Goal: Navigation & Orientation: Find specific page/section

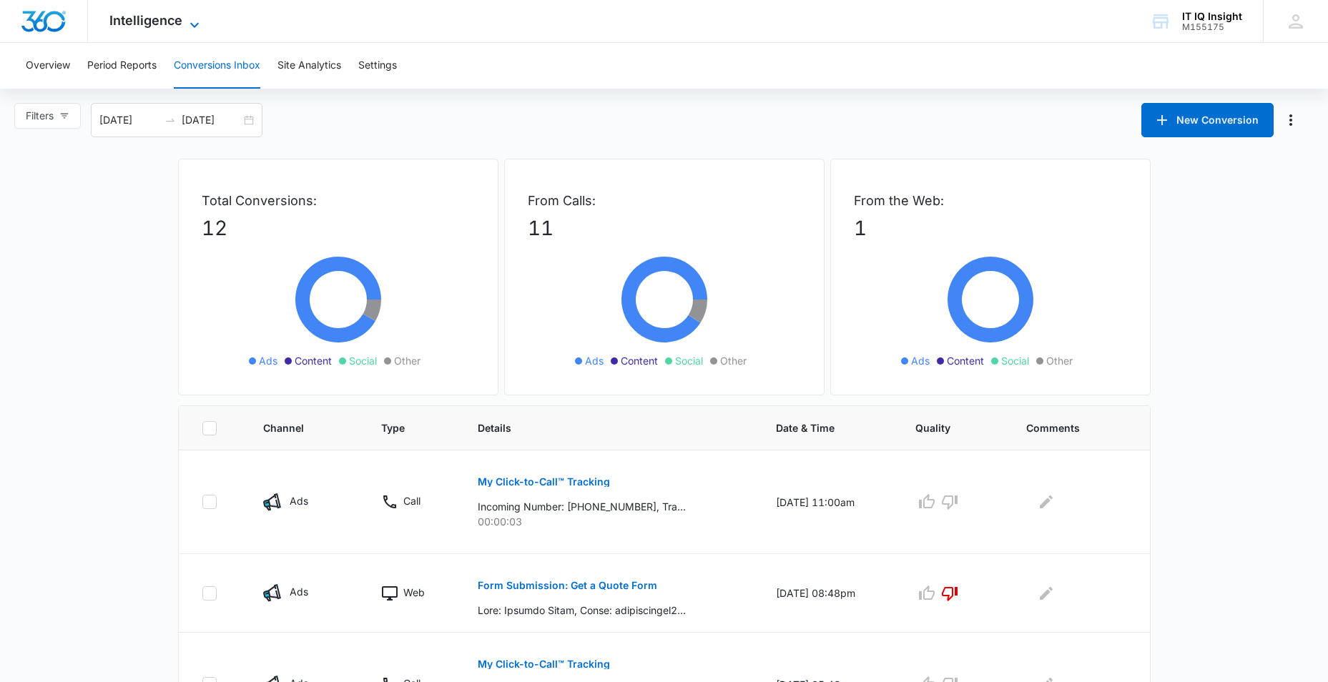
click at [193, 23] on icon at bounding box center [194, 24] width 17 height 17
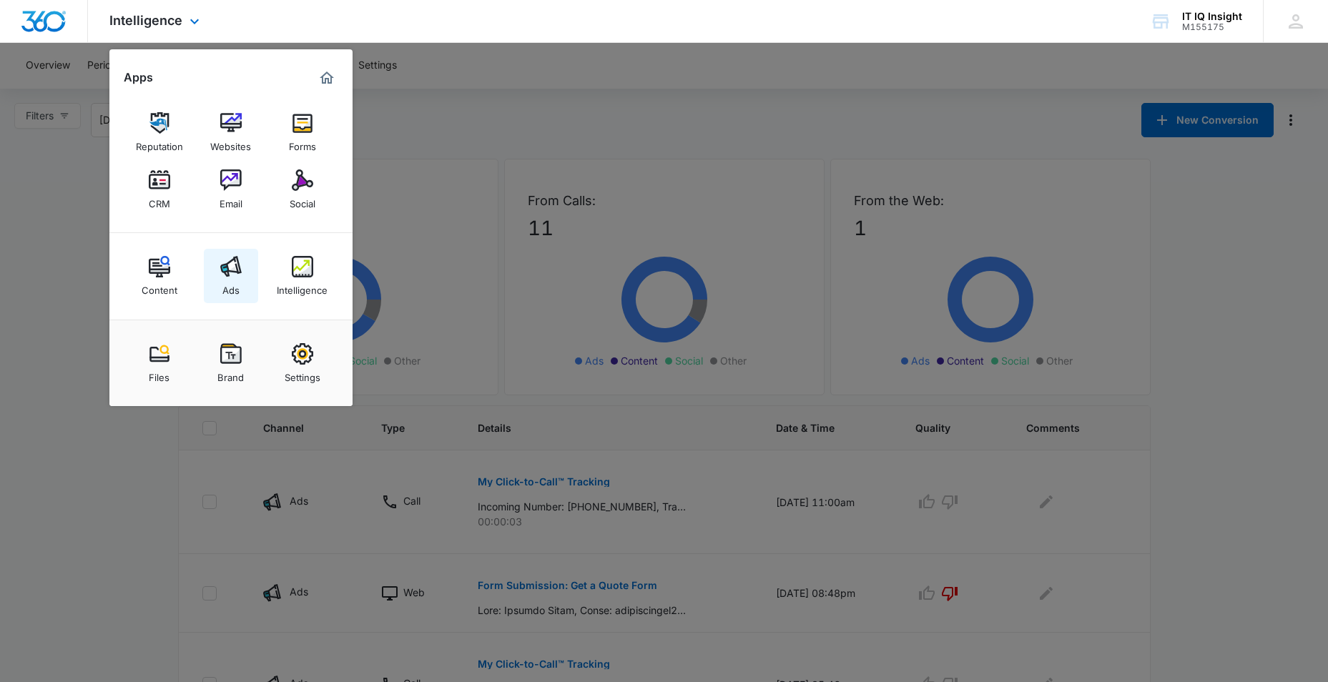
click at [236, 283] on div "Ads" at bounding box center [230, 287] width 17 height 19
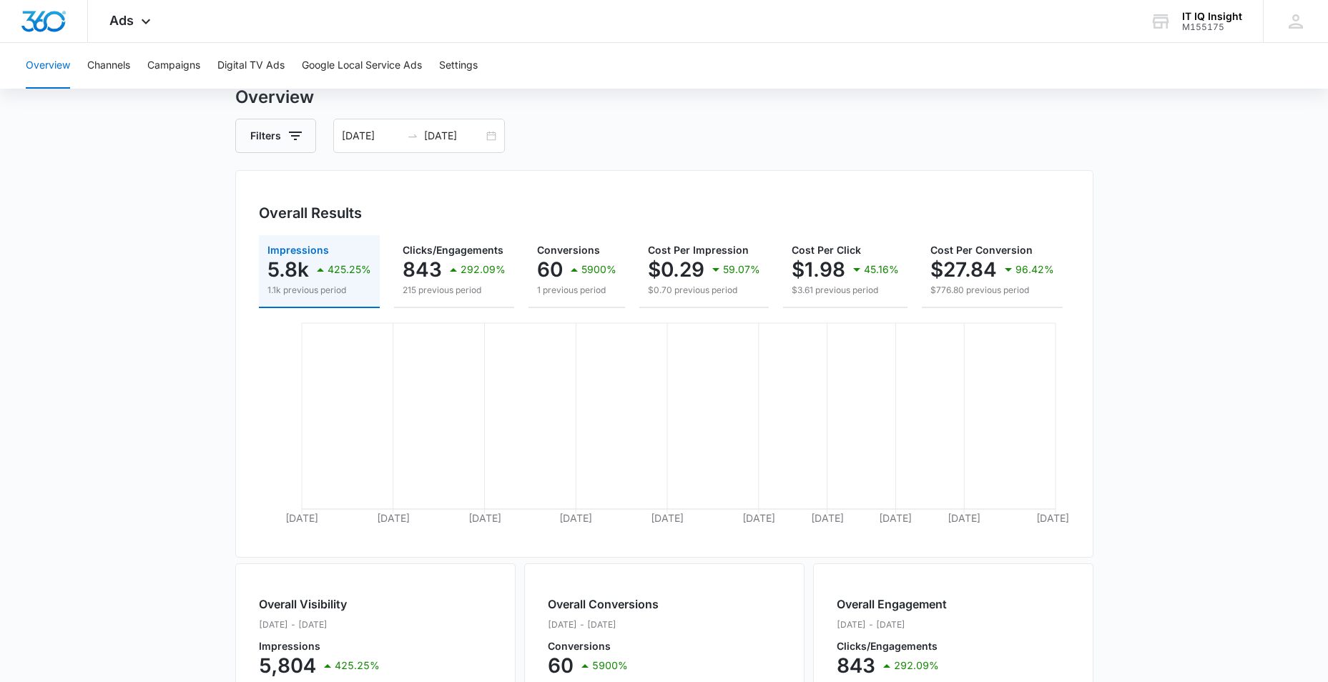
scroll to position [72, 0]
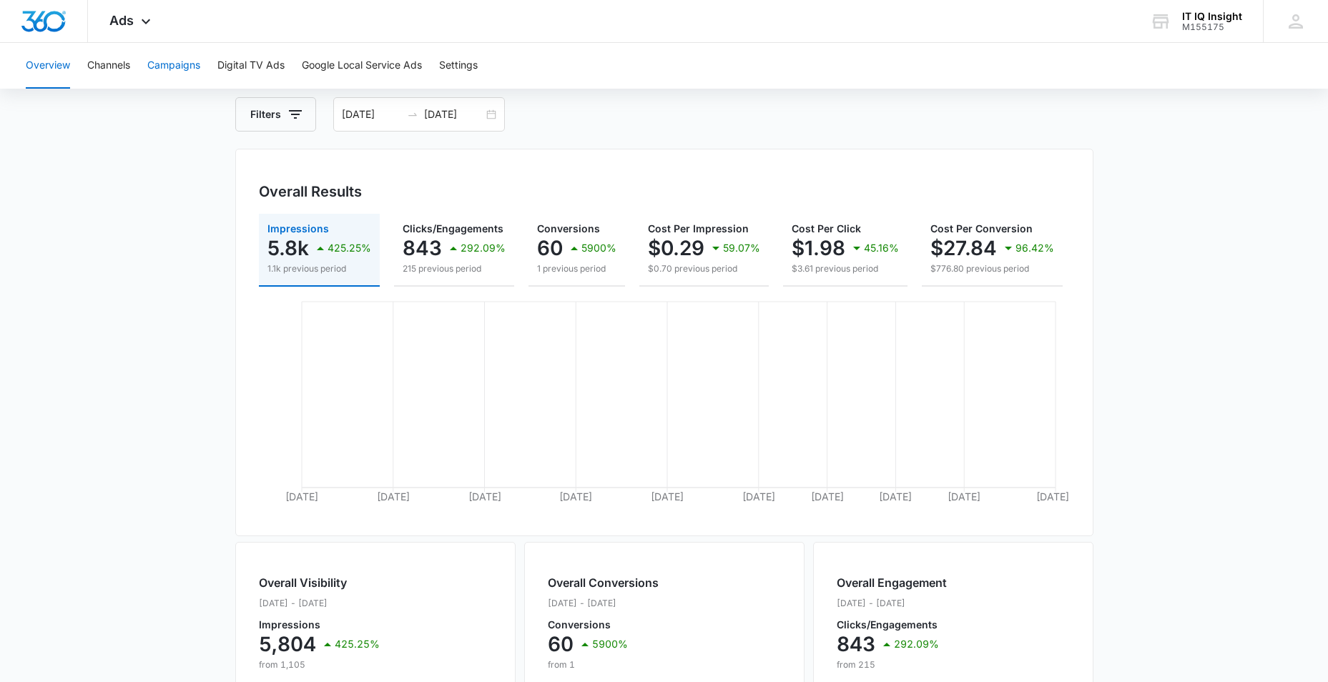
click at [184, 65] on button "Campaigns" at bounding box center [173, 66] width 53 height 46
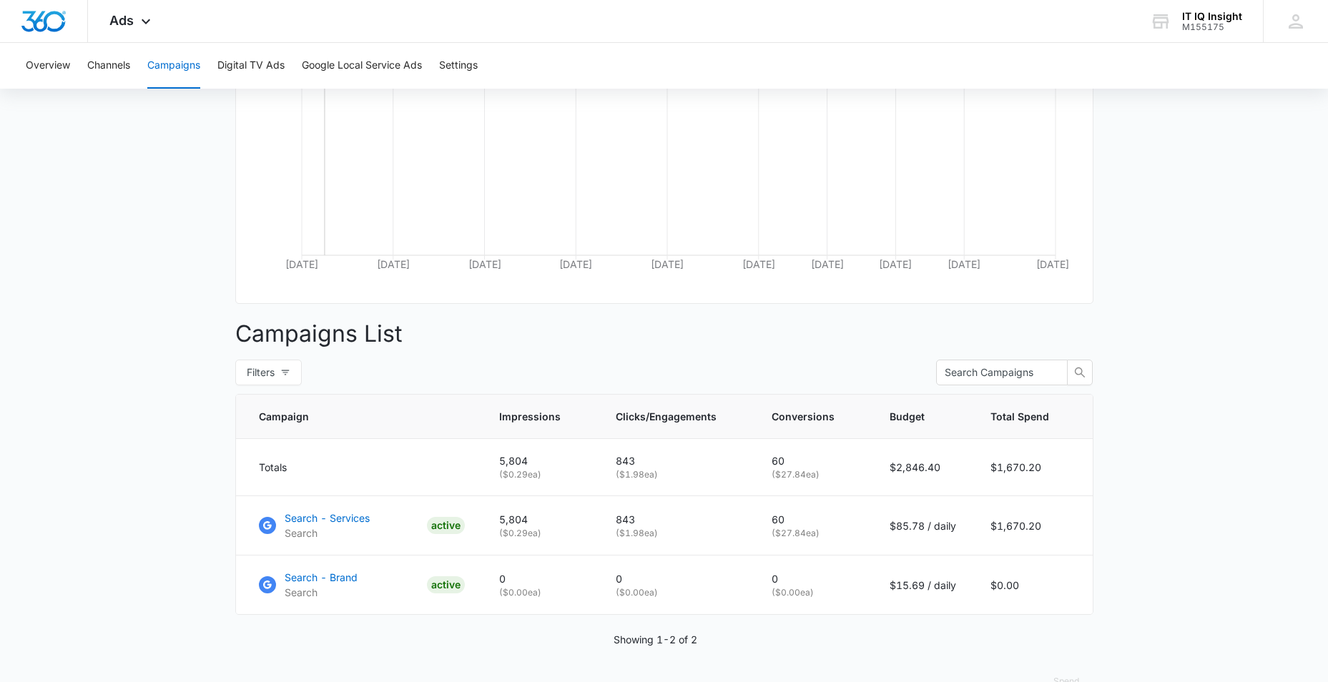
scroll to position [348, 0]
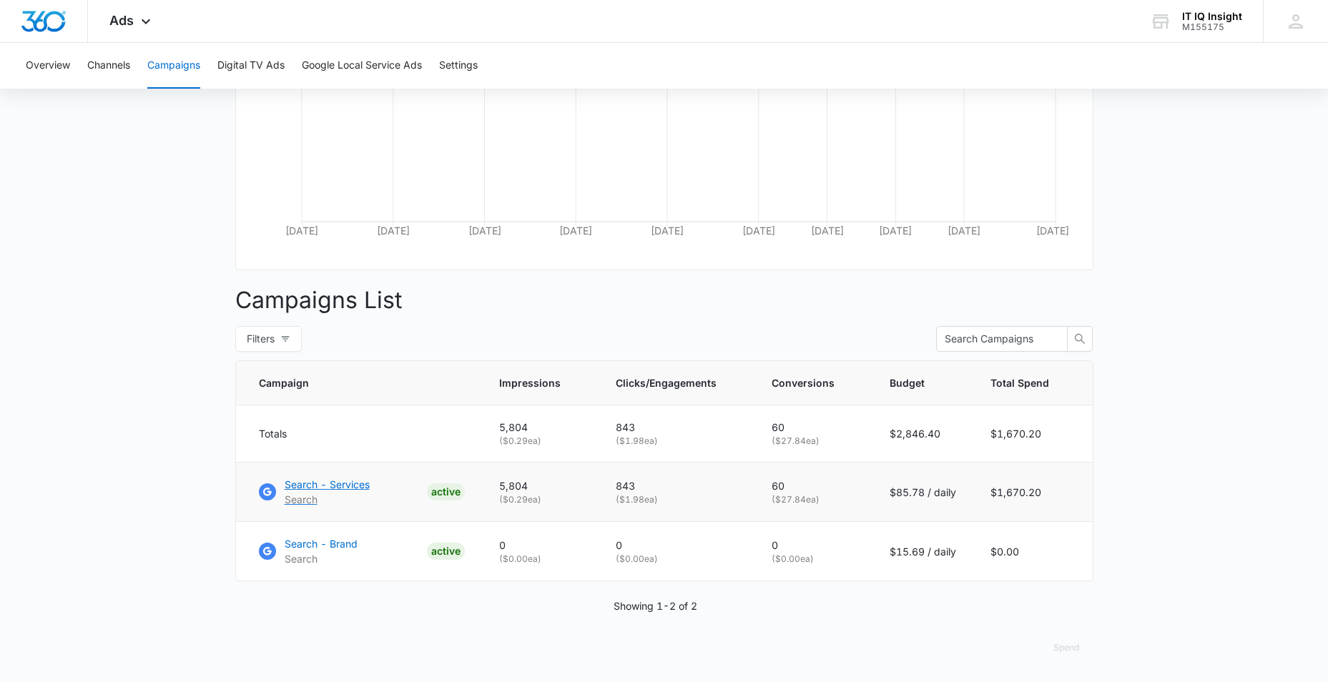
click at [344, 498] on p "Search" at bounding box center [327, 499] width 85 height 15
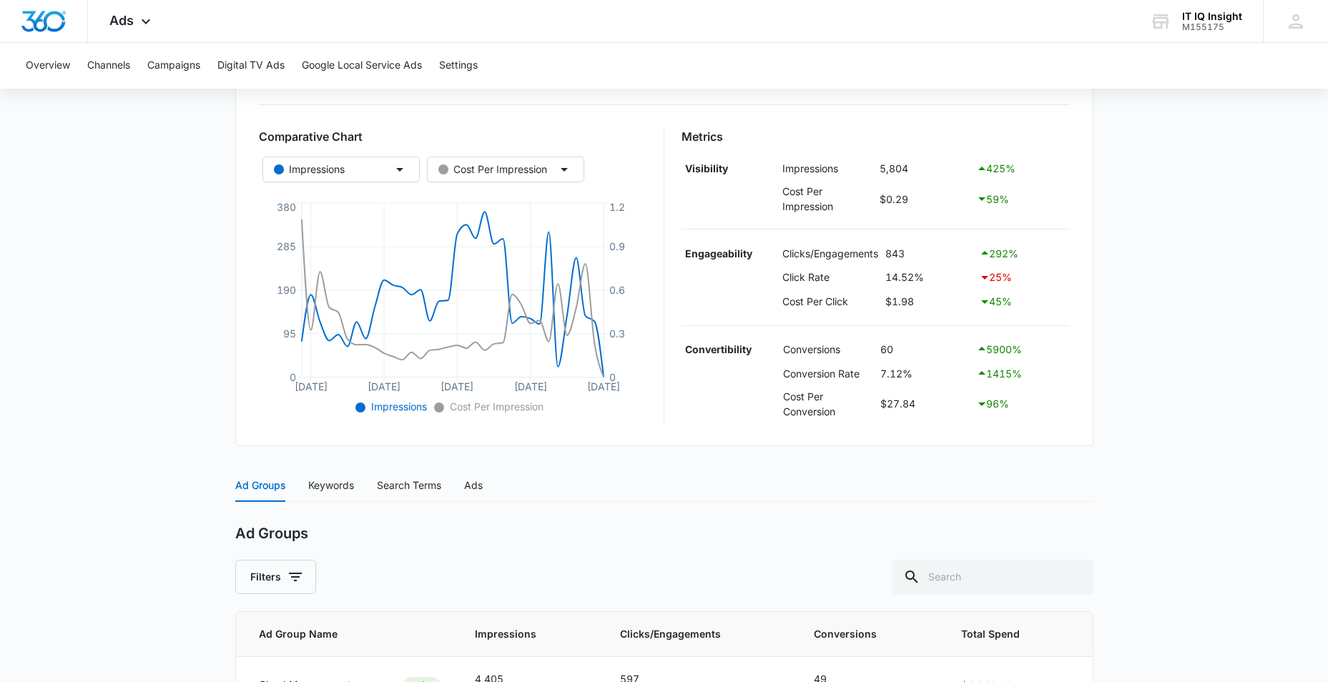
scroll to position [358, 0]
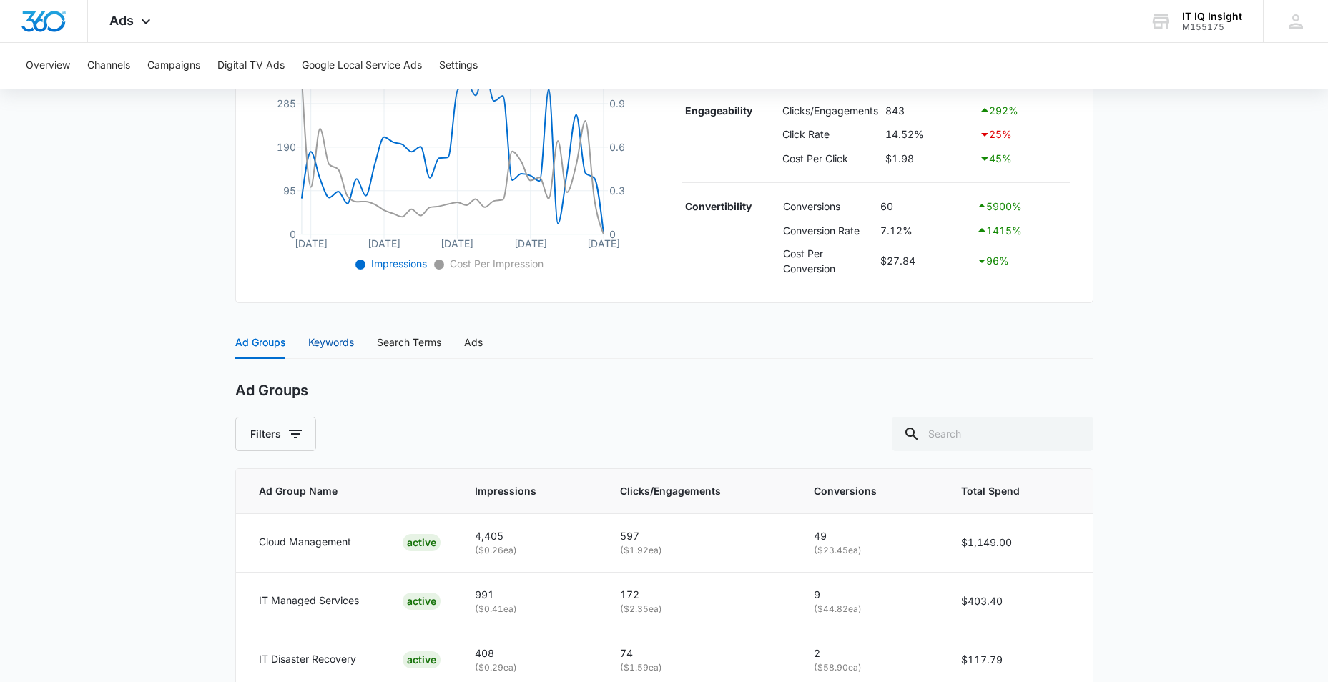
click at [319, 343] on div "Keywords" at bounding box center [331, 343] width 46 height 16
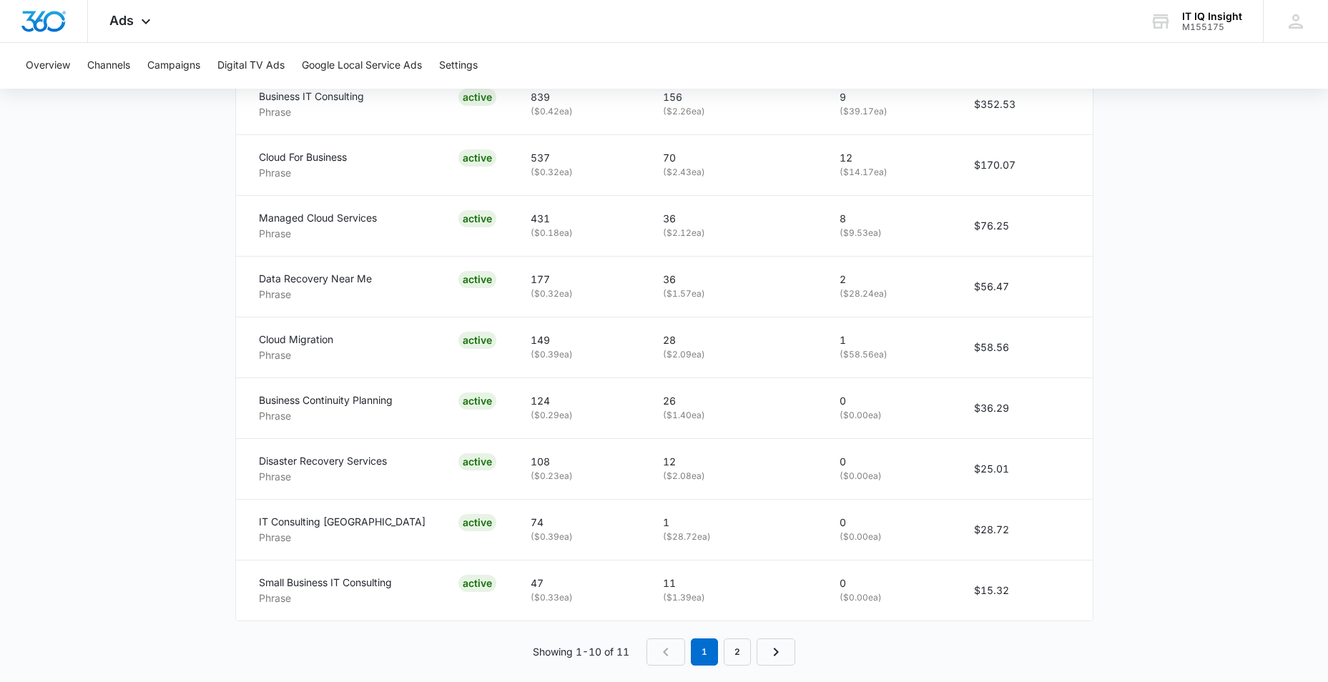
scroll to position [876, 0]
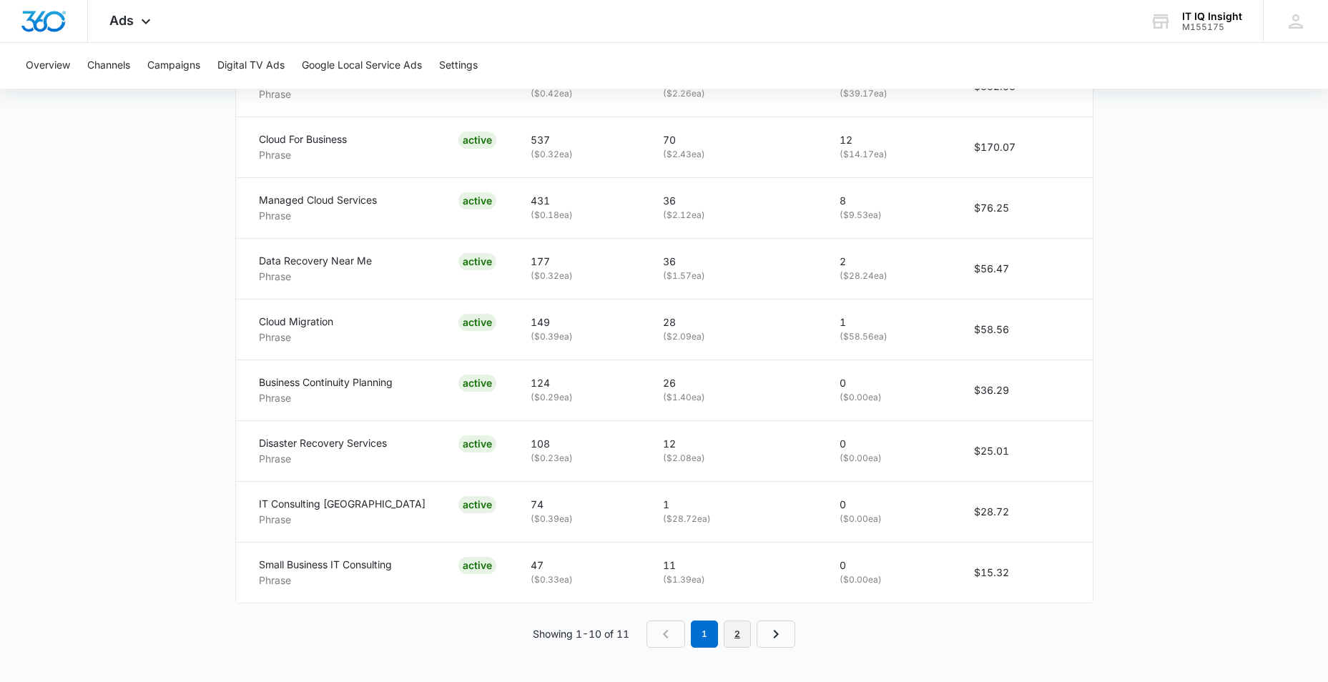
click at [744, 639] on link "2" at bounding box center [737, 634] width 27 height 27
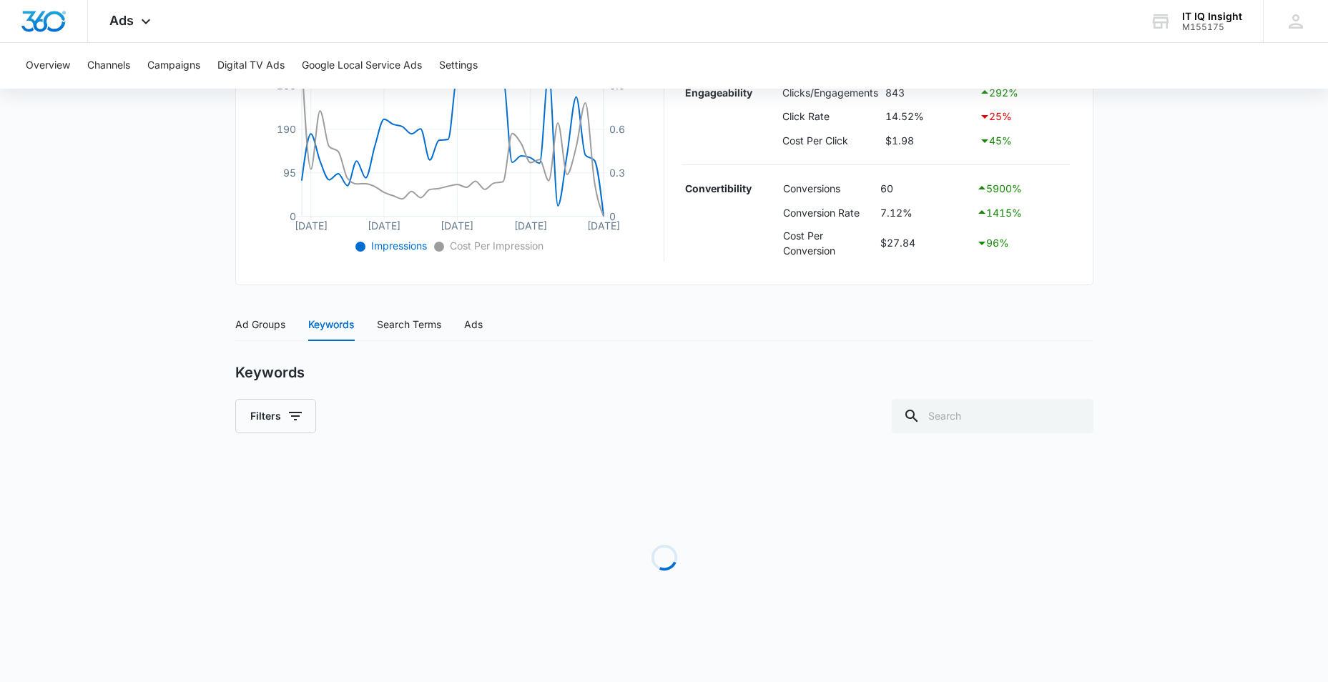
scroll to position [329, 0]
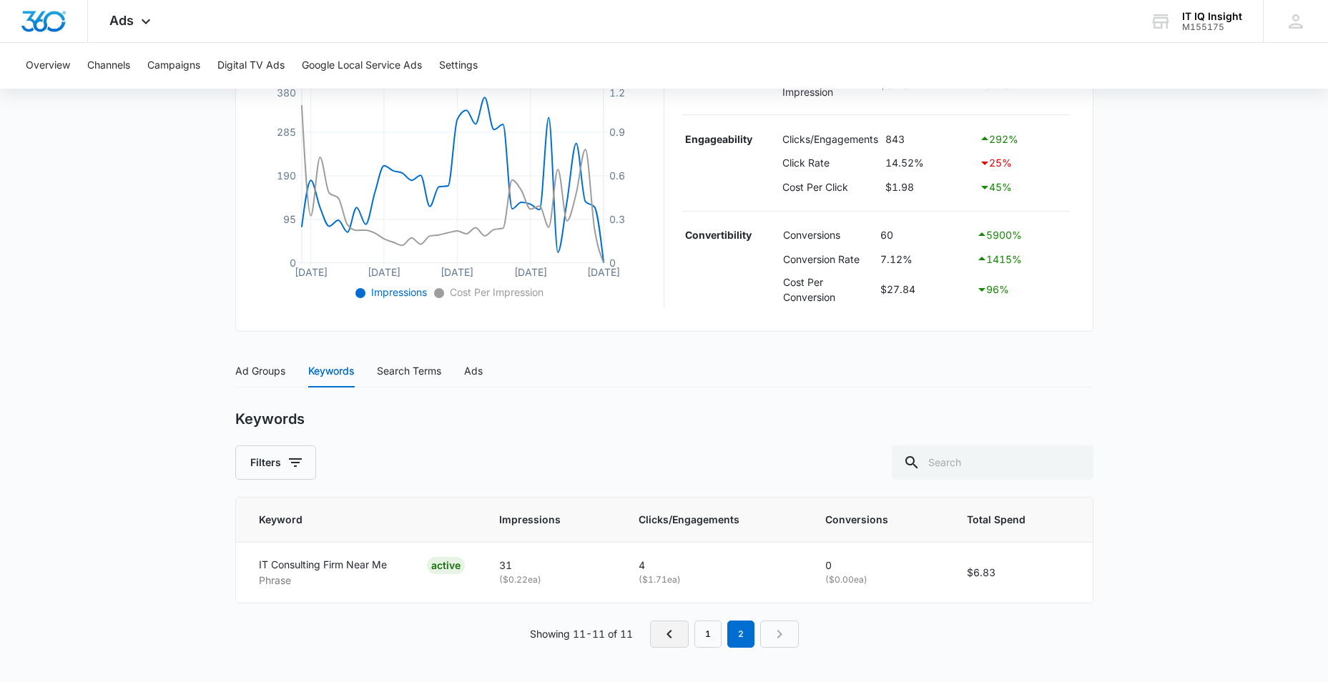
click at [669, 639] on icon "Previous Page" at bounding box center [669, 634] width 17 height 17
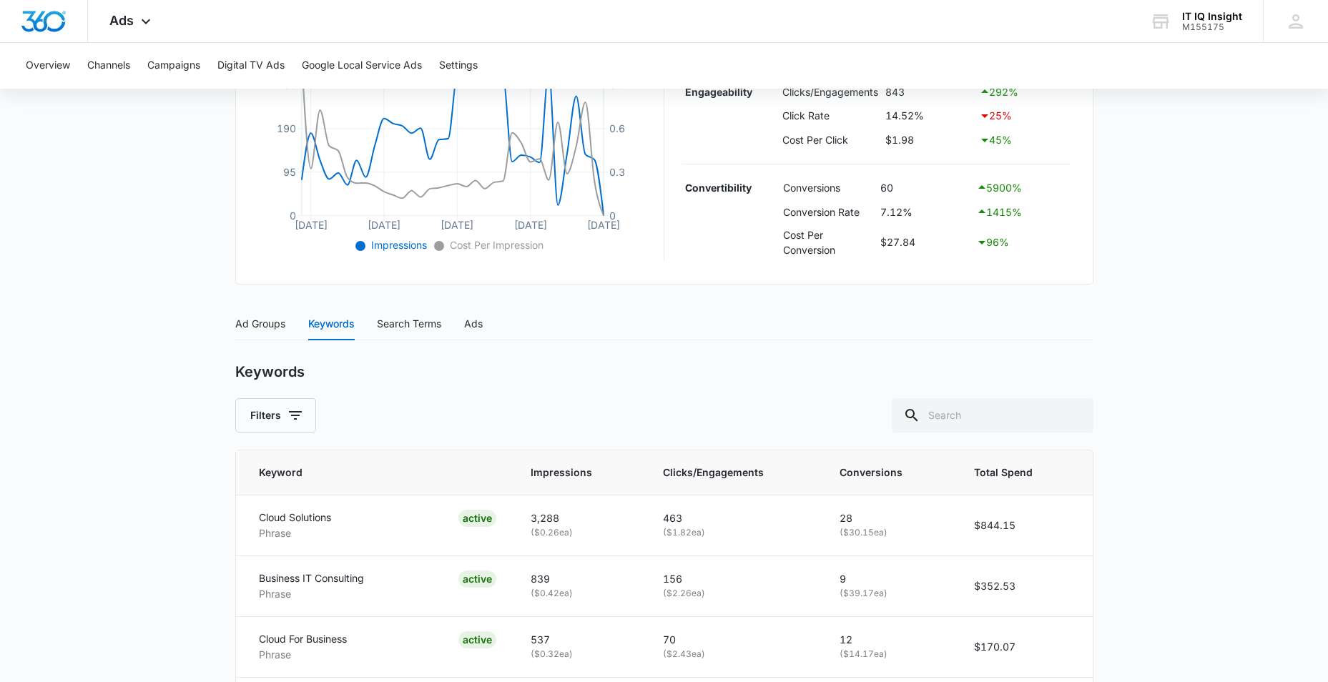
scroll to position [257, 0]
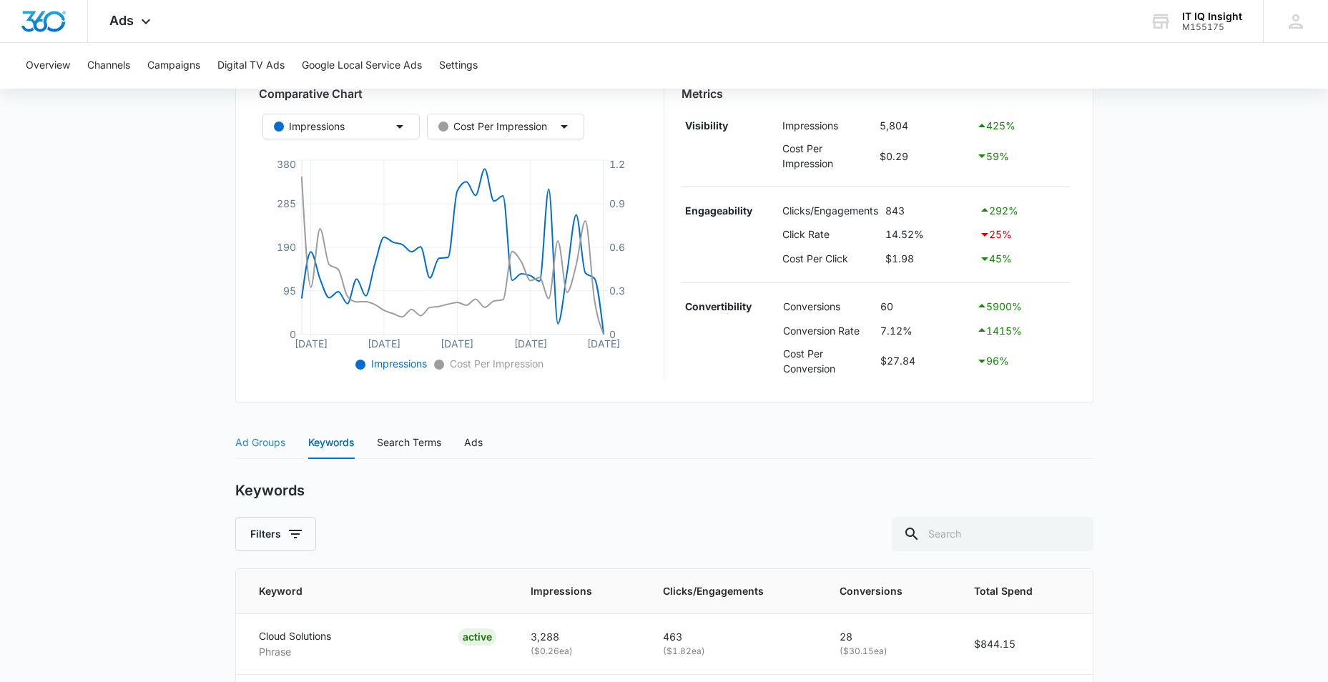
click at [256, 431] on div "Ad Groups" at bounding box center [260, 442] width 50 height 33
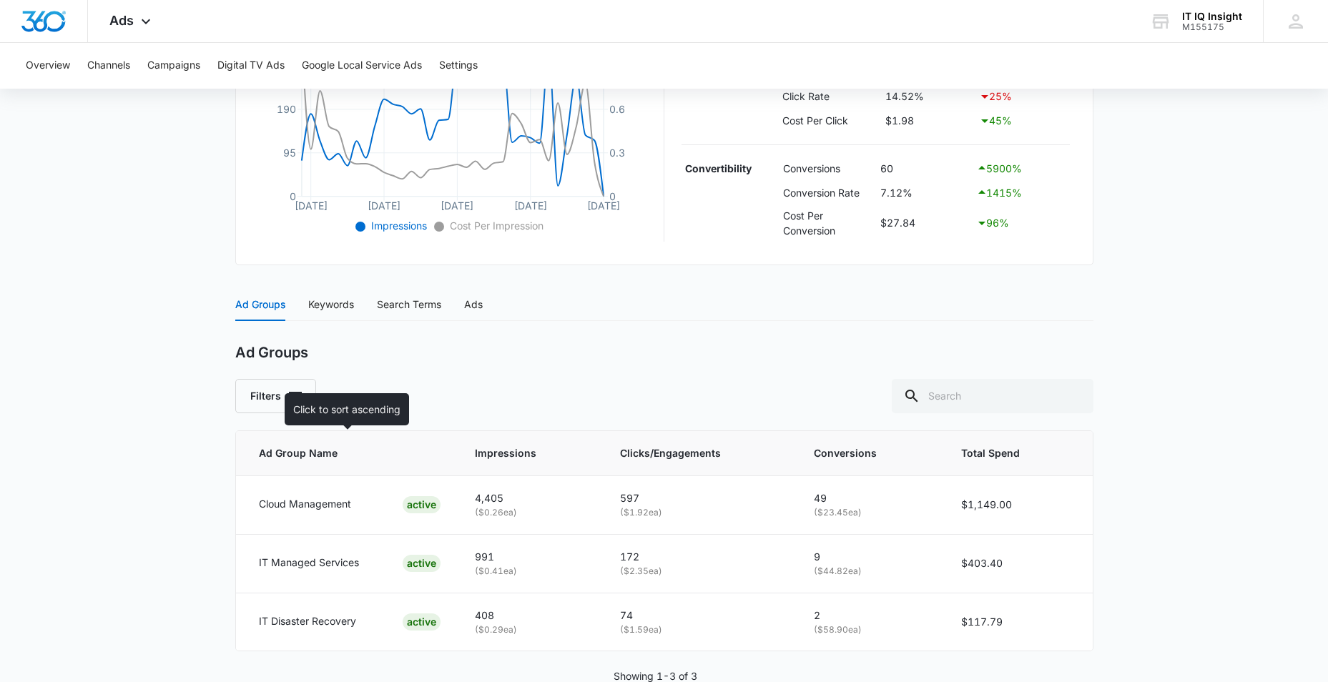
scroll to position [401, 0]
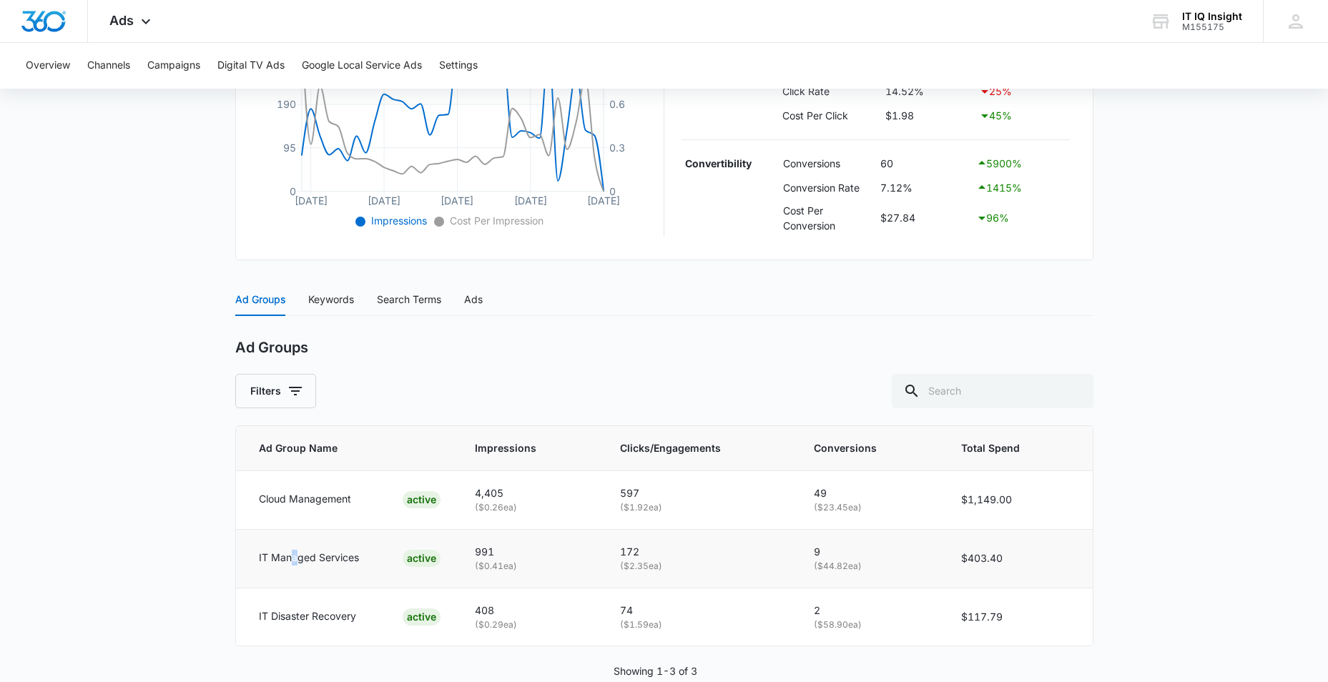
click at [299, 564] on p "IT Managed Services" at bounding box center [309, 558] width 100 height 16
drag, startPoint x: 299, startPoint y: 564, endPoint x: 338, endPoint y: 566, distance: 39.4
click at [338, 566] on div "IT Managed Services" at bounding box center [309, 558] width 100 height 17
click at [371, 571] on td "IT Managed Services ACTIVE" at bounding box center [347, 558] width 222 height 59
click at [365, 573] on td "IT Managed Services ACTIVE" at bounding box center [347, 558] width 222 height 59
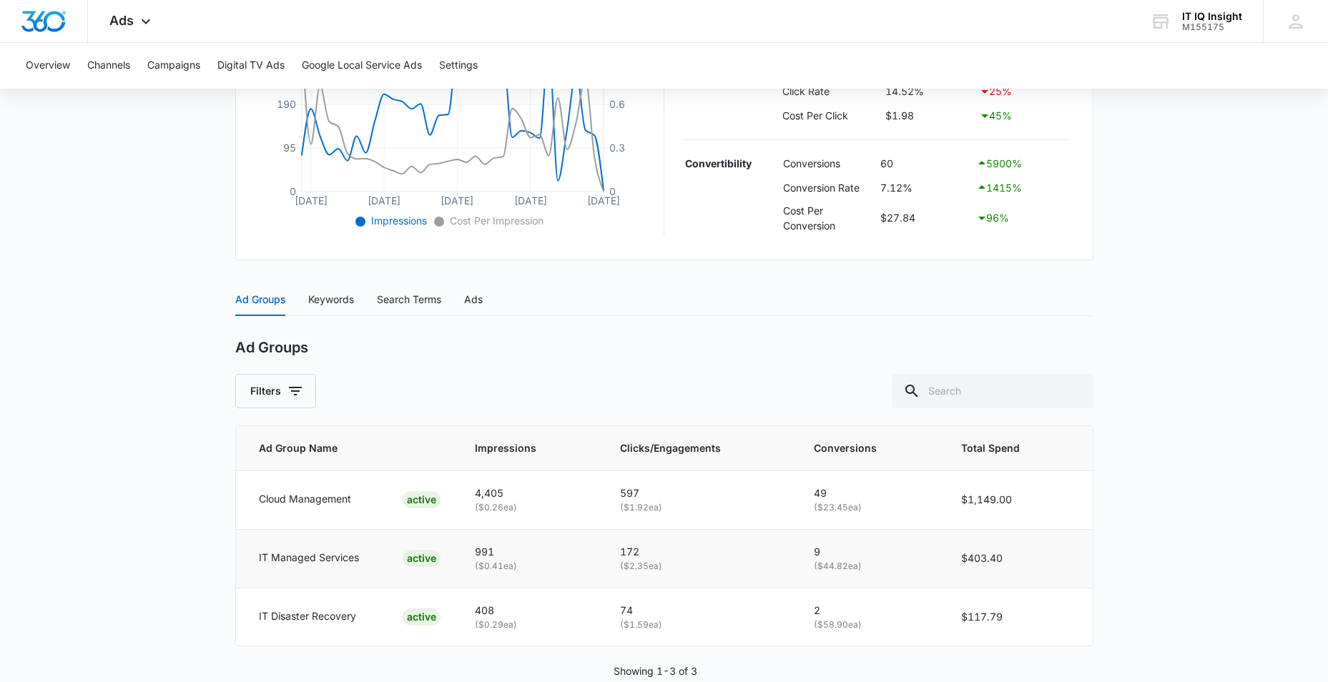
click at [246, 566] on td "IT Managed Services ACTIVE" at bounding box center [347, 558] width 222 height 59
drag, startPoint x: 246, startPoint y: 566, endPoint x: 313, endPoint y: 585, distance: 69.3
click at [313, 588] on td "IT Disaster Recovery ACTIVE" at bounding box center [347, 617] width 222 height 58
click at [330, 304] on div "Keywords" at bounding box center [331, 300] width 46 height 16
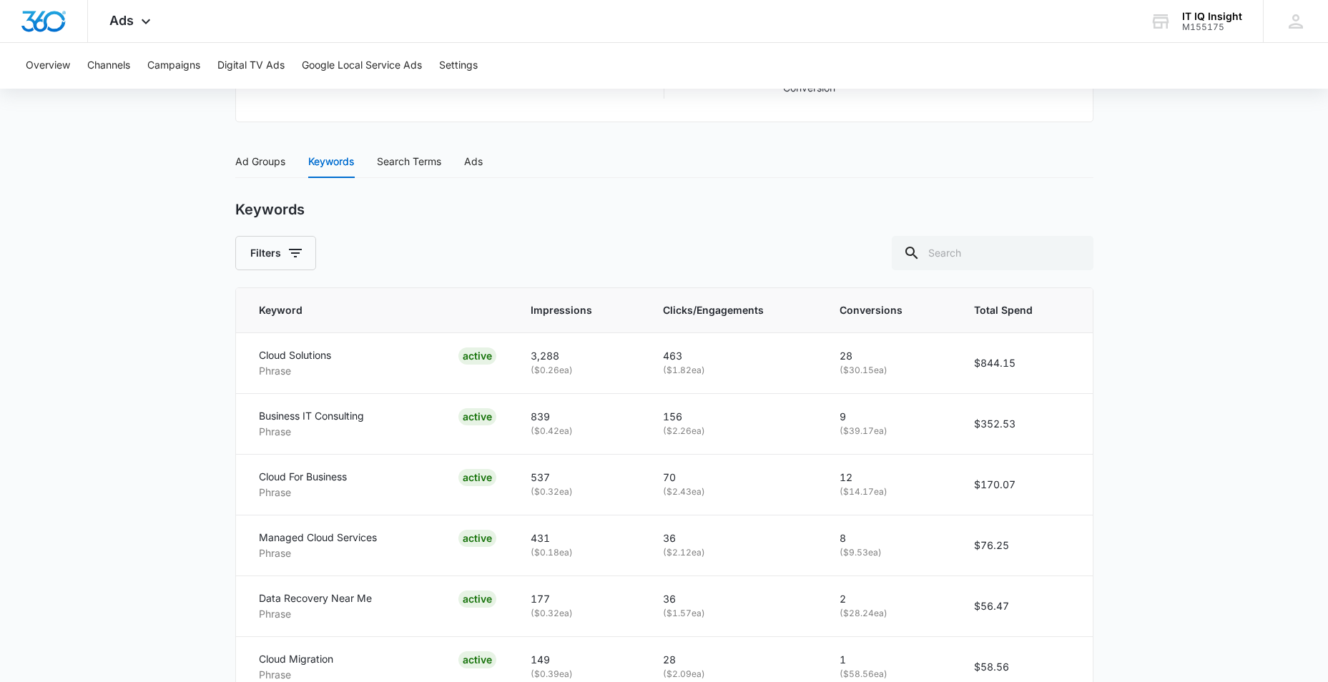
scroll to position [376, 0]
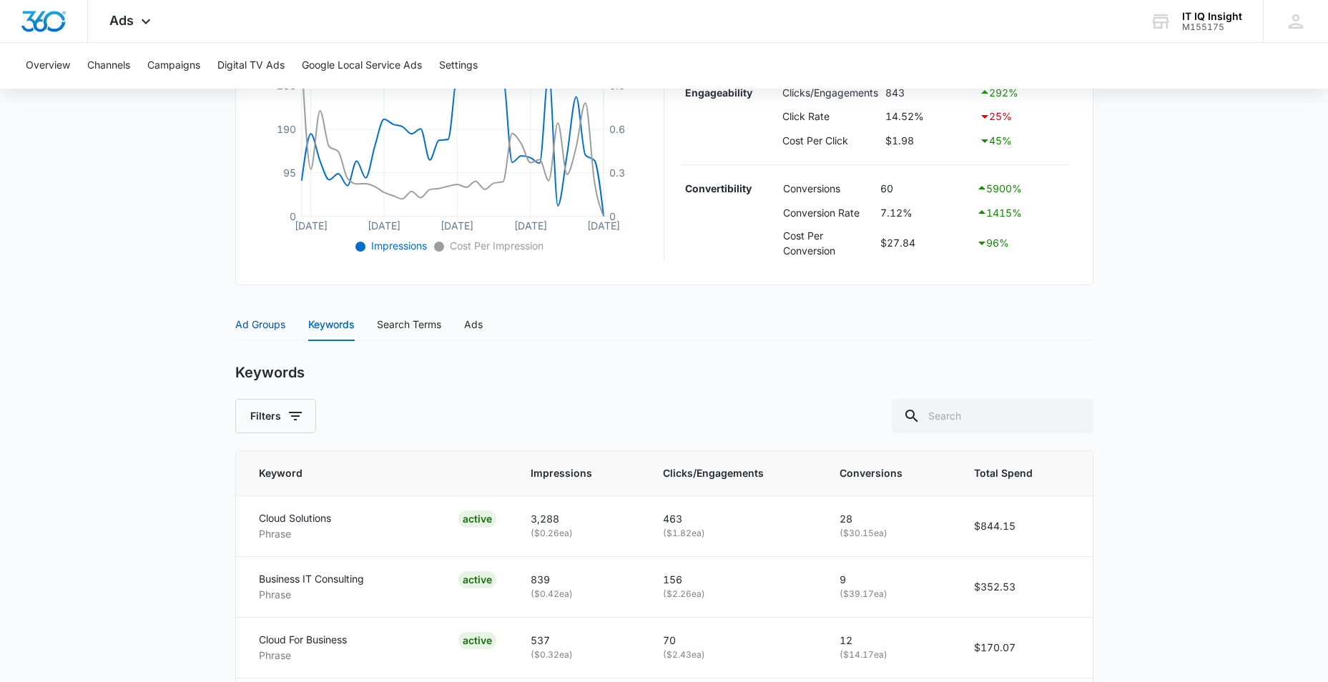
click at [259, 319] on div "Ad Groups" at bounding box center [260, 325] width 50 height 16
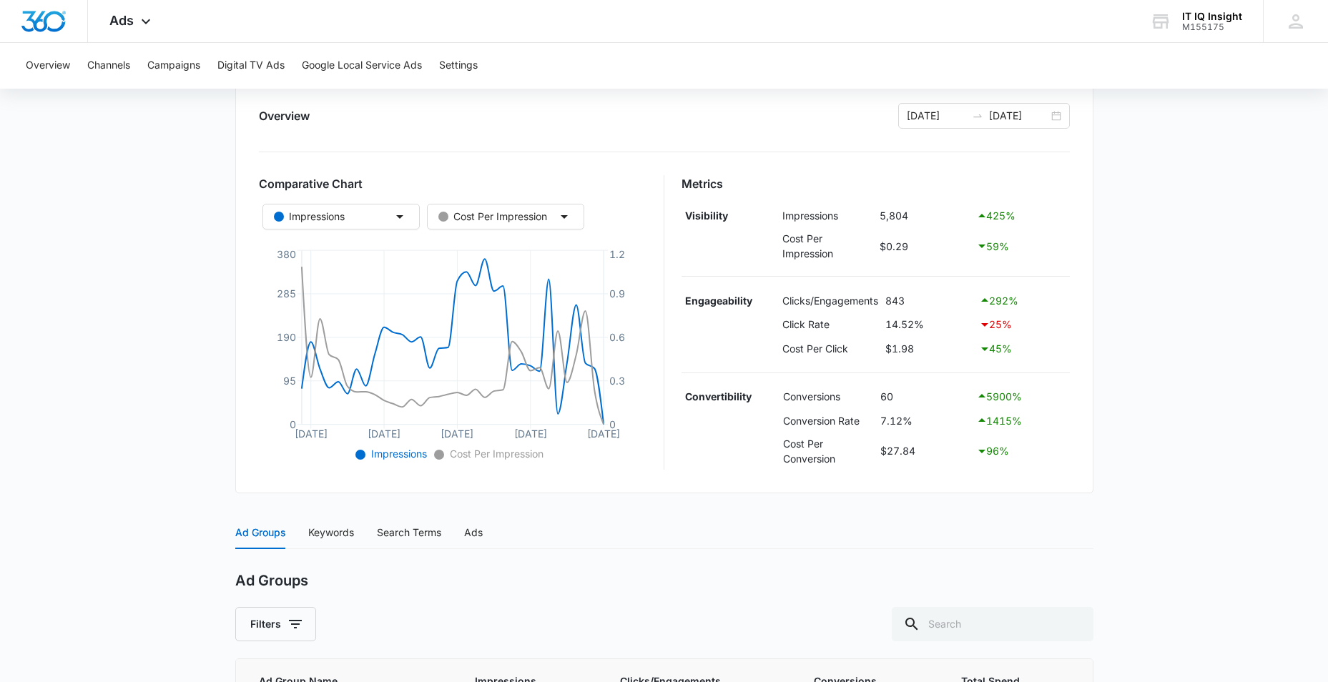
scroll to position [0, 0]
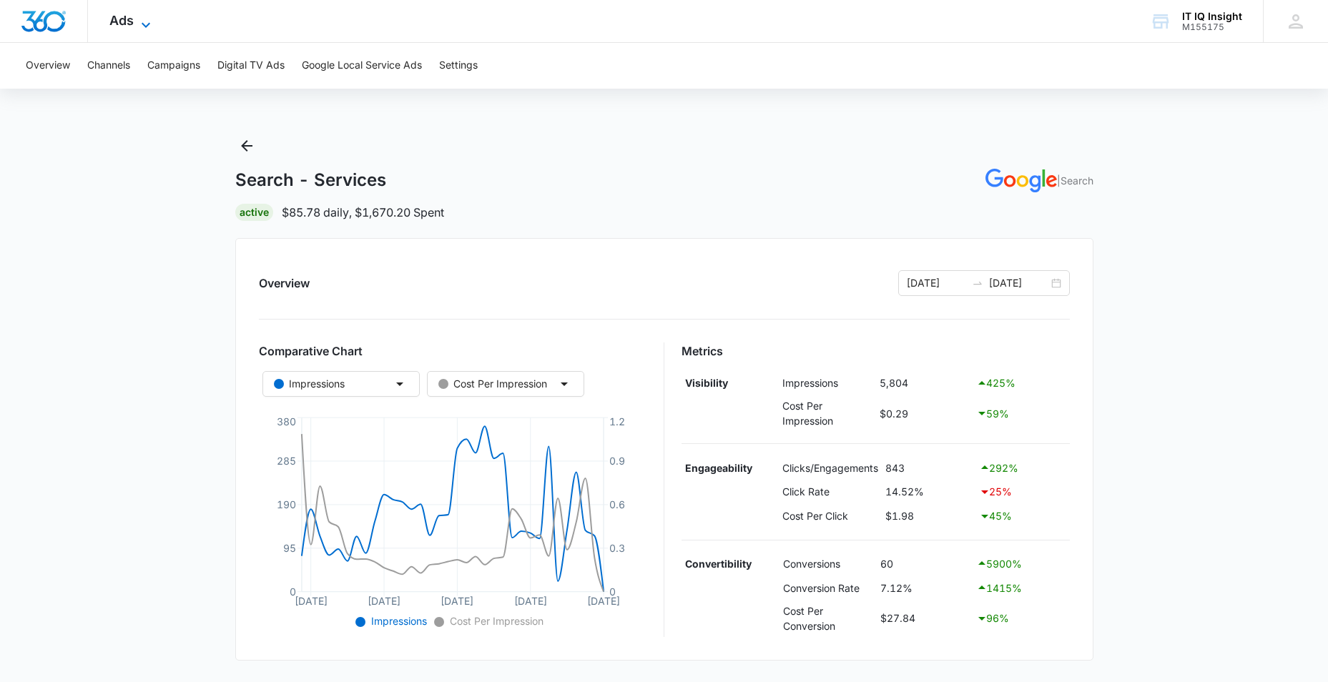
click at [152, 21] on icon at bounding box center [145, 24] width 17 height 17
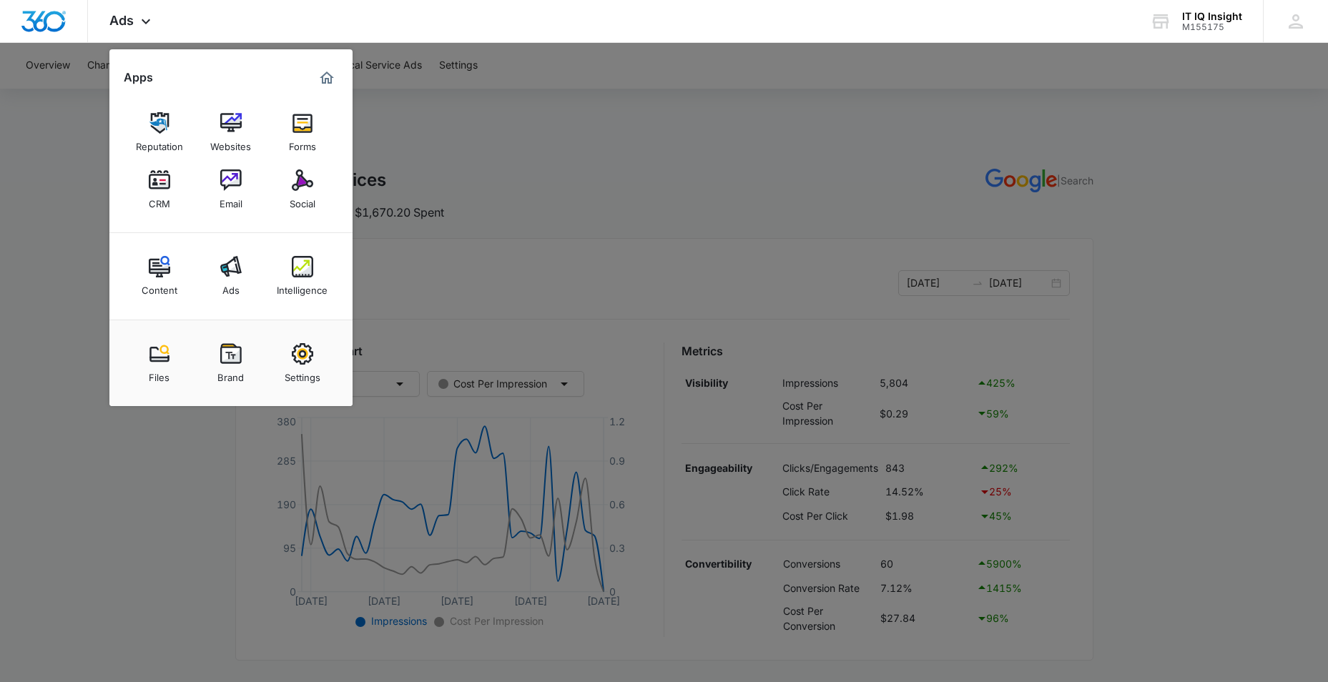
drag, startPoint x: 156, startPoint y: 273, endPoint x: 168, endPoint y: 265, distance: 14.9
click at [156, 273] on img at bounding box center [159, 266] width 21 height 21
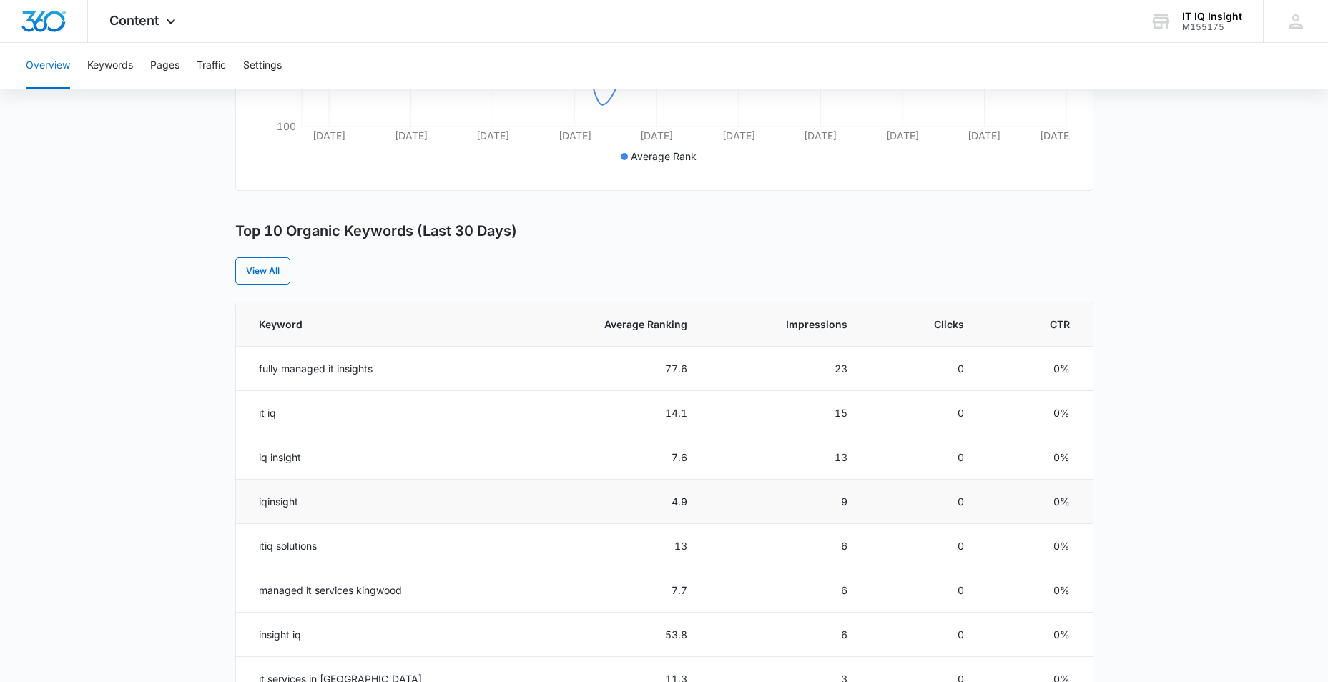
scroll to position [429, 0]
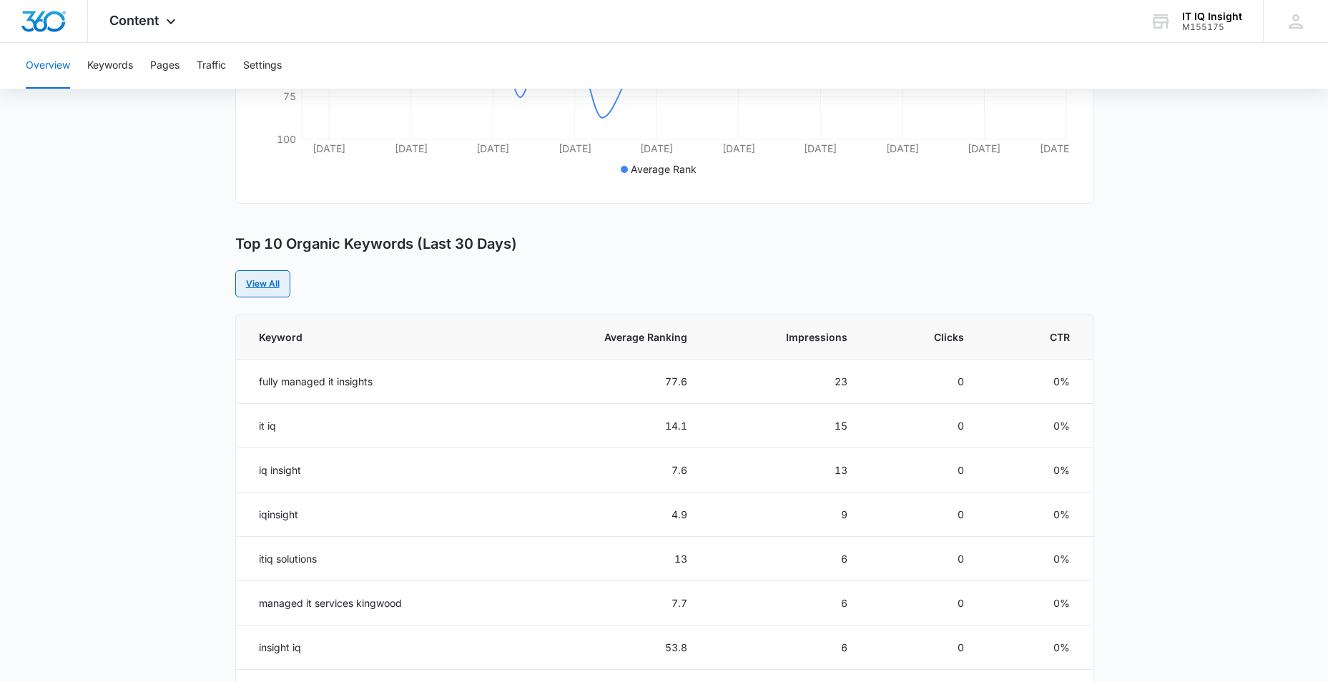
click at [254, 283] on link "View All" at bounding box center [262, 283] width 55 height 27
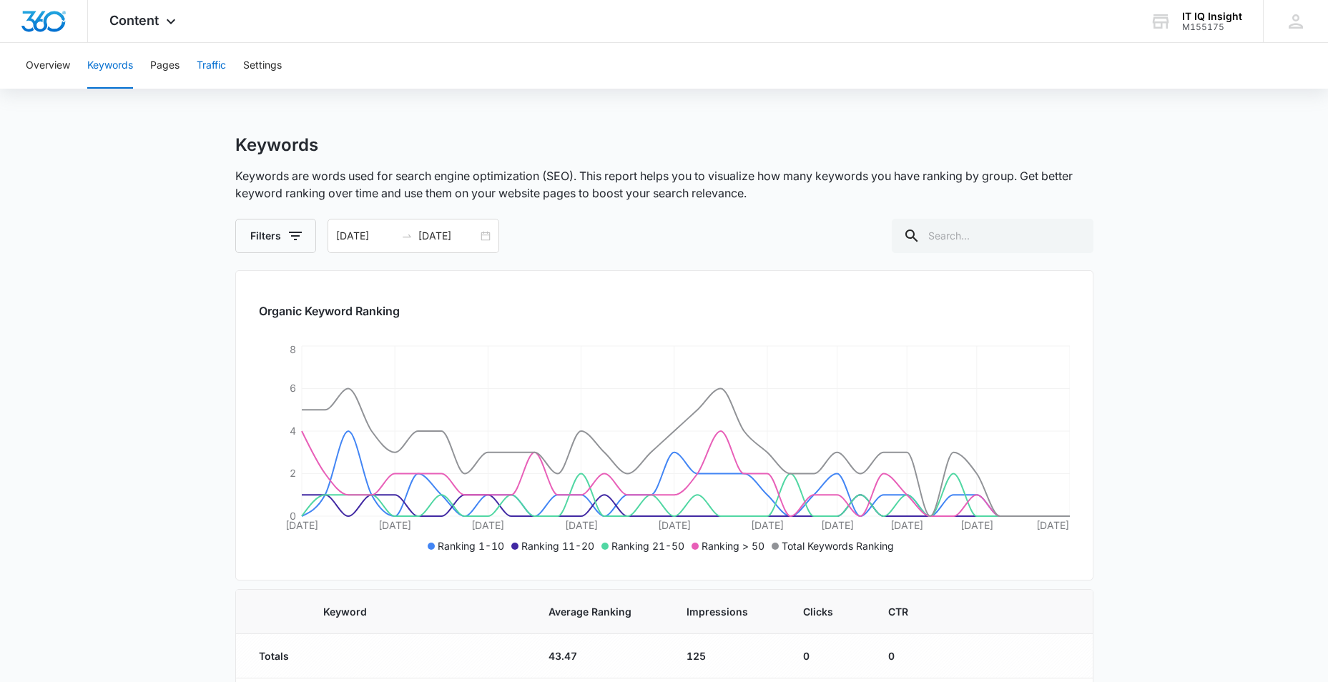
click at [222, 68] on button "Traffic" at bounding box center [211, 66] width 29 height 46
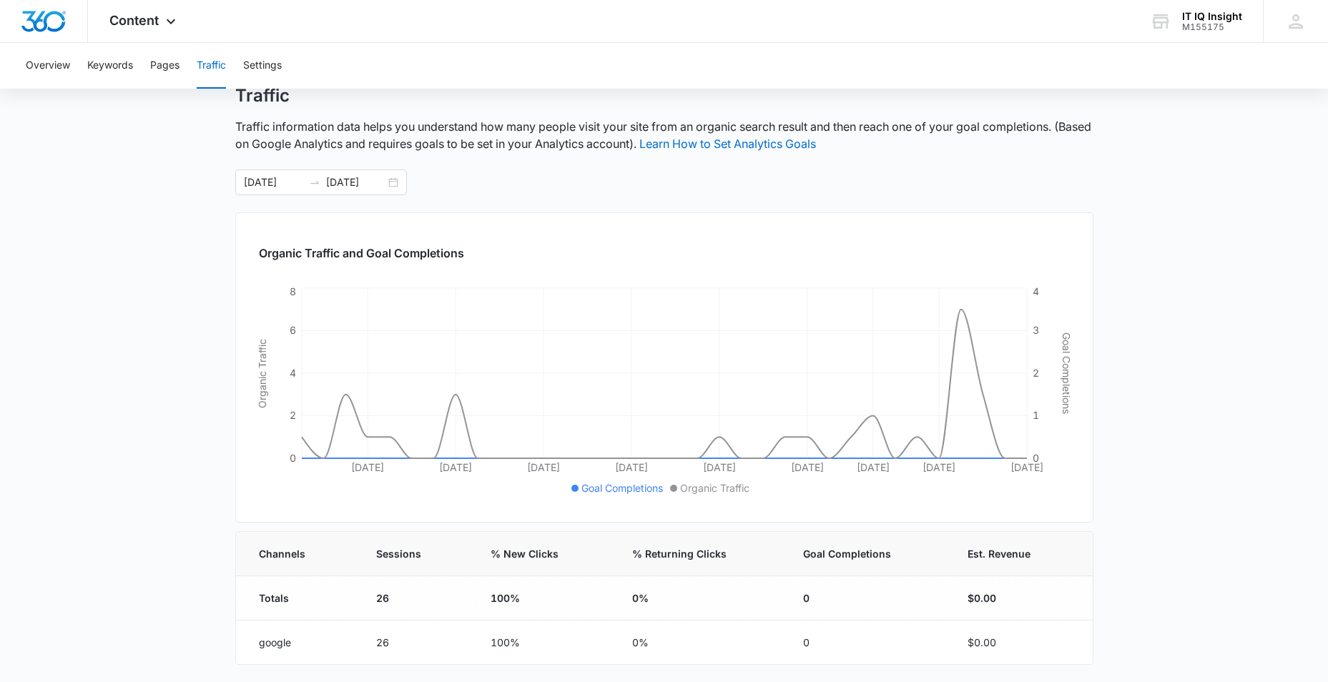
scroll to position [99, 0]
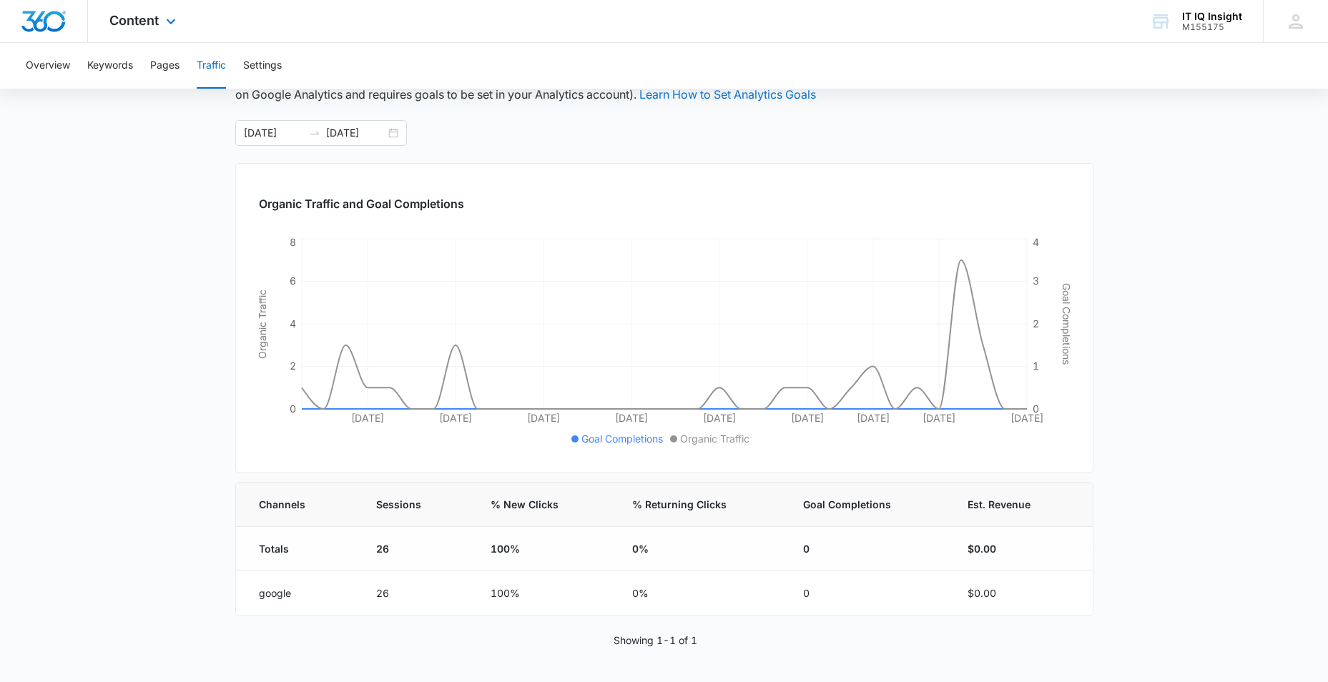
click at [160, 19] on div "Content Apps Reputation Websites Forms CRM Email Social Content Ads Intelligenc…" at bounding box center [144, 21] width 113 height 42
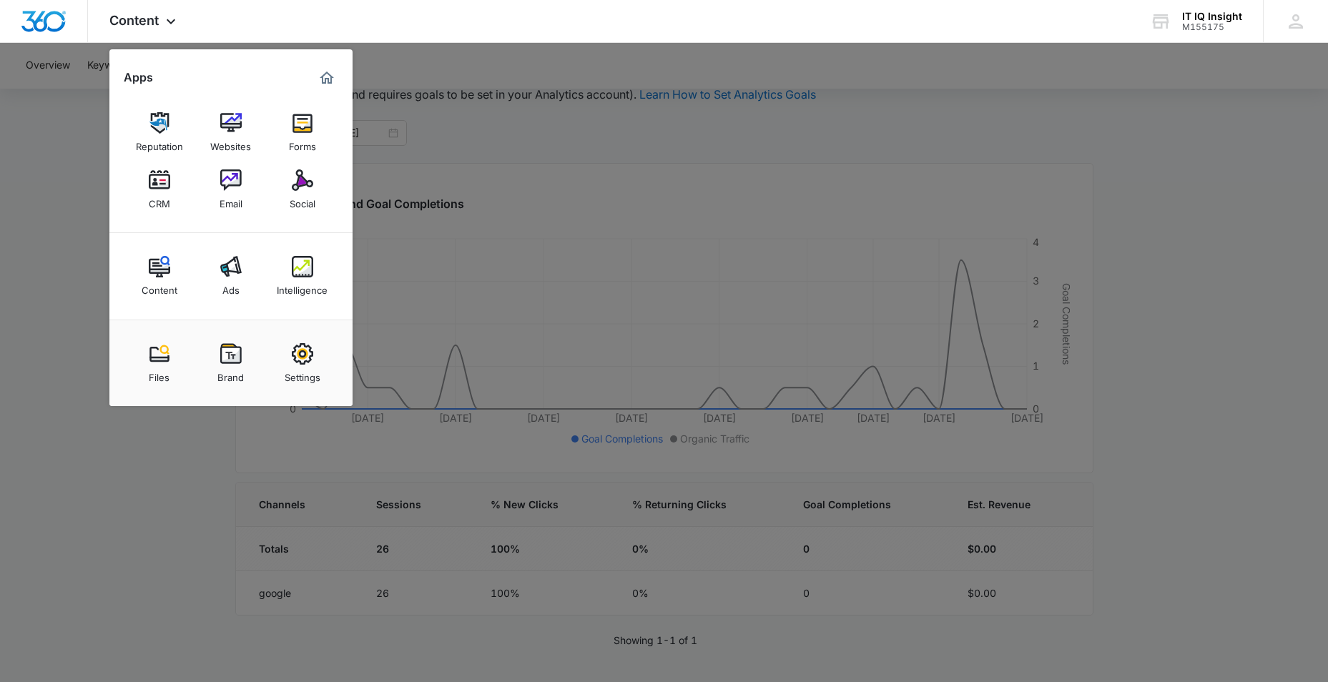
click at [302, 271] on img at bounding box center [302, 266] width 21 height 21
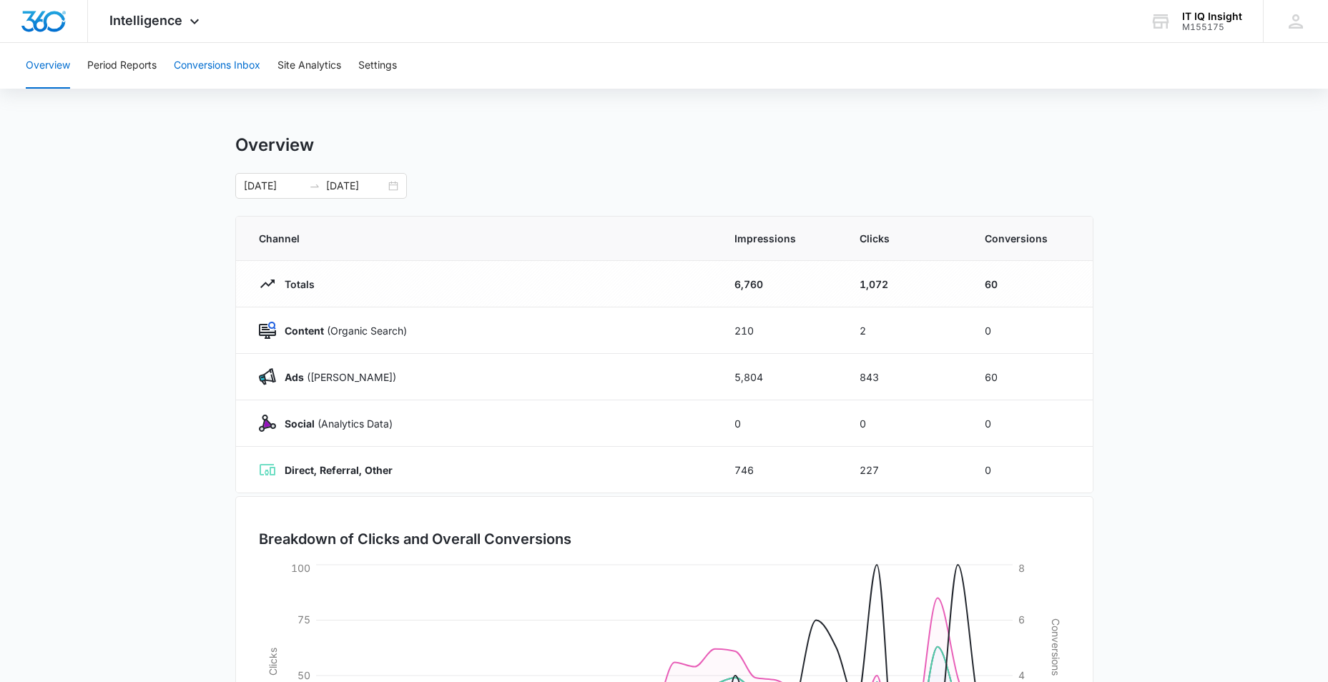
click at [190, 69] on button "Conversions Inbox" at bounding box center [217, 66] width 87 height 46
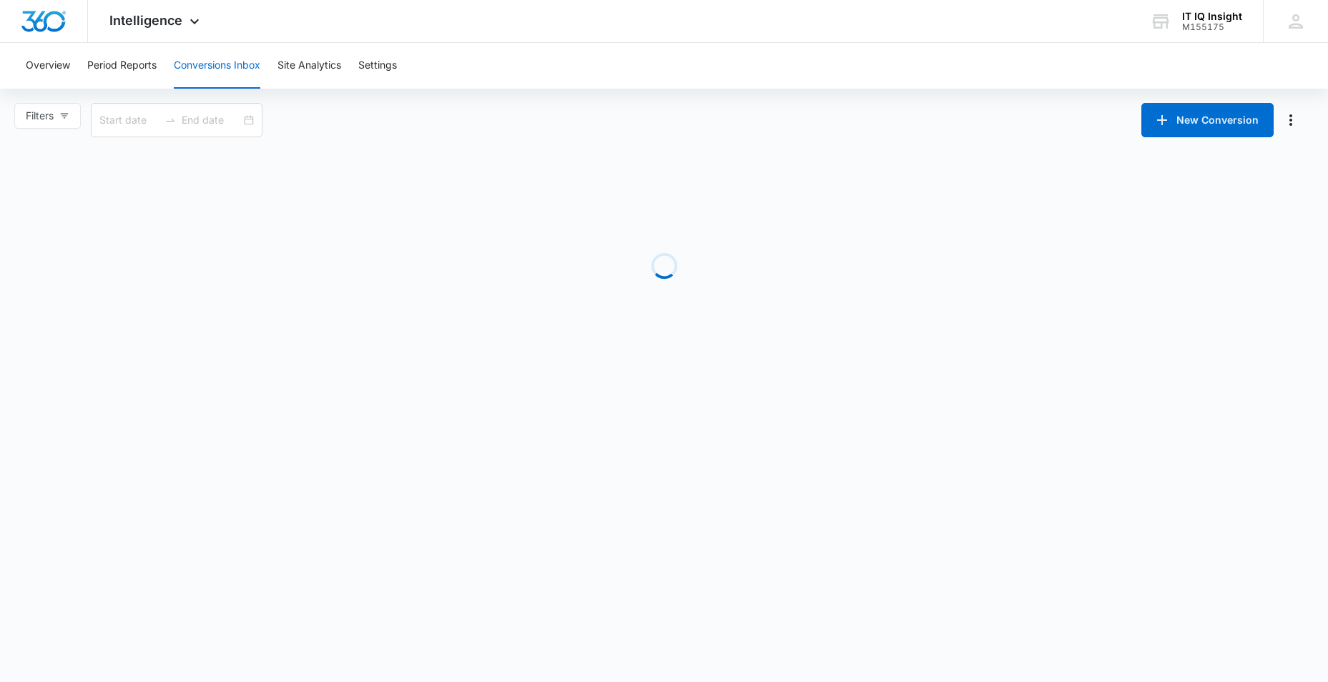
type input "[DATE]"
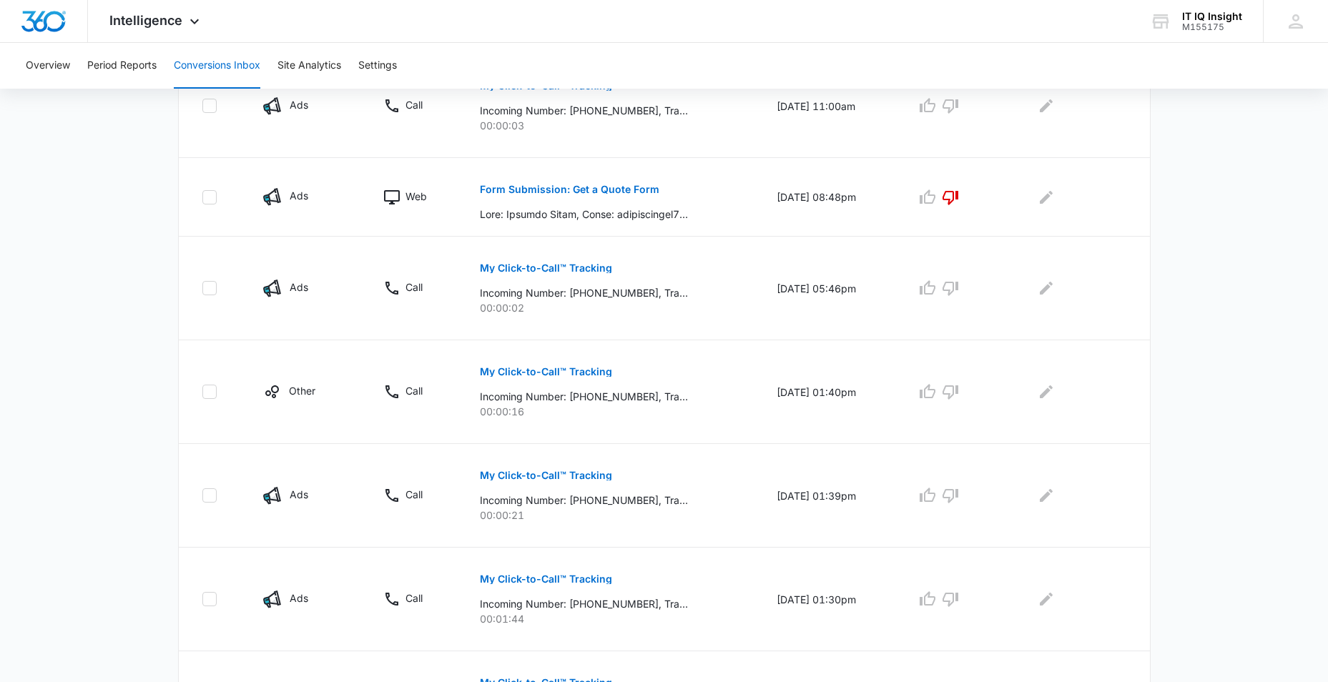
scroll to position [501, 0]
click at [208, 496] on icon at bounding box center [209, 495] width 13 height 13
click at [202, 496] on input "checkbox" at bounding box center [202, 495] width 1 height 1
checkbox input "true"
click at [207, 599] on icon at bounding box center [209, 598] width 13 height 13
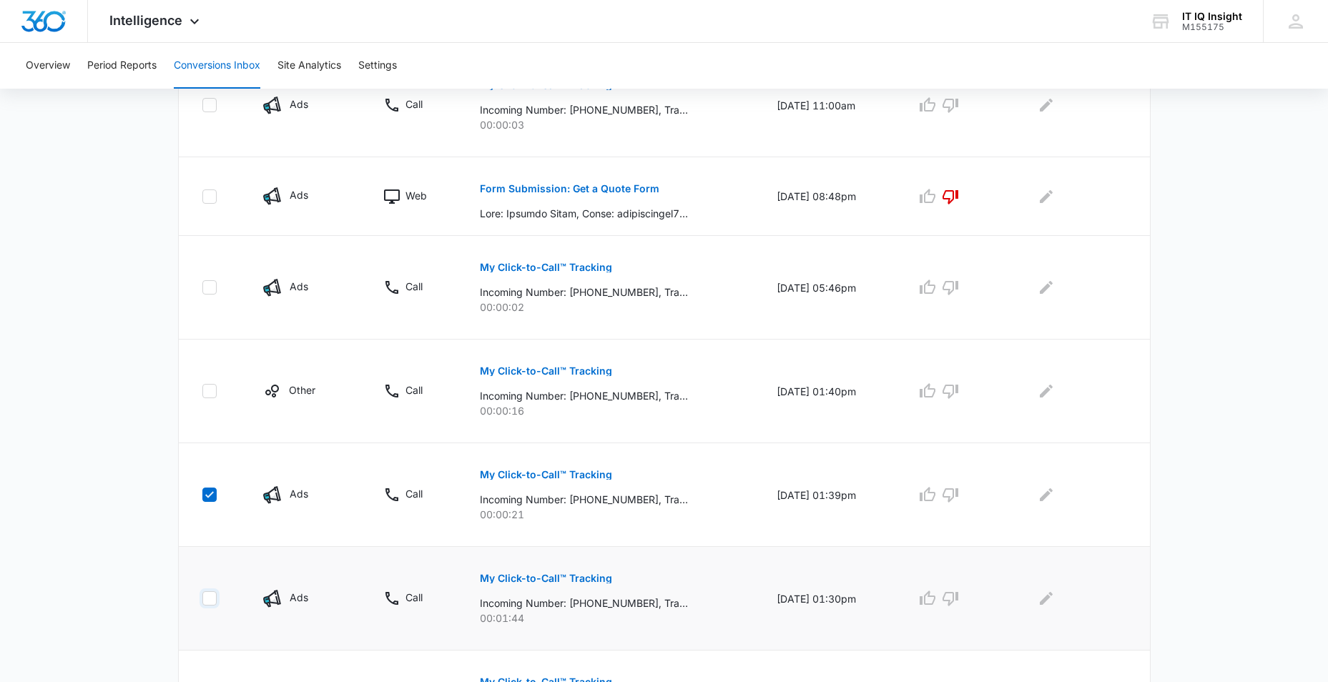
click at [202, 599] on input "checkbox" at bounding box center [202, 599] width 1 height 1
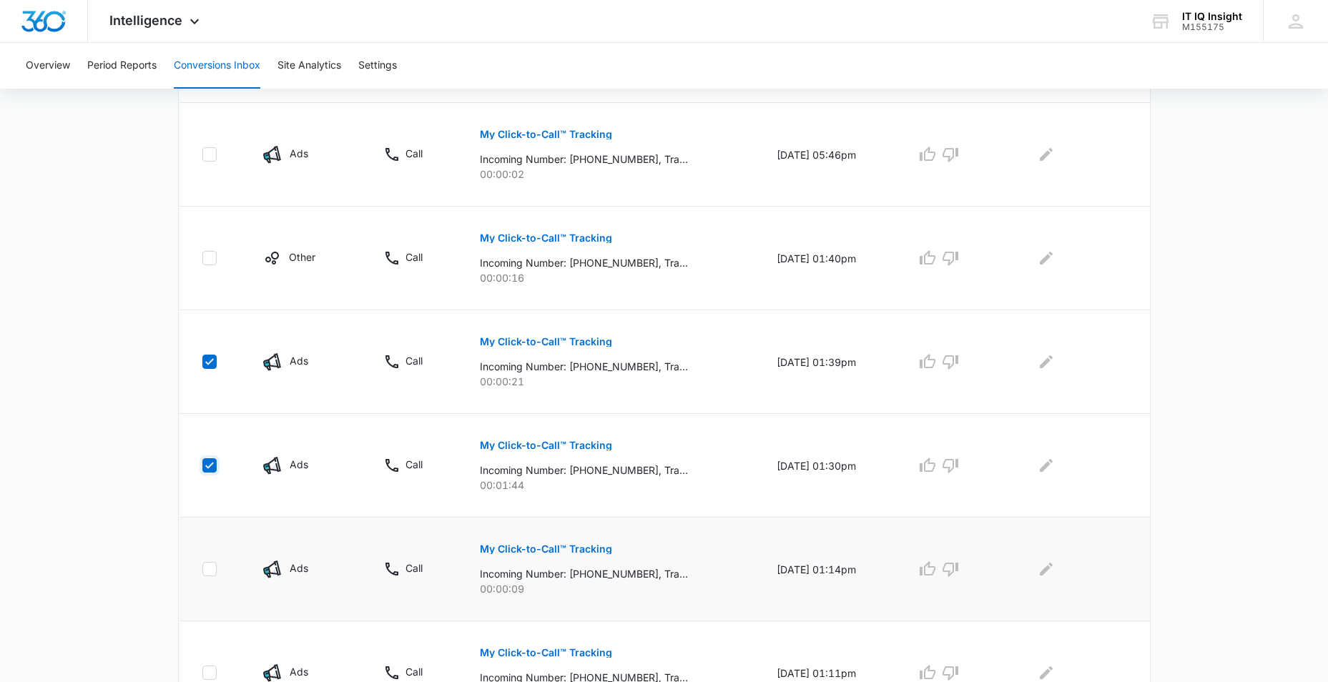
scroll to position [644, 0]
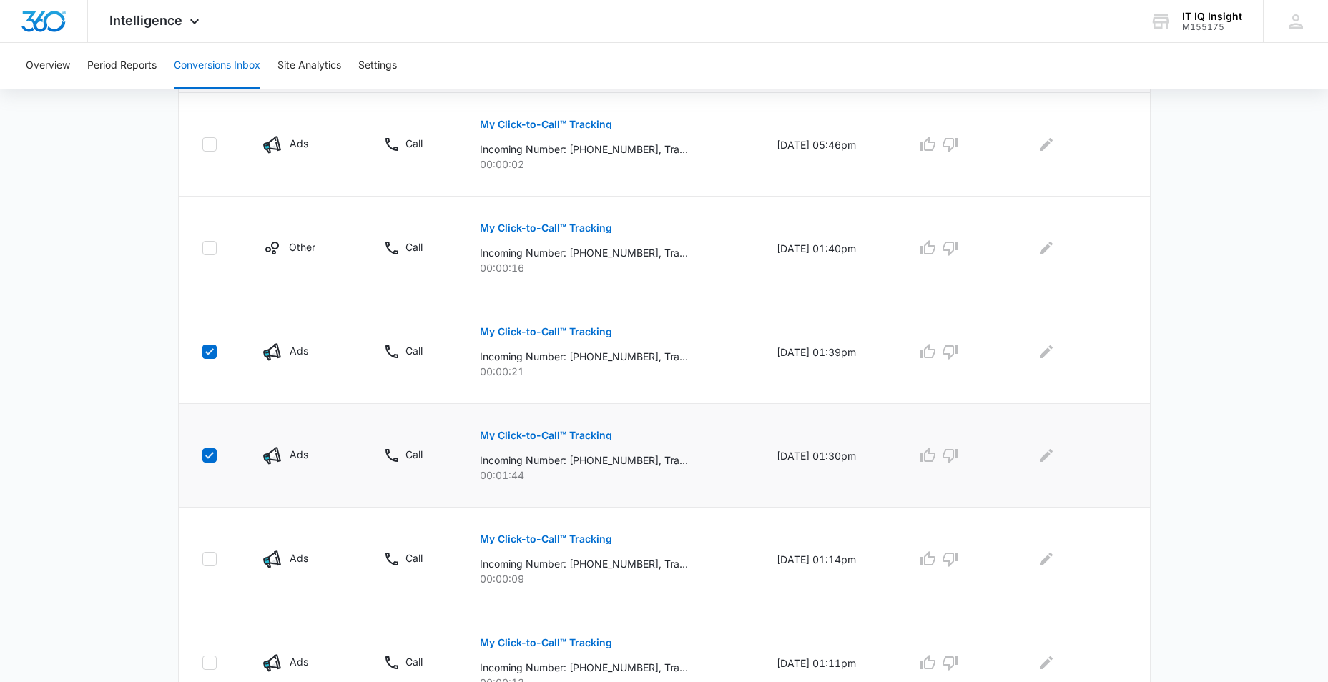
drag, startPoint x: 275, startPoint y: 491, endPoint x: 246, endPoint y: 488, distance: 28.8
click at [246, 488] on td "Ads" at bounding box center [306, 456] width 120 height 104
click at [1053, 456] on icon "Edit Comments" at bounding box center [1046, 455] width 13 height 13
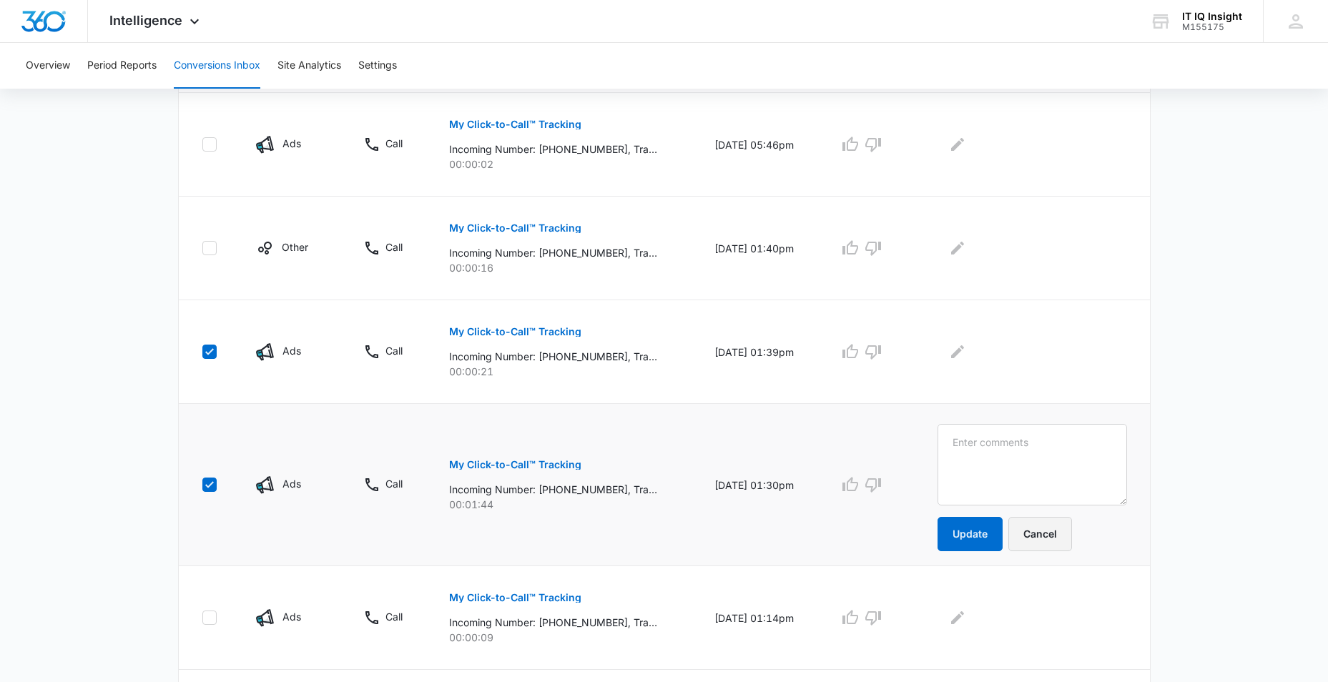
click at [1061, 535] on button "Cancel" at bounding box center [1041, 534] width 64 height 34
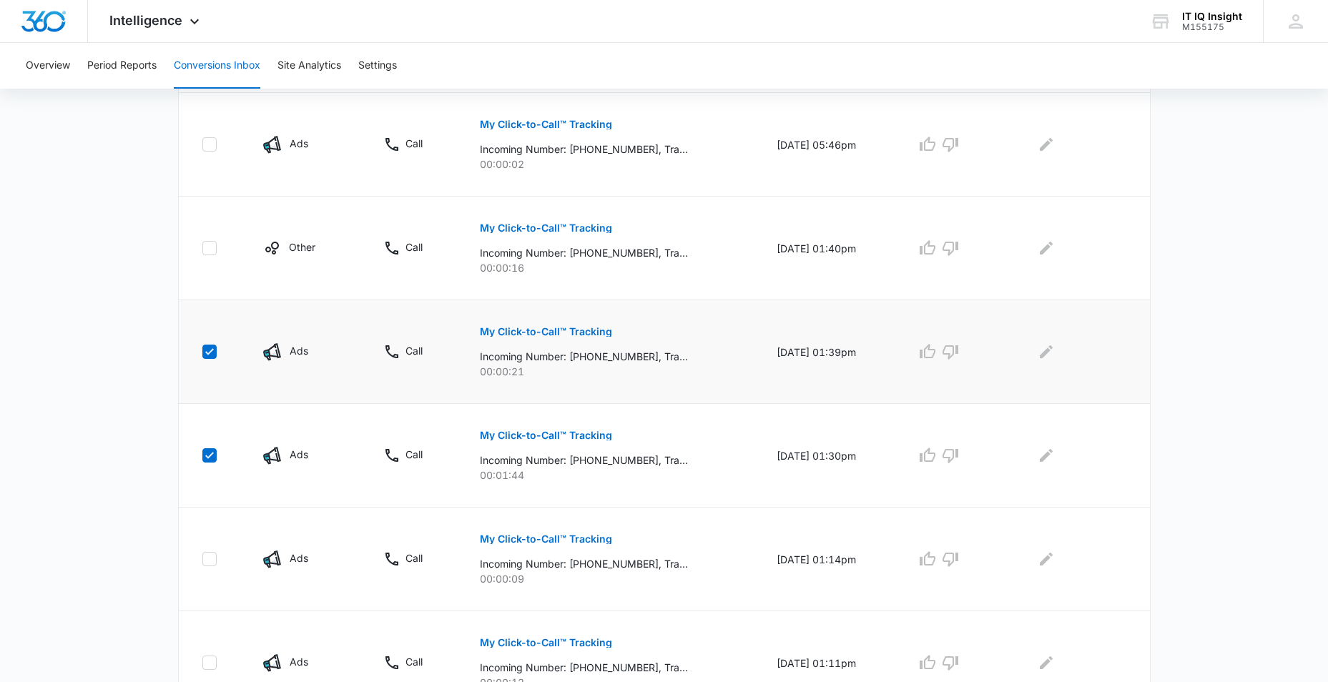
drag, startPoint x: 207, startPoint y: 453, endPoint x: 204, endPoint y: 367, distance: 86.6
click at [207, 448] on div at bounding box center [209, 455] width 14 height 14
click at [202, 456] on input "checkbox" at bounding box center [202, 456] width 1 height 1
checkbox input "false"
click at [203, 352] on icon at bounding box center [209, 351] width 13 height 13
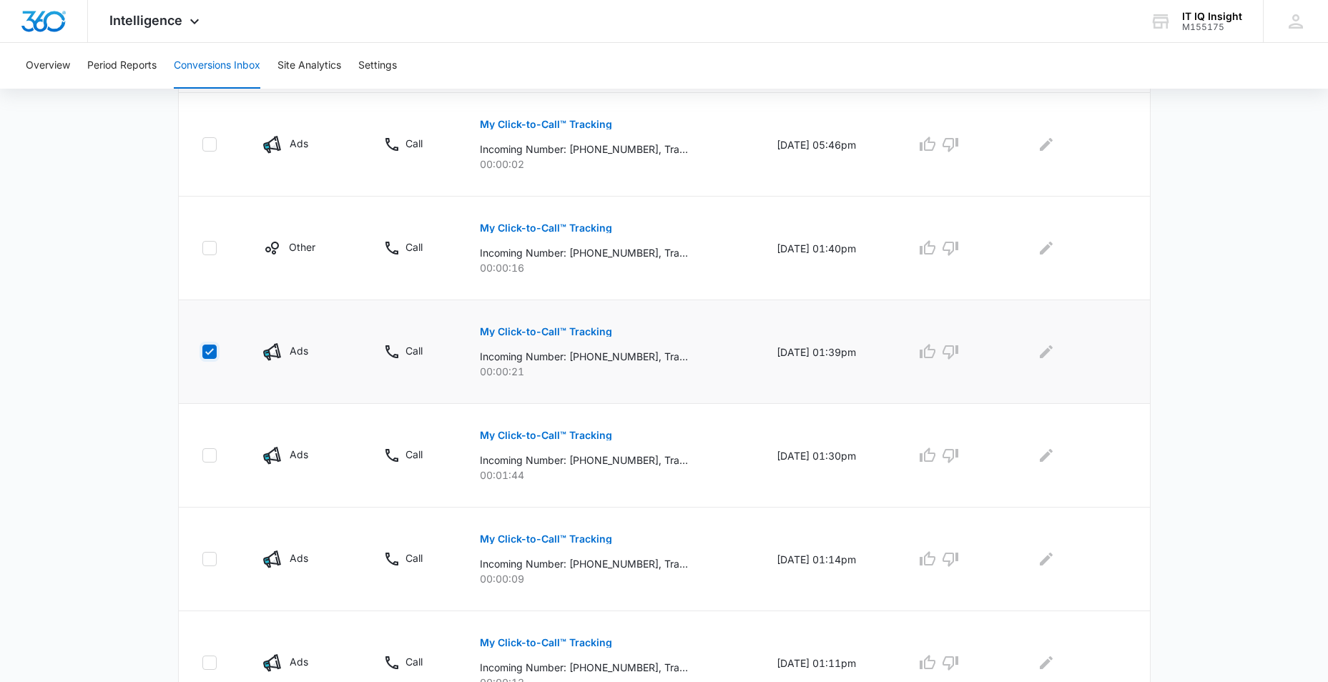
click at [202, 352] on input "checkbox" at bounding box center [202, 352] width 1 height 1
checkbox input "false"
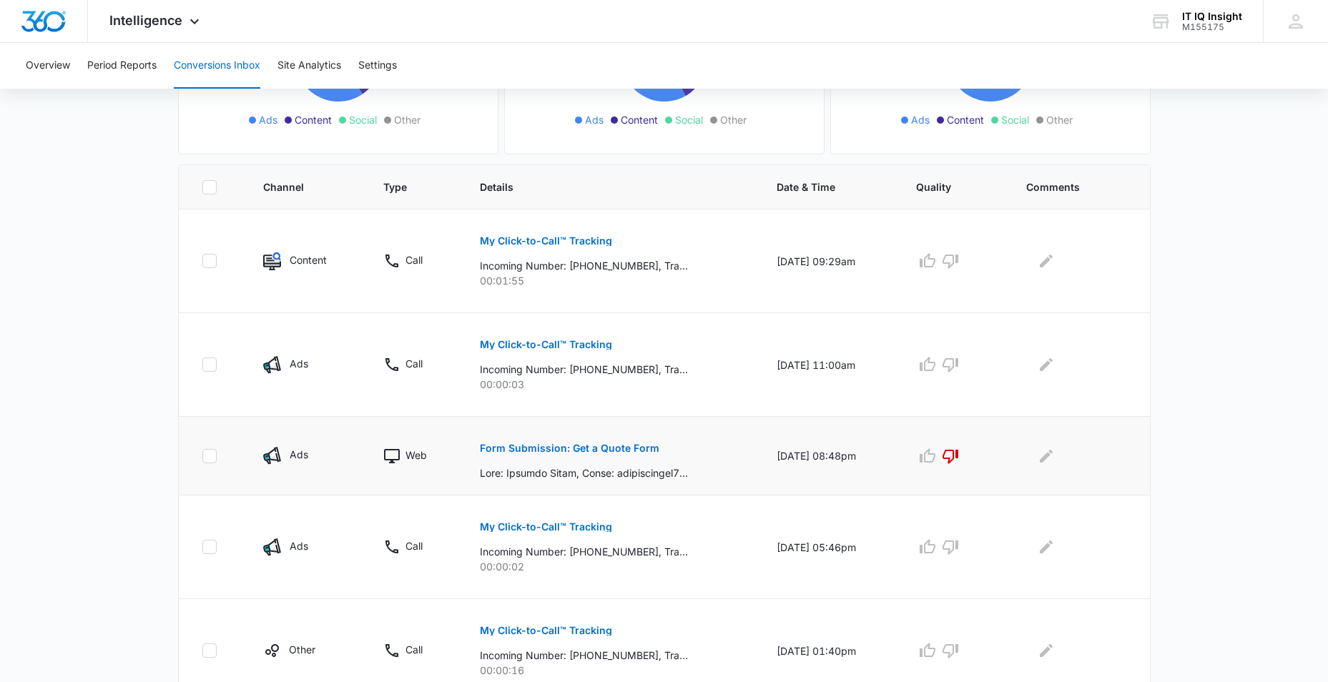
scroll to position [215, 0]
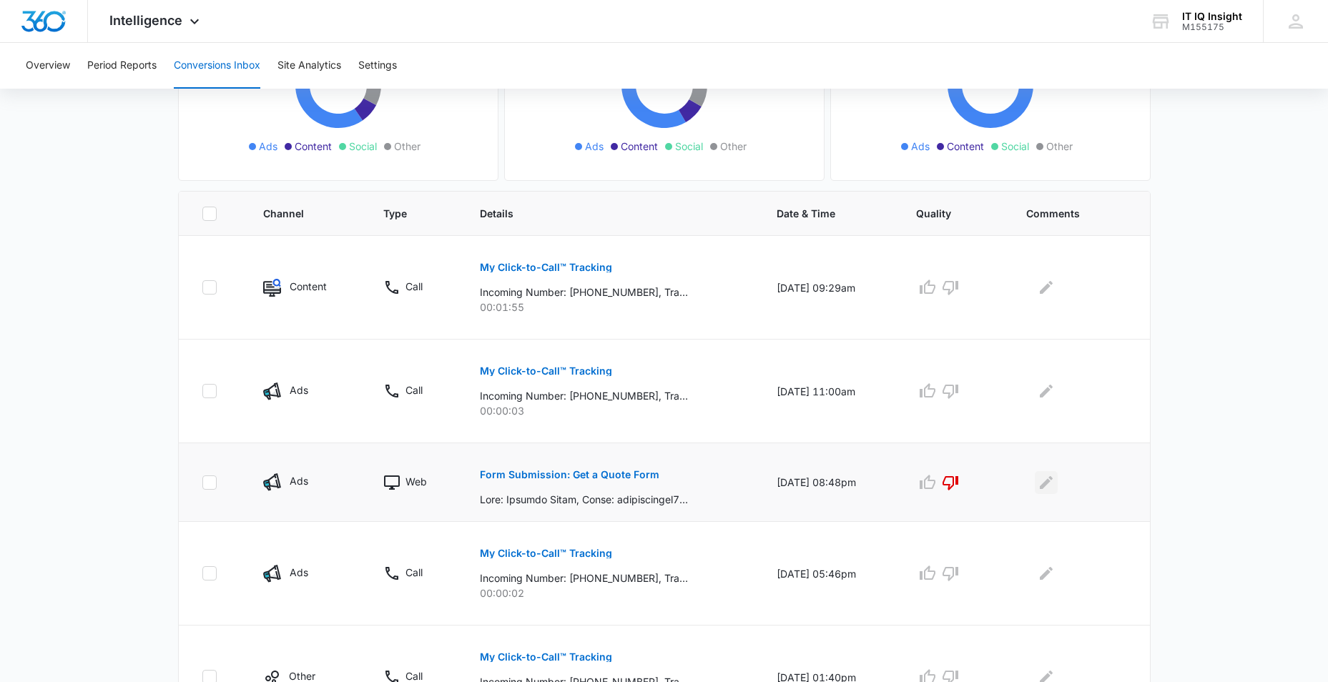
click at [1055, 488] on icon "Edit Comments" at bounding box center [1046, 482] width 17 height 17
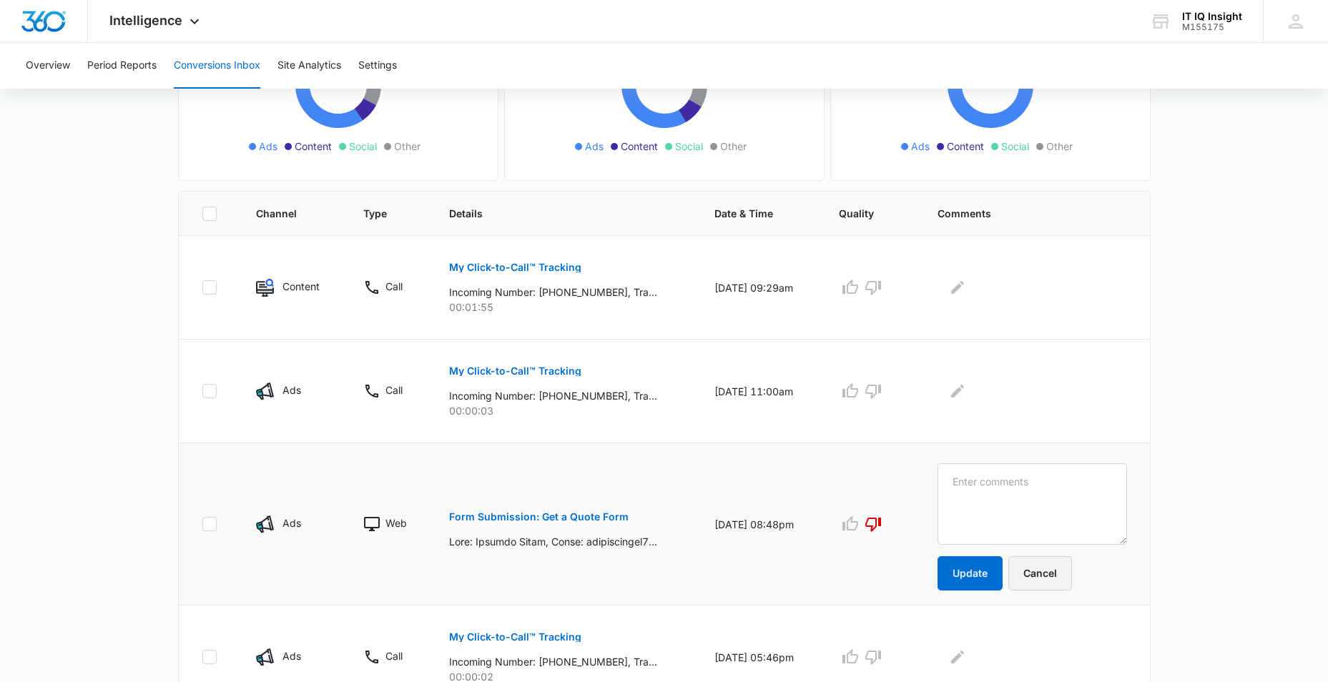
click at [1067, 571] on button "Cancel" at bounding box center [1041, 573] width 64 height 34
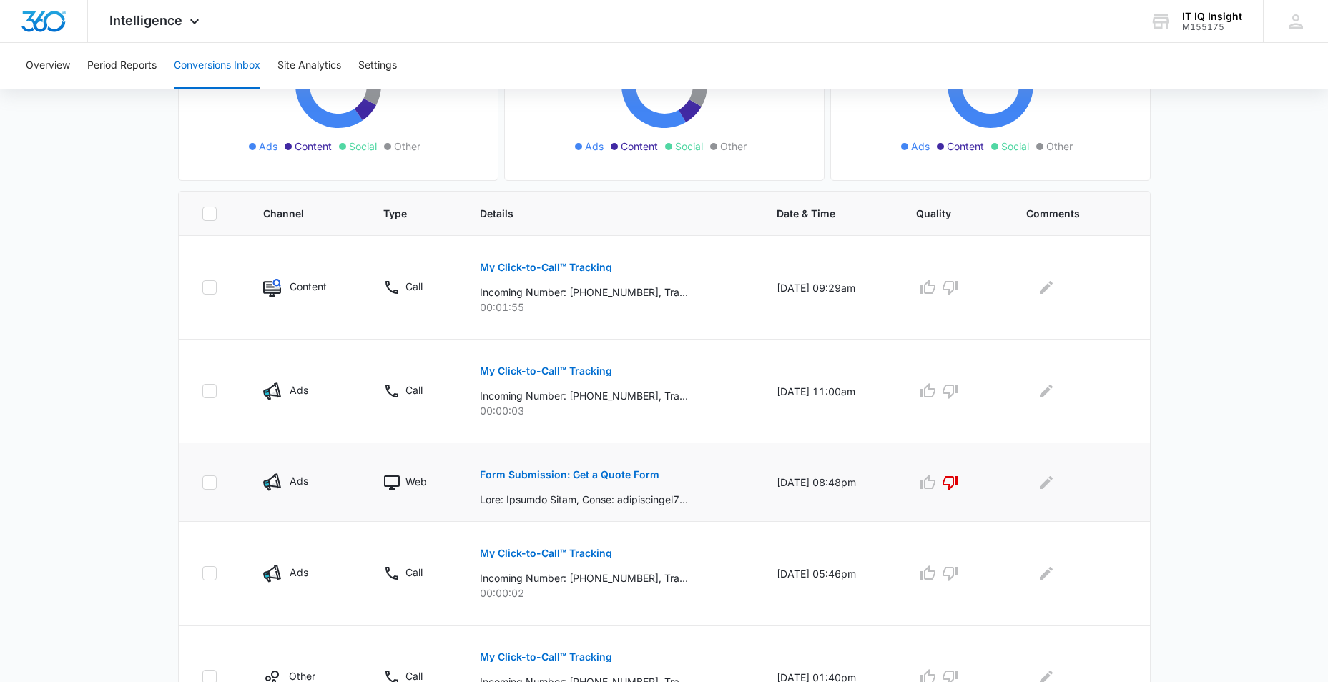
click at [546, 466] on button "Form Submission: Get a Quote Form" at bounding box center [570, 475] width 180 height 34
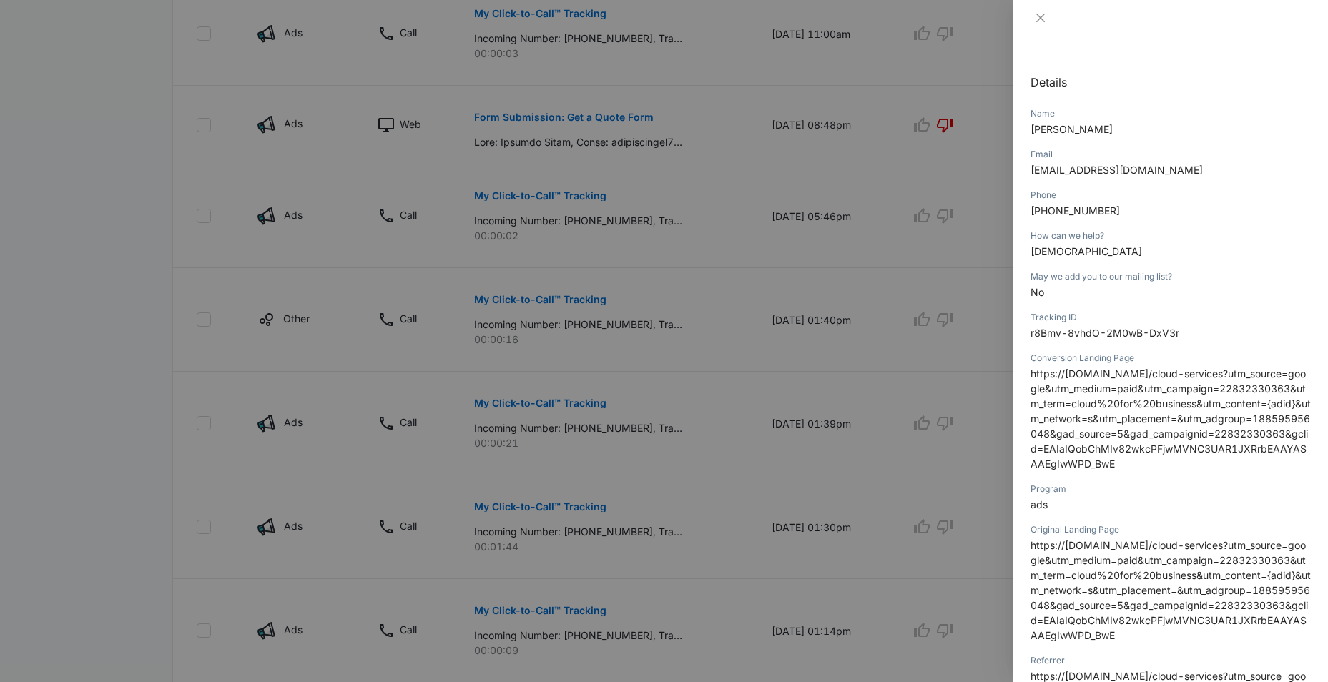
scroll to position [0, 0]
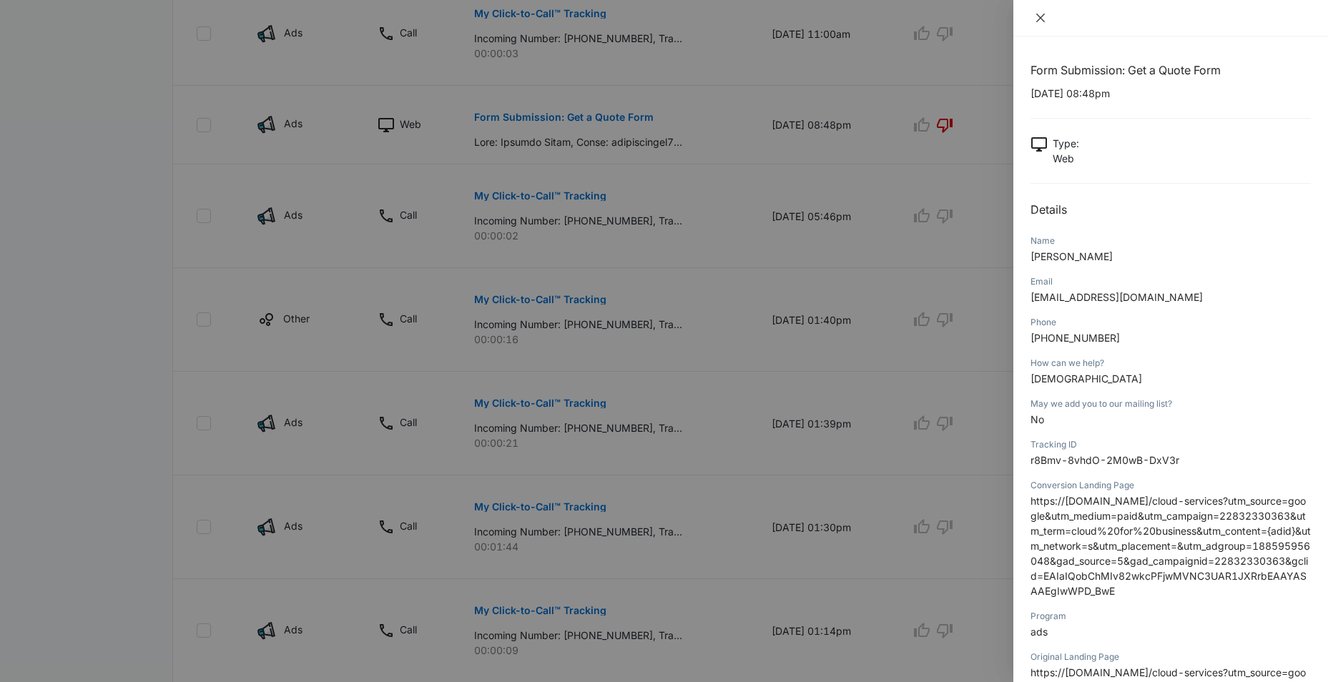
click at [1042, 19] on icon "close" at bounding box center [1040, 18] width 9 height 9
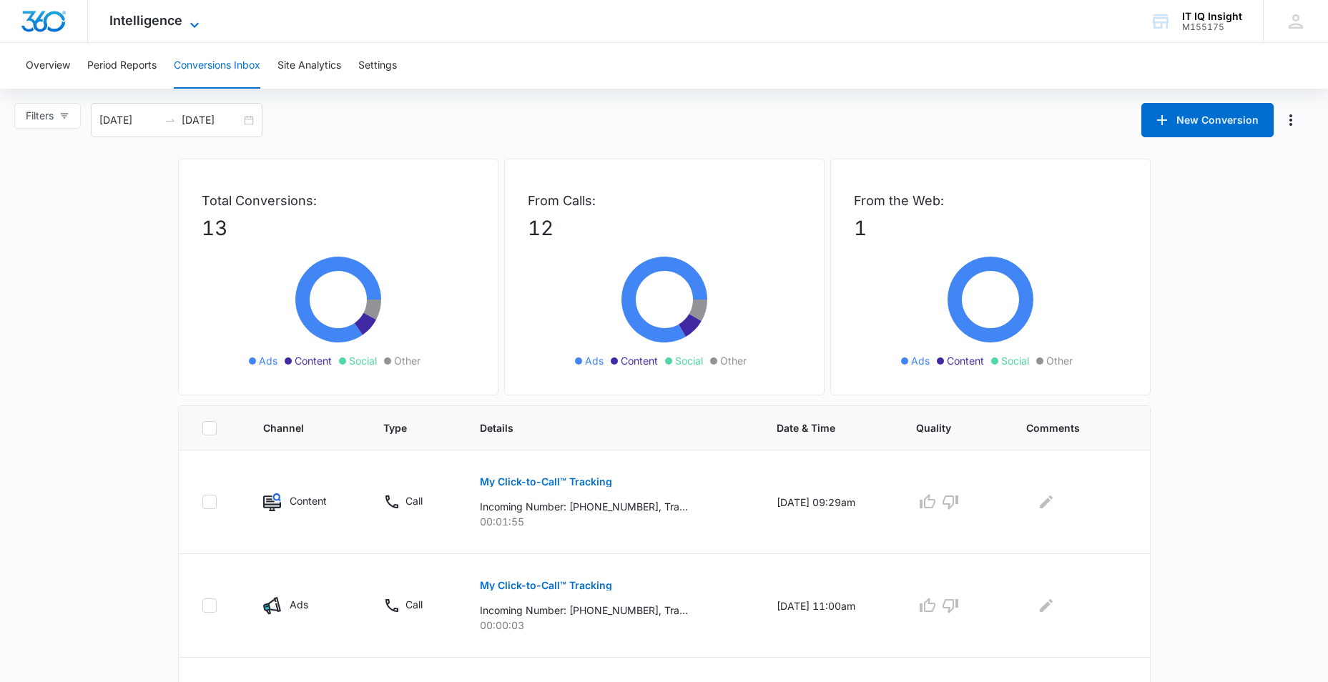
click at [190, 22] on icon at bounding box center [194, 24] width 17 height 17
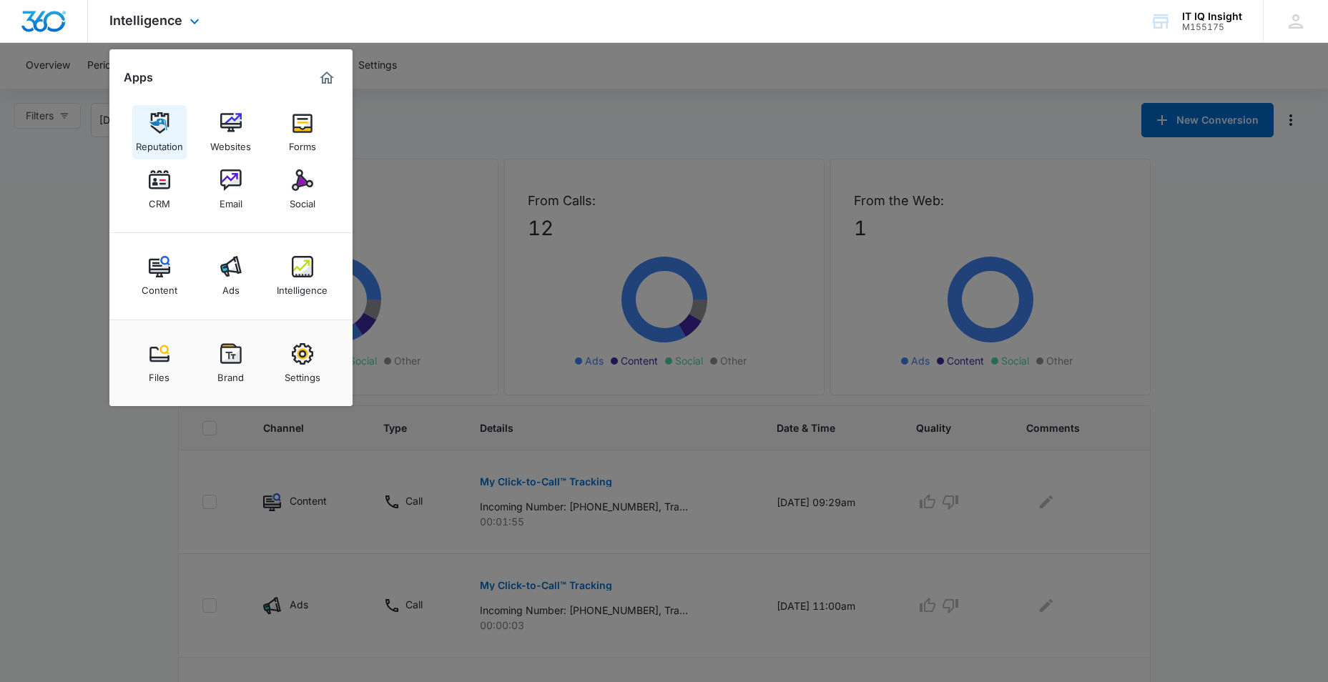
click at [162, 124] on img at bounding box center [159, 122] width 21 height 21
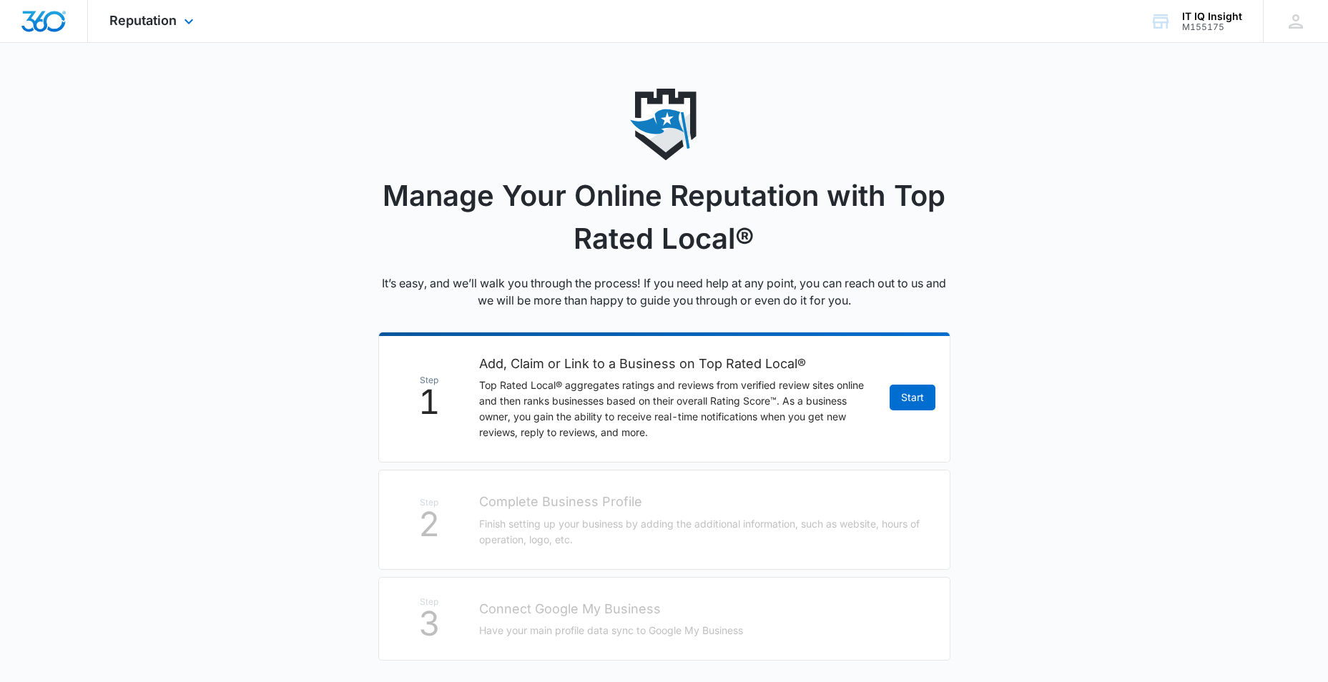
click at [179, 21] on div "Reputation Apps Reputation Websites Forms CRM Email Social Content Ads Intellig…" at bounding box center [153, 21] width 131 height 42
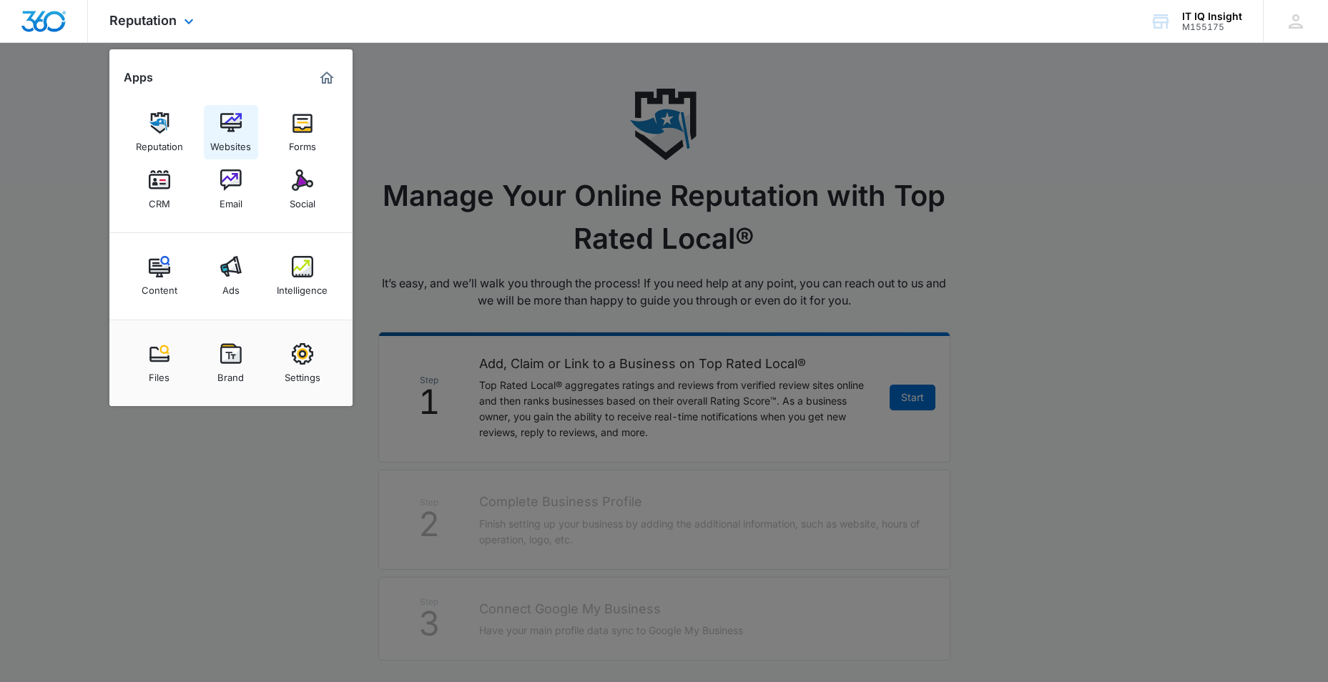
click at [230, 129] on img at bounding box center [230, 122] width 21 height 21
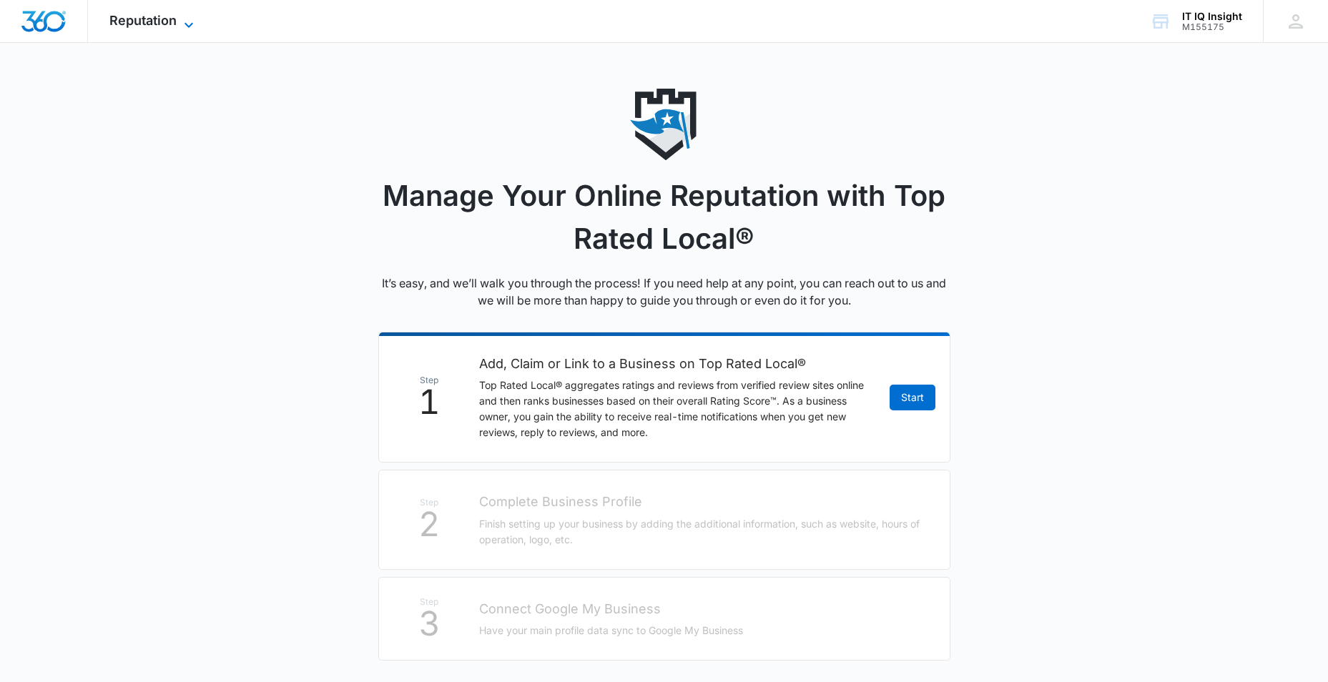
click at [189, 17] on icon at bounding box center [188, 24] width 17 height 17
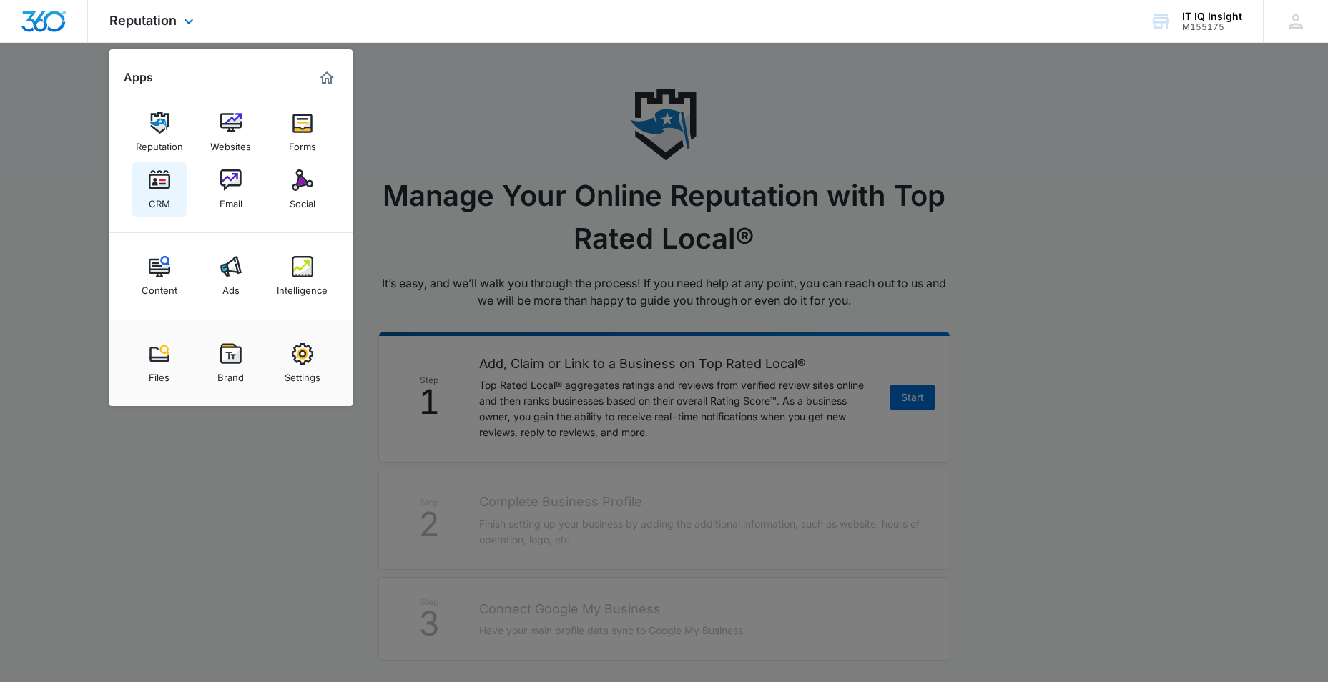
click at [169, 202] on div "CRM" at bounding box center [159, 200] width 21 height 19
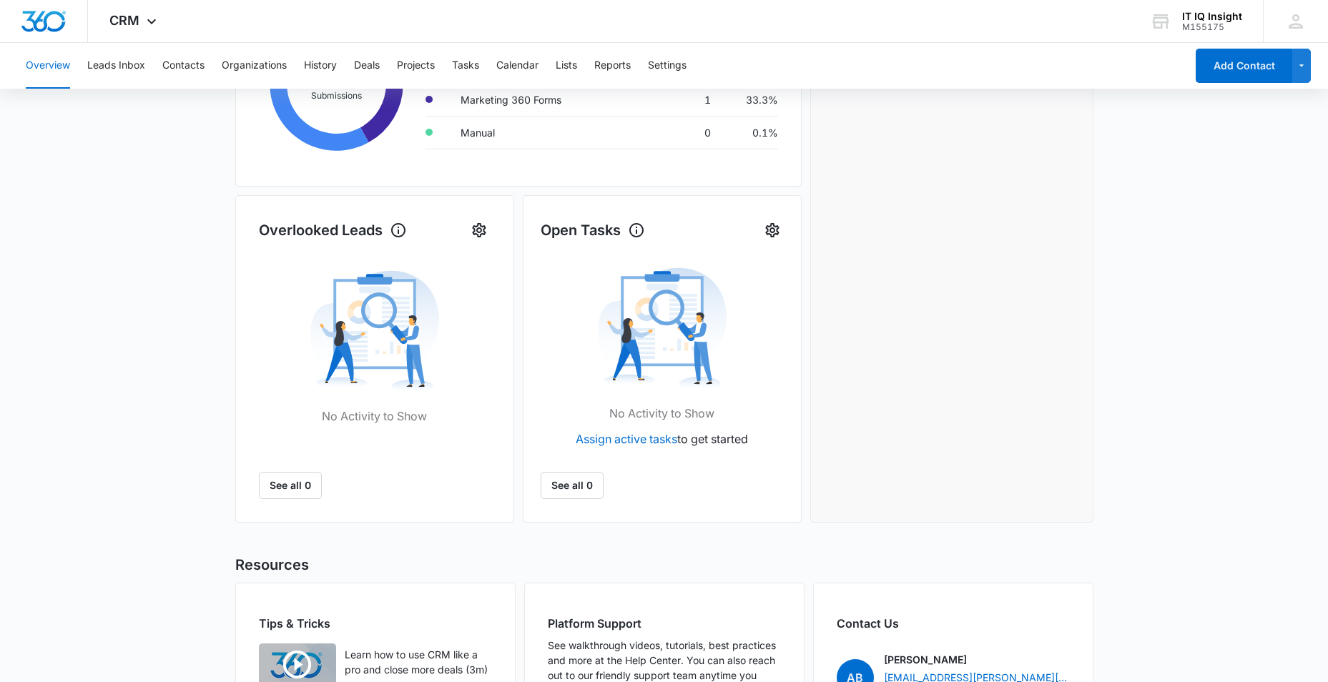
scroll to position [143, 0]
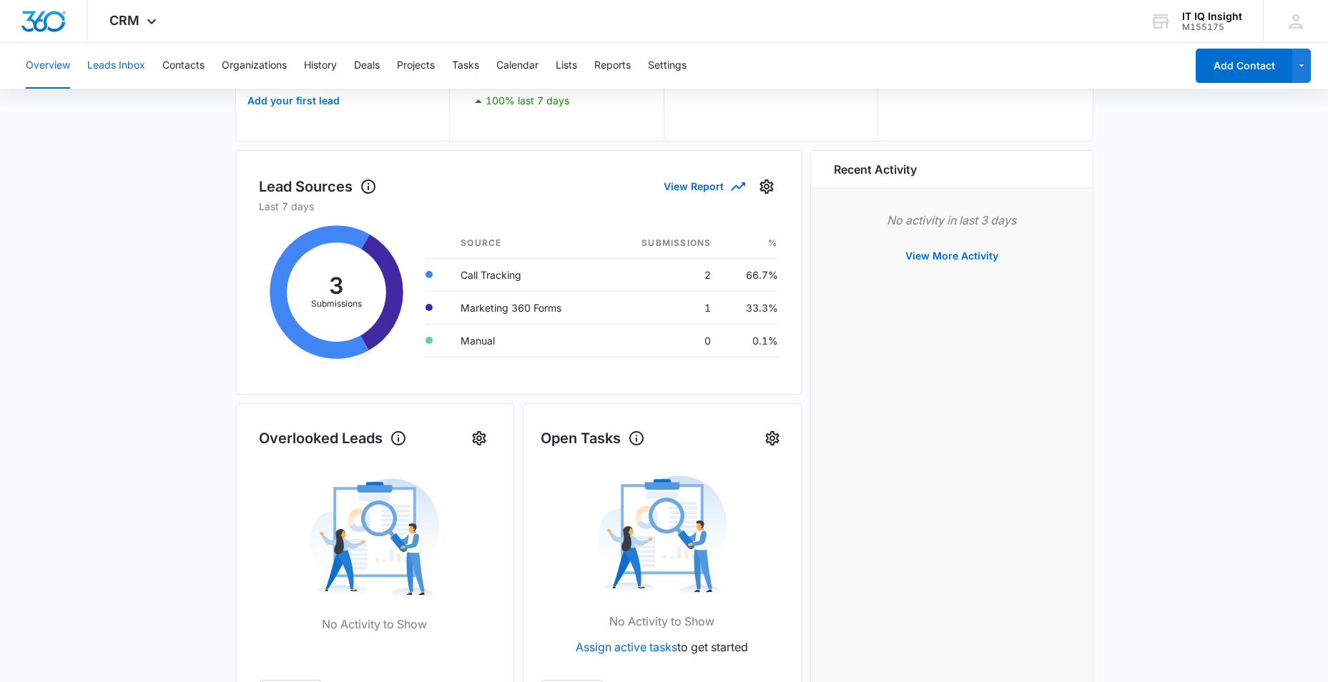
click at [100, 65] on button "Leads Inbox" at bounding box center [116, 66] width 58 height 46
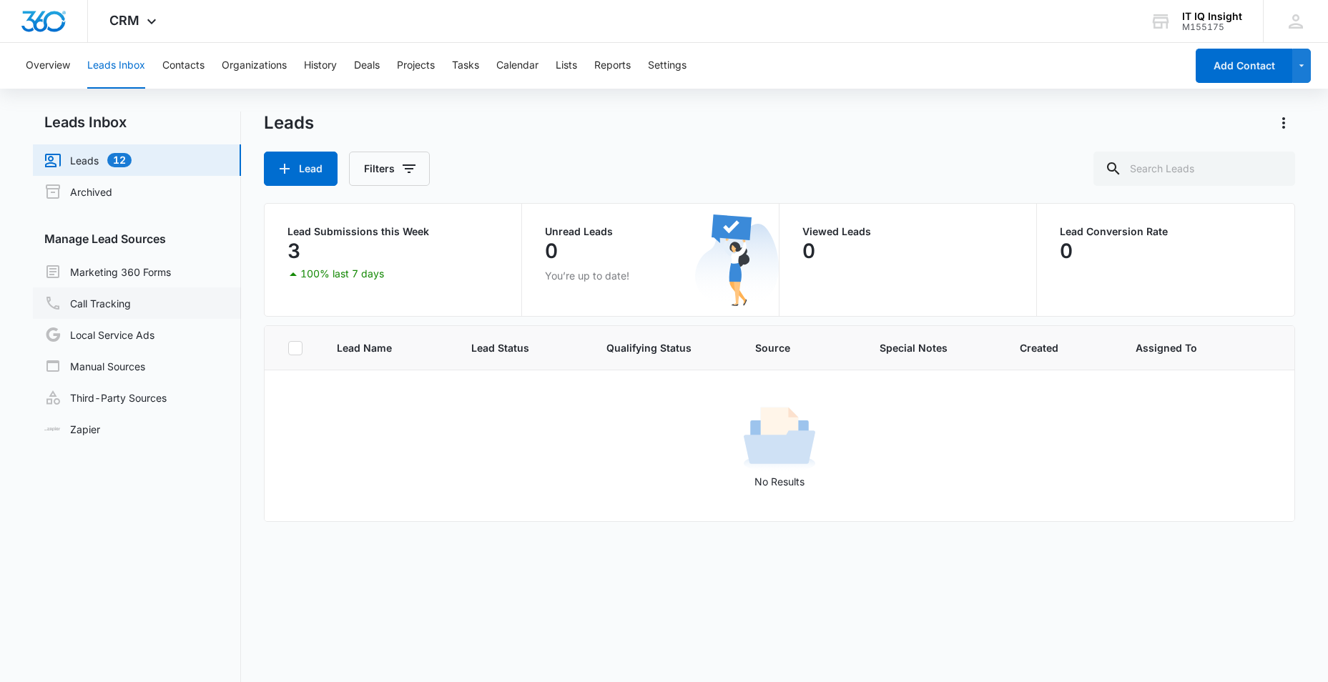
click at [102, 304] on link "Call Tracking" at bounding box center [87, 303] width 87 height 17
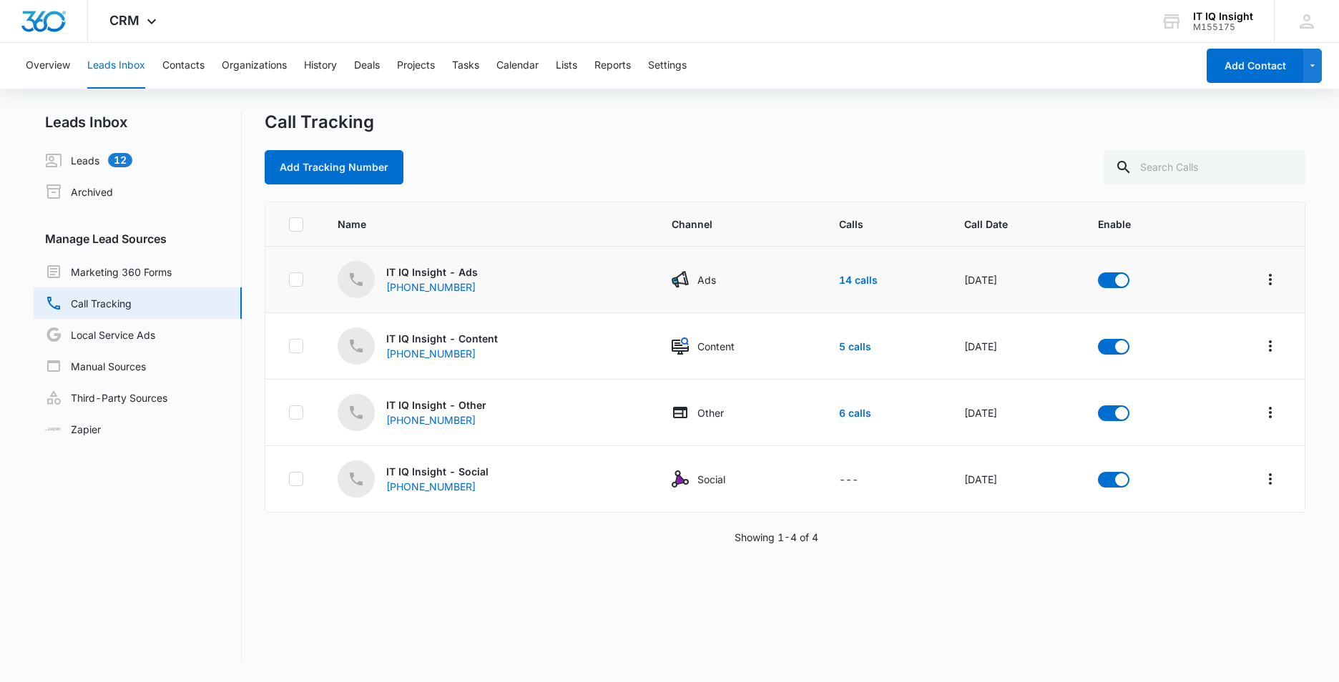
click at [292, 275] on icon at bounding box center [296, 279] width 13 height 13
click at [289, 280] on input "checkbox" at bounding box center [288, 280] width 1 height 1
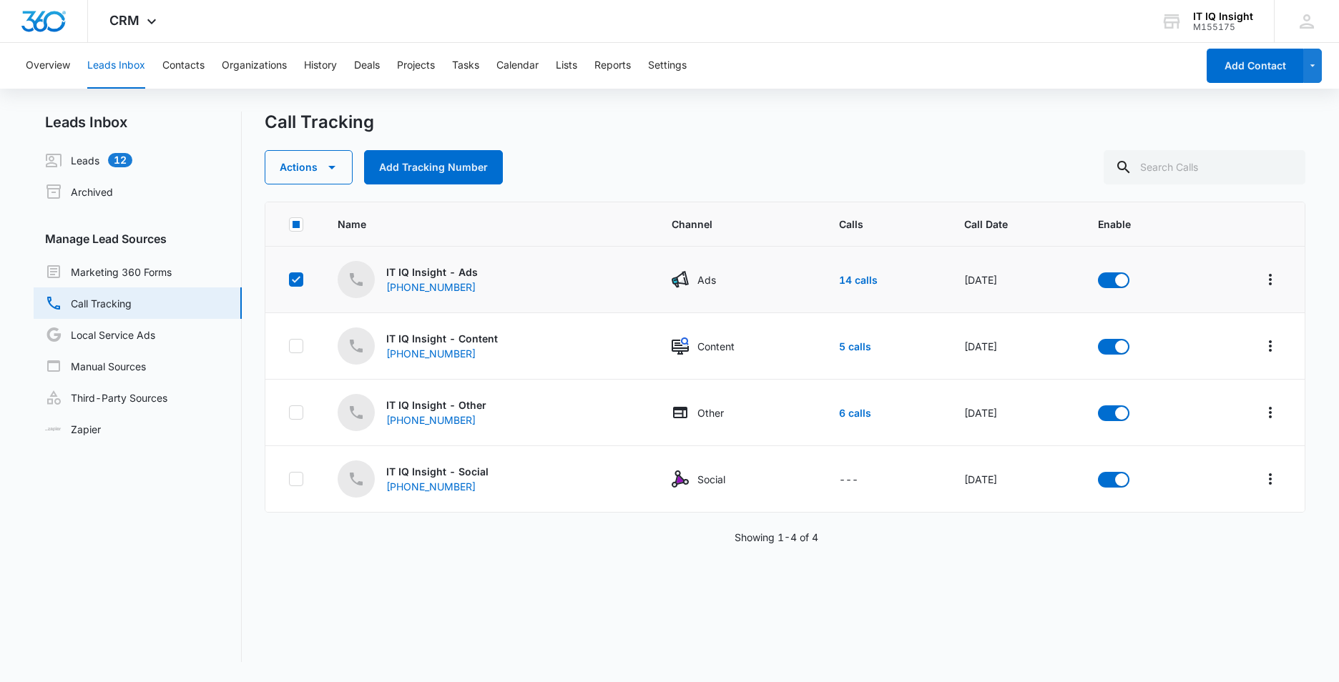
click at [292, 276] on icon at bounding box center [296, 279] width 13 height 13
click at [289, 280] on input "checkbox" at bounding box center [288, 280] width 1 height 1
checkbox input "false"
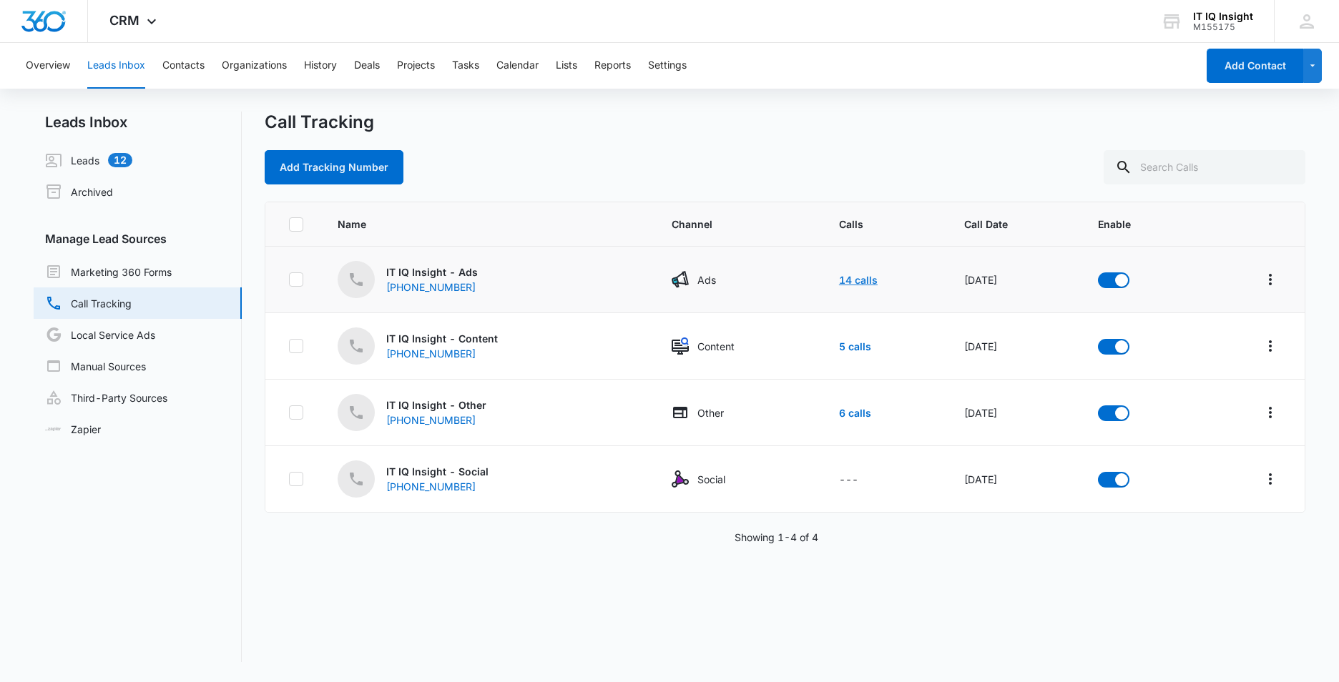
click at [840, 279] on link "14 calls" at bounding box center [858, 280] width 39 height 12
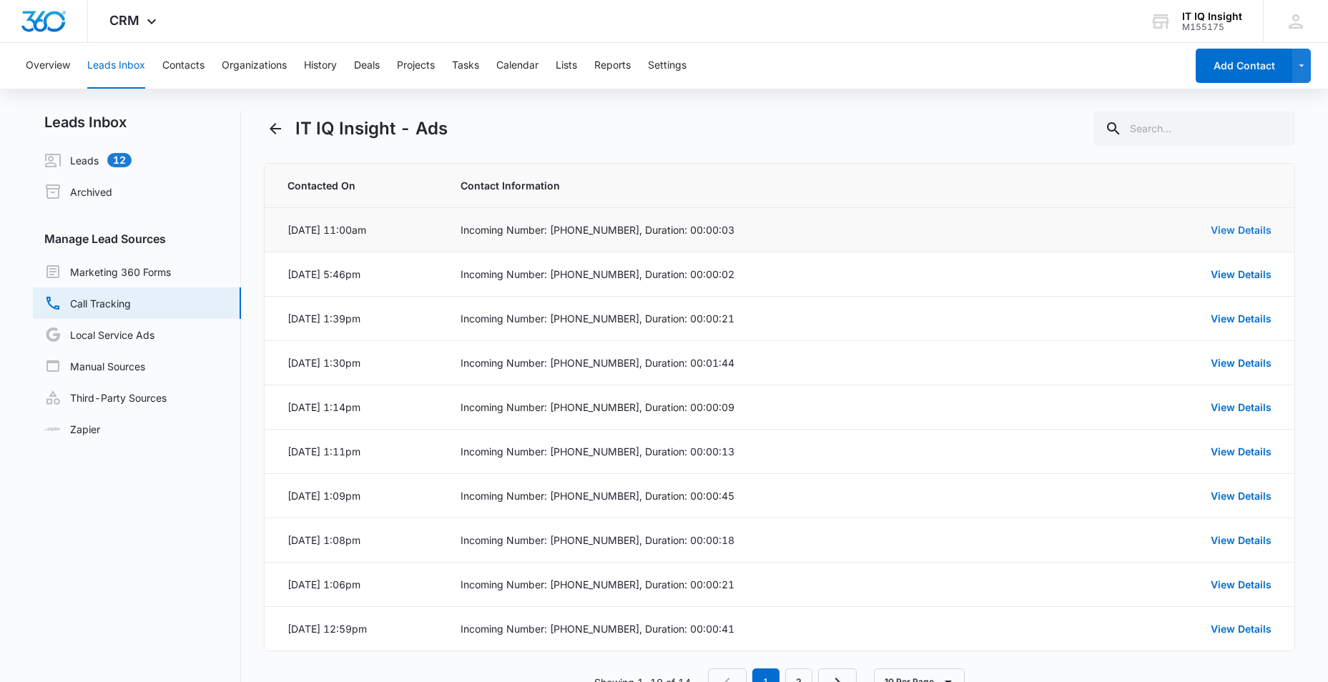
click at [1252, 227] on link "View Details" at bounding box center [1241, 230] width 61 height 12
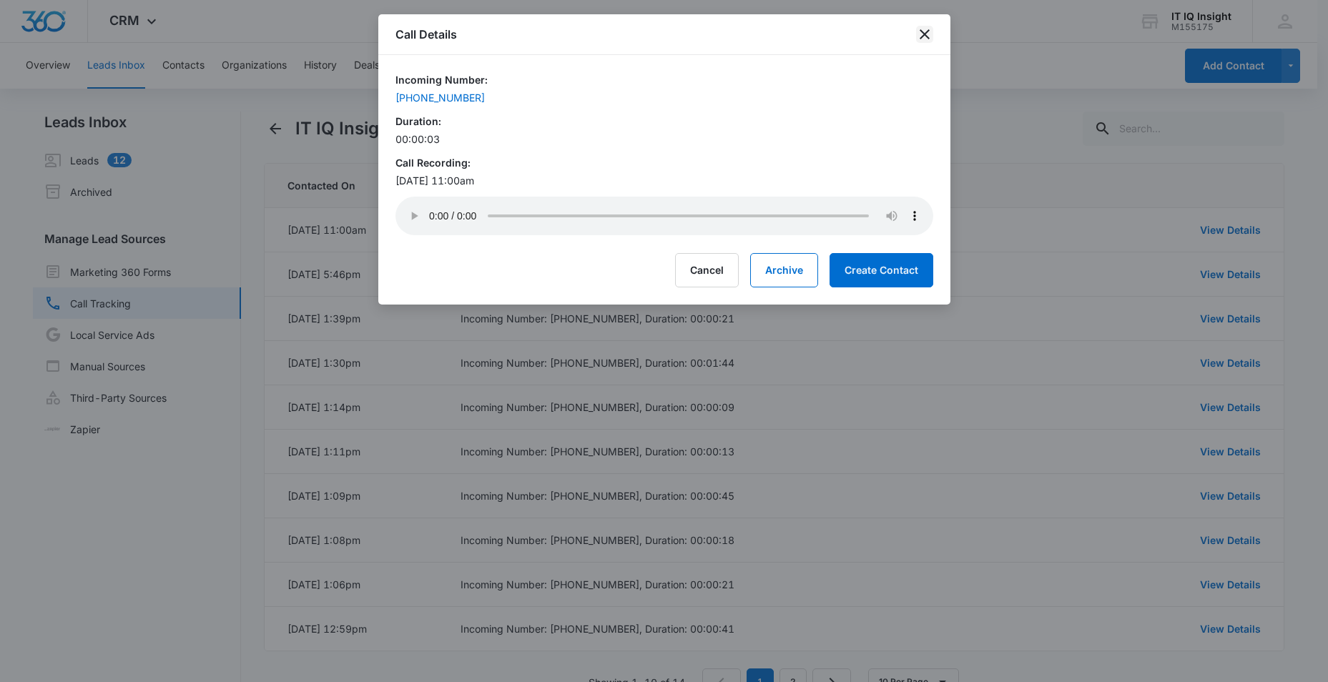
click at [923, 33] on icon "close" at bounding box center [925, 34] width 10 height 10
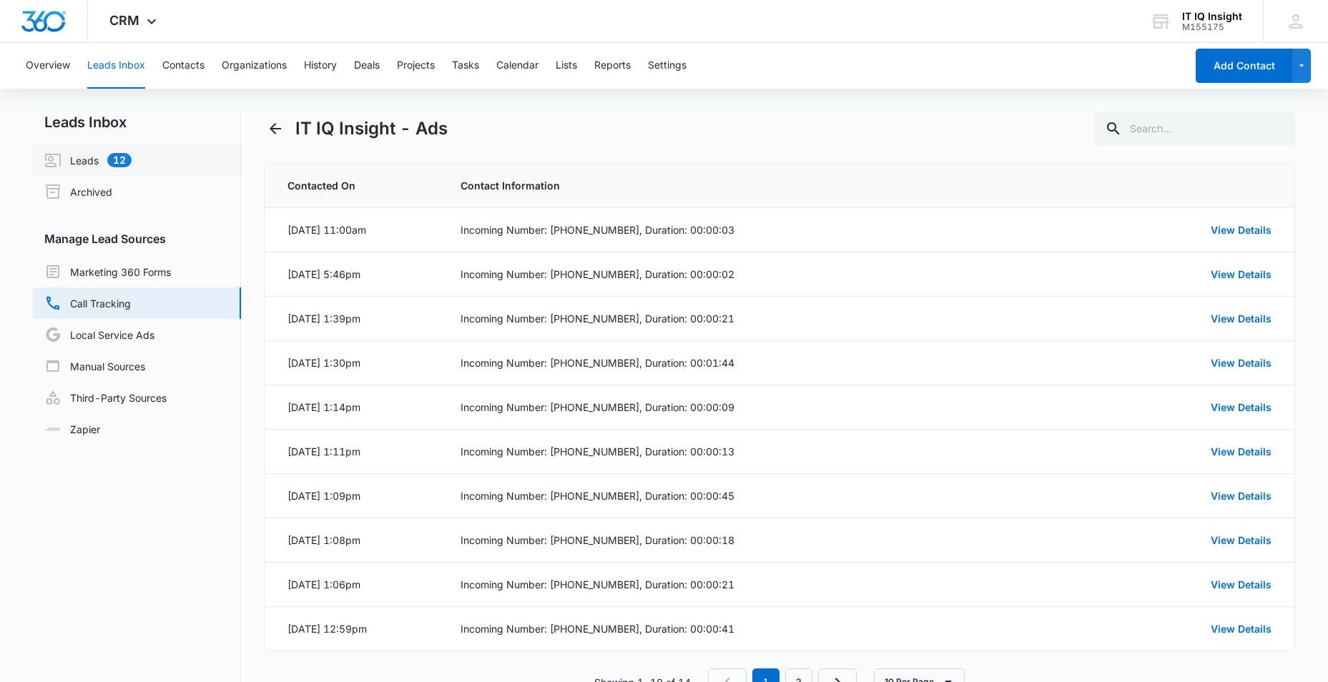
click at [84, 159] on link "Leads 12" at bounding box center [87, 160] width 87 height 17
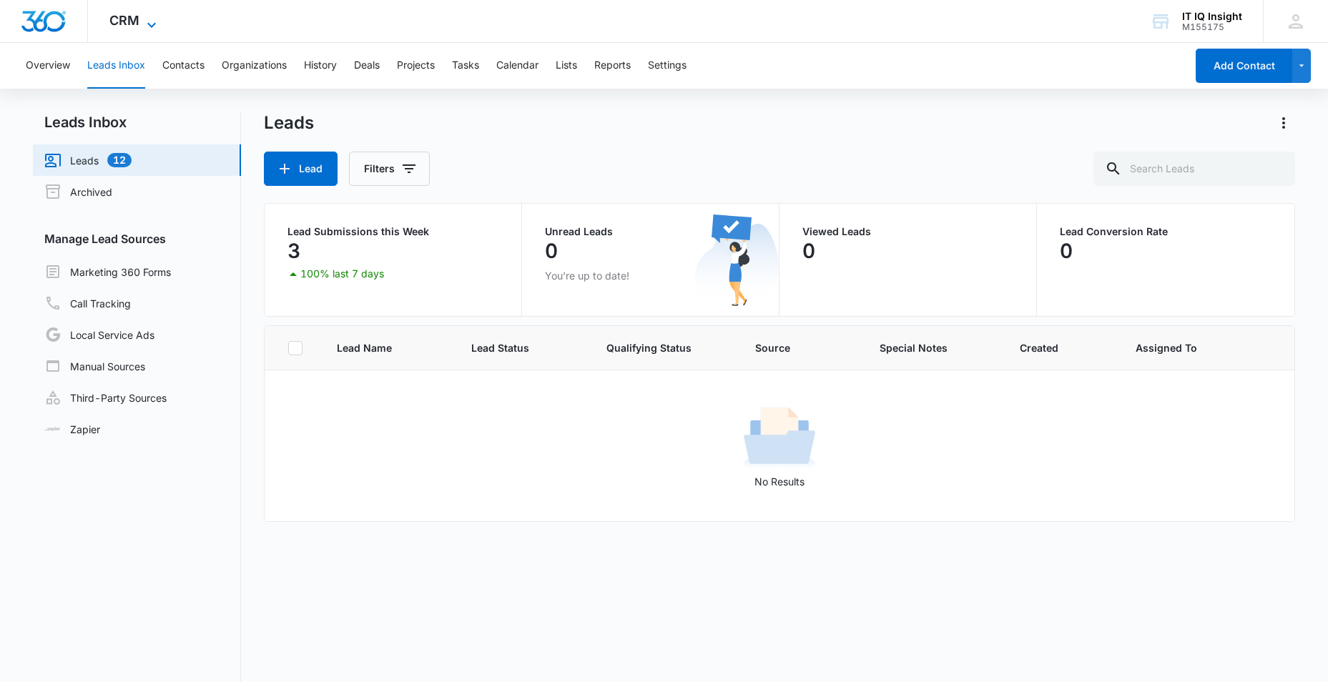
click at [152, 21] on icon at bounding box center [151, 24] width 17 height 17
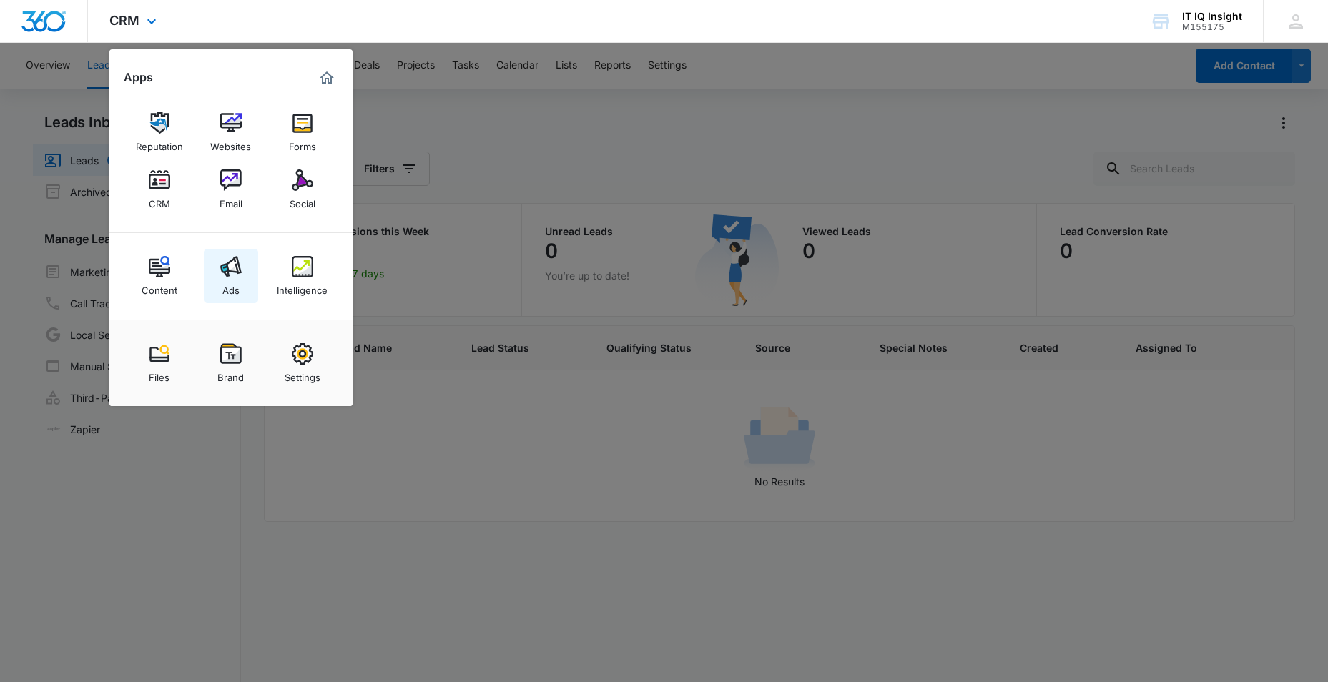
click at [229, 267] on img at bounding box center [230, 266] width 21 height 21
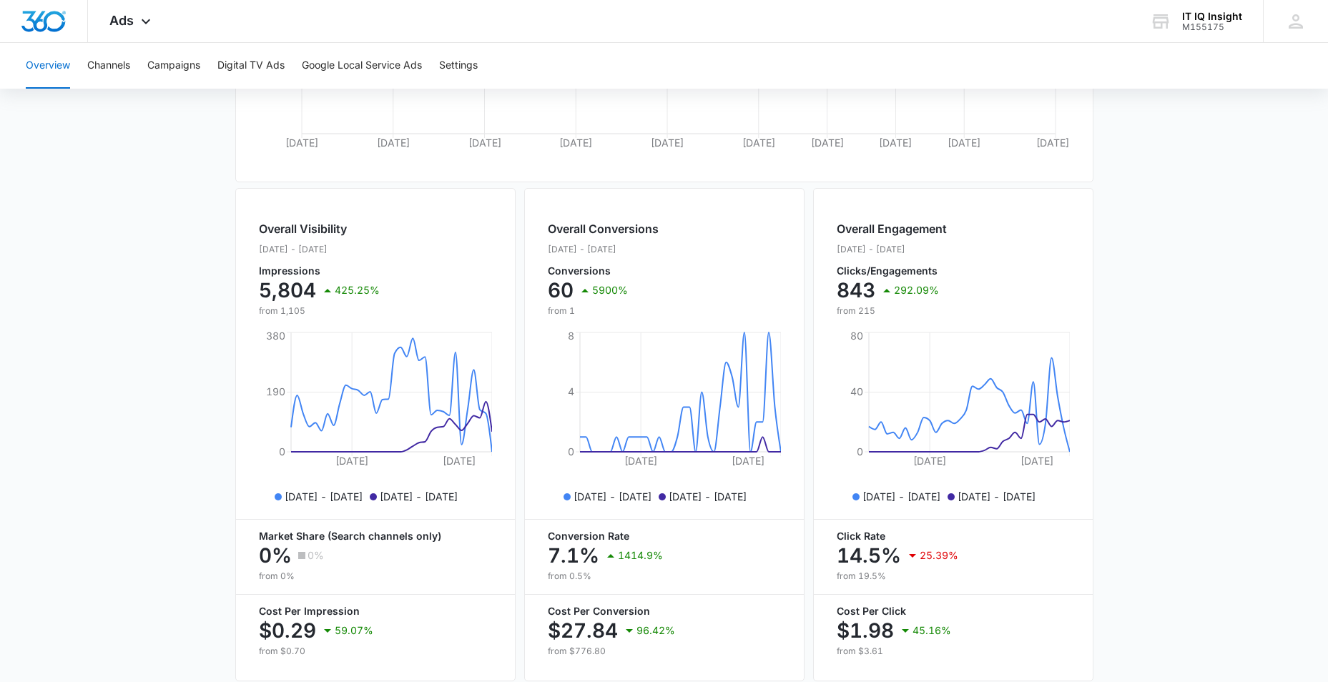
scroll to position [490, 0]
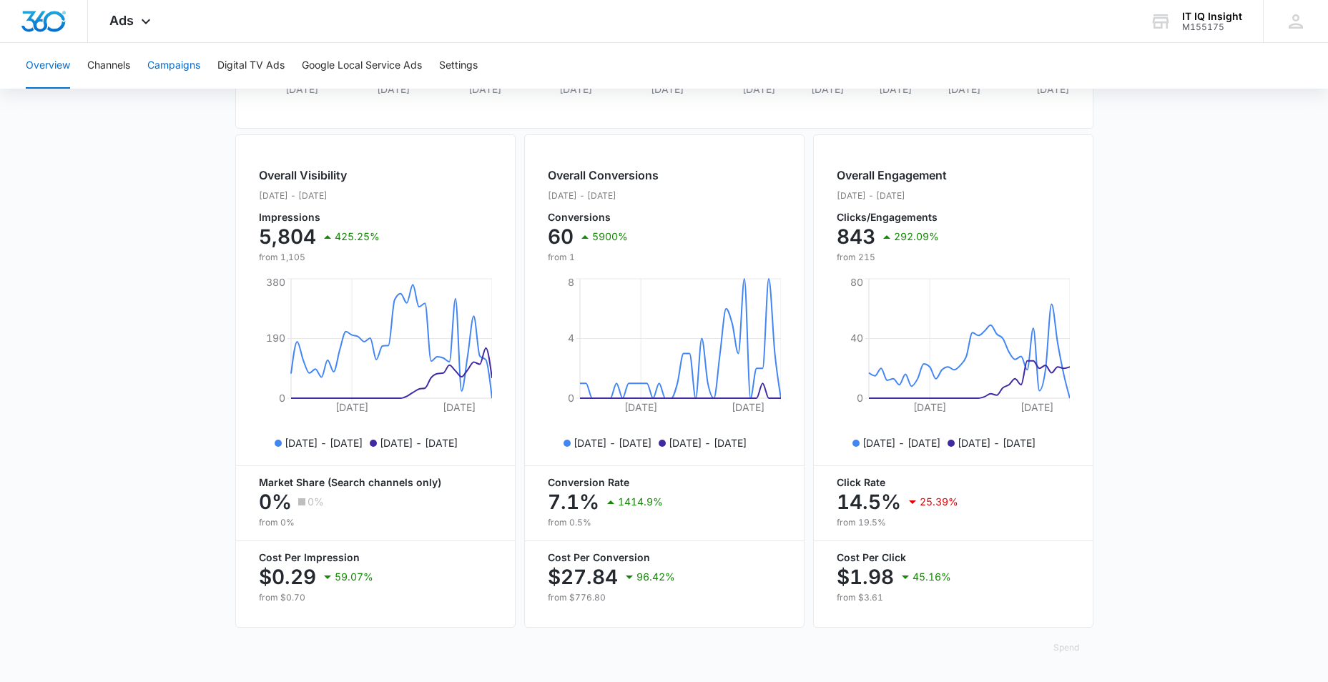
click at [193, 63] on button "Campaigns" at bounding box center [173, 66] width 53 height 46
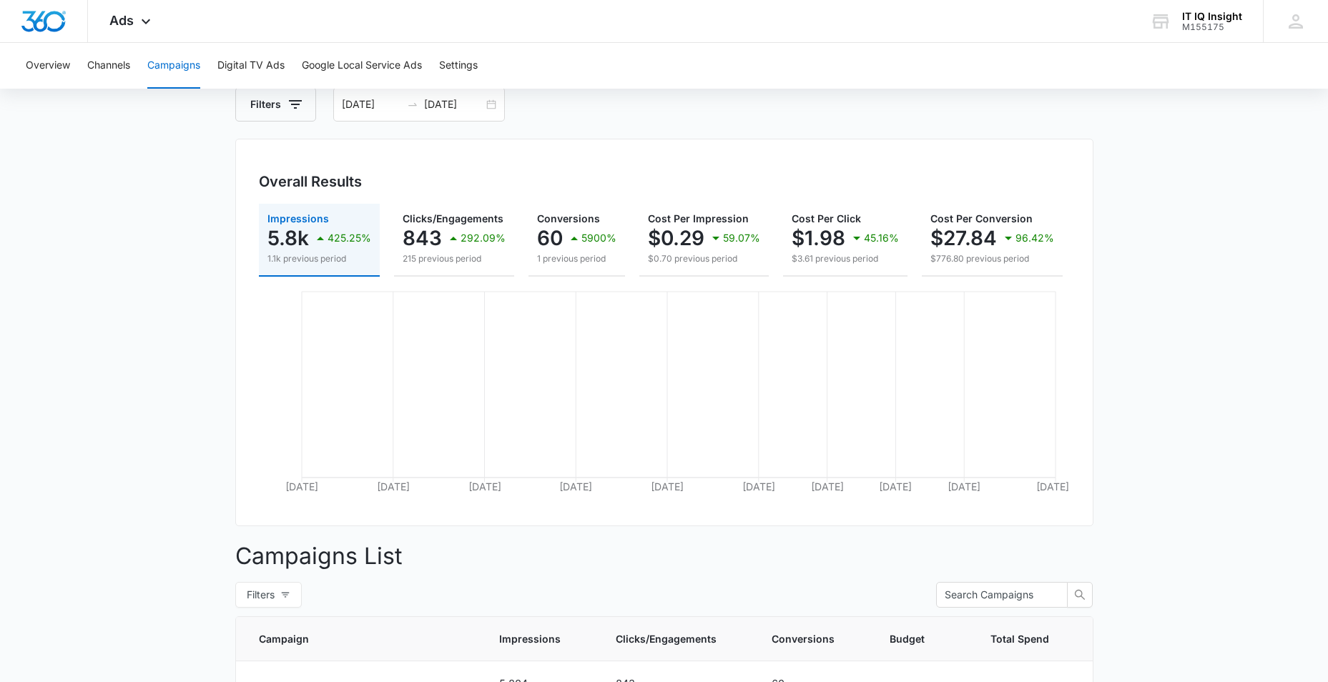
scroll to position [348, 0]
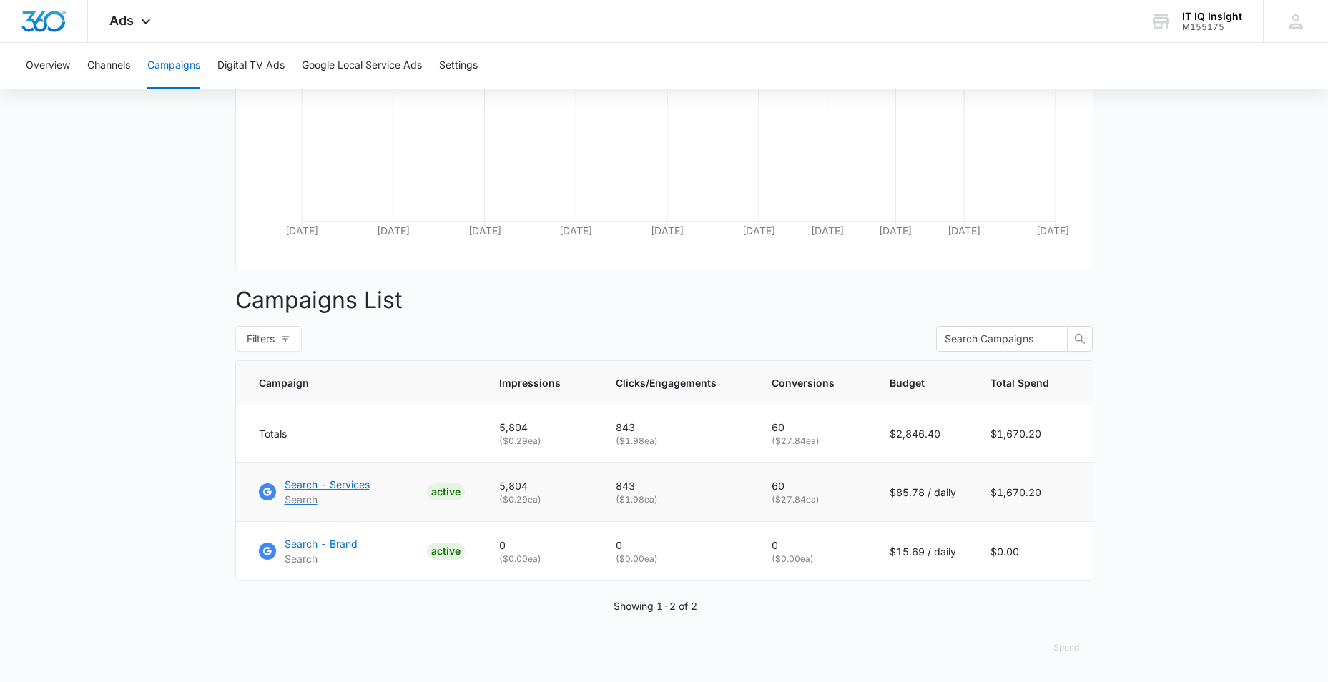
click at [450, 486] on div "ACTIVE" at bounding box center [446, 492] width 38 height 17
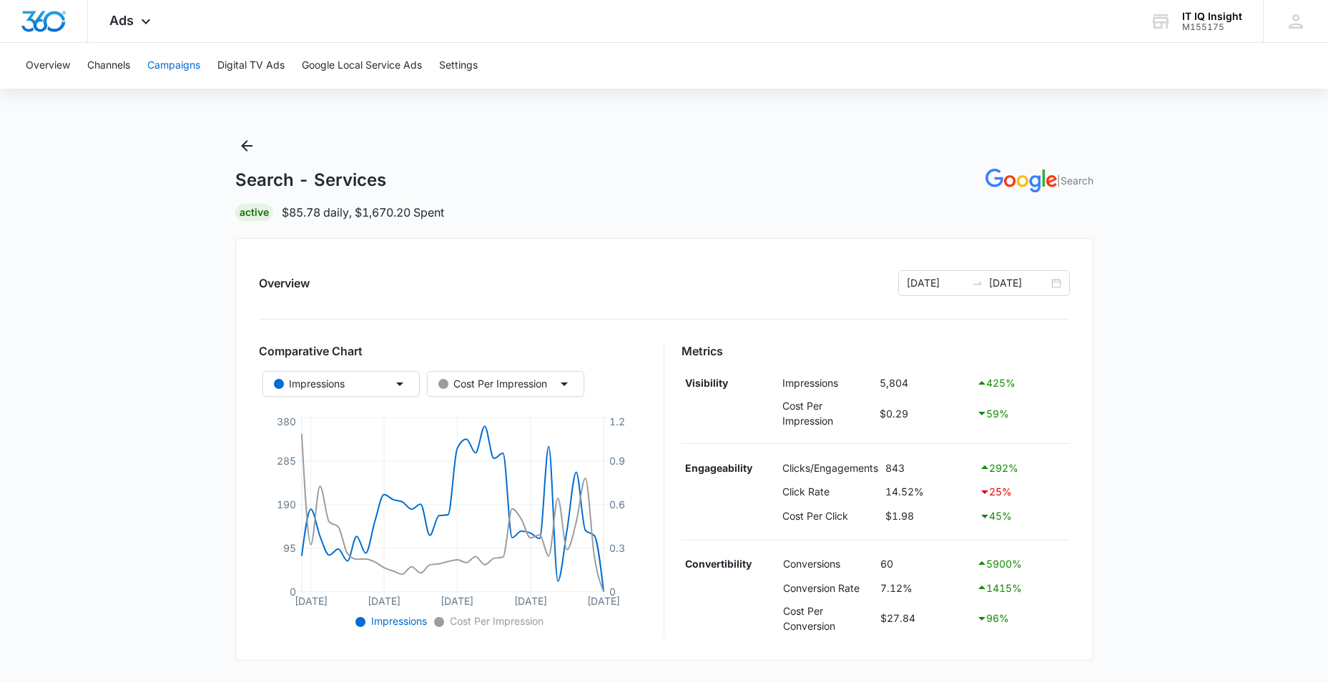
click at [177, 59] on button "Campaigns" at bounding box center [173, 66] width 53 height 46
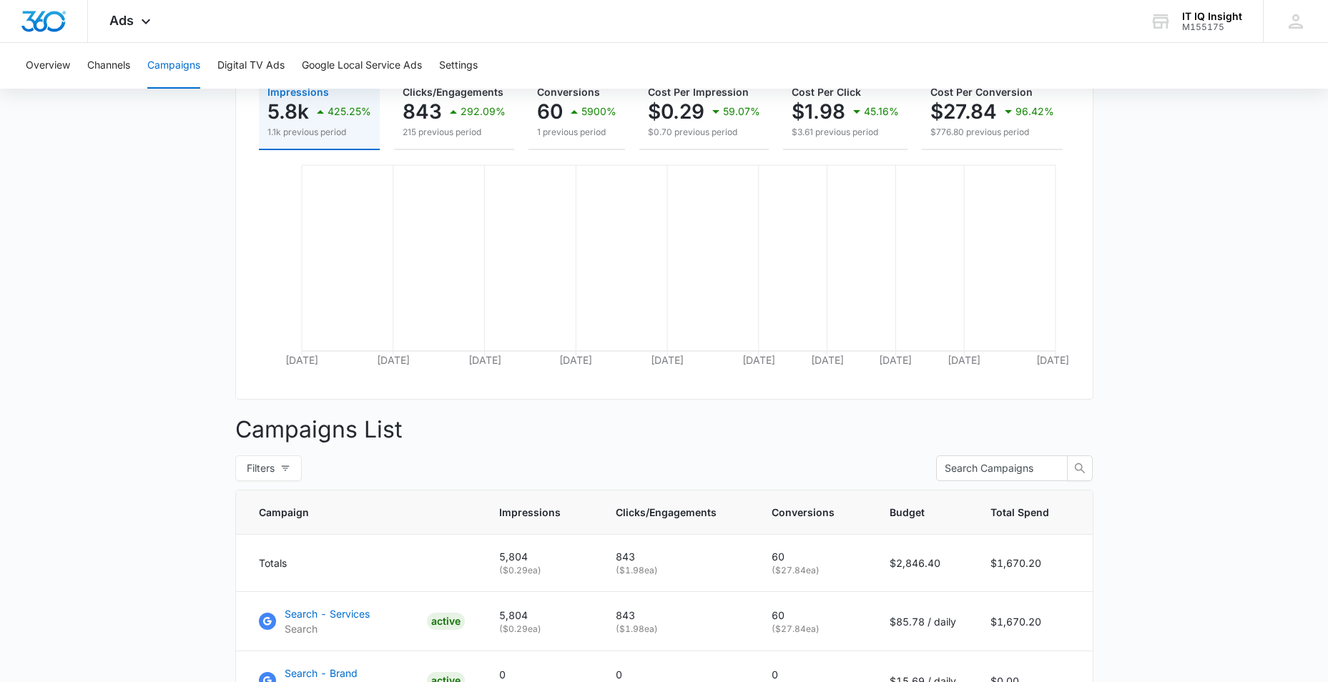
scroll to position [348, 0]
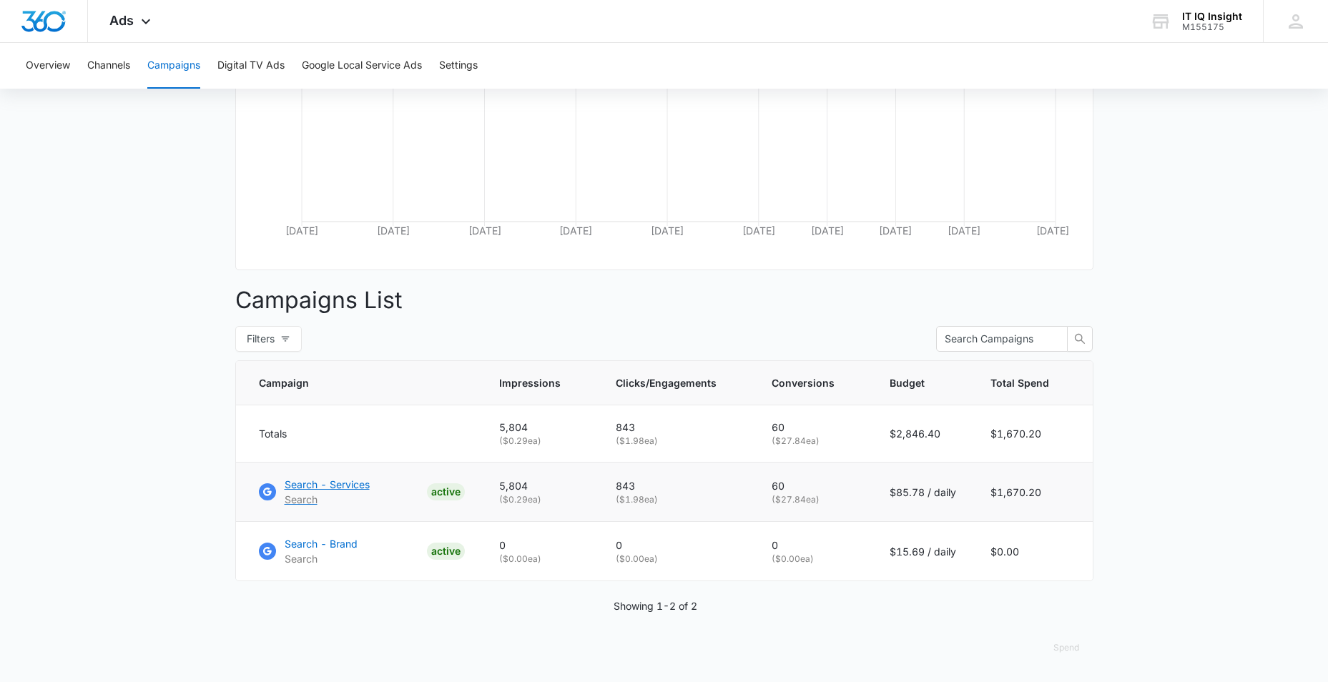
click at [312, 494] on p "Search" at bounding box center [327, 499] width 85 height 15
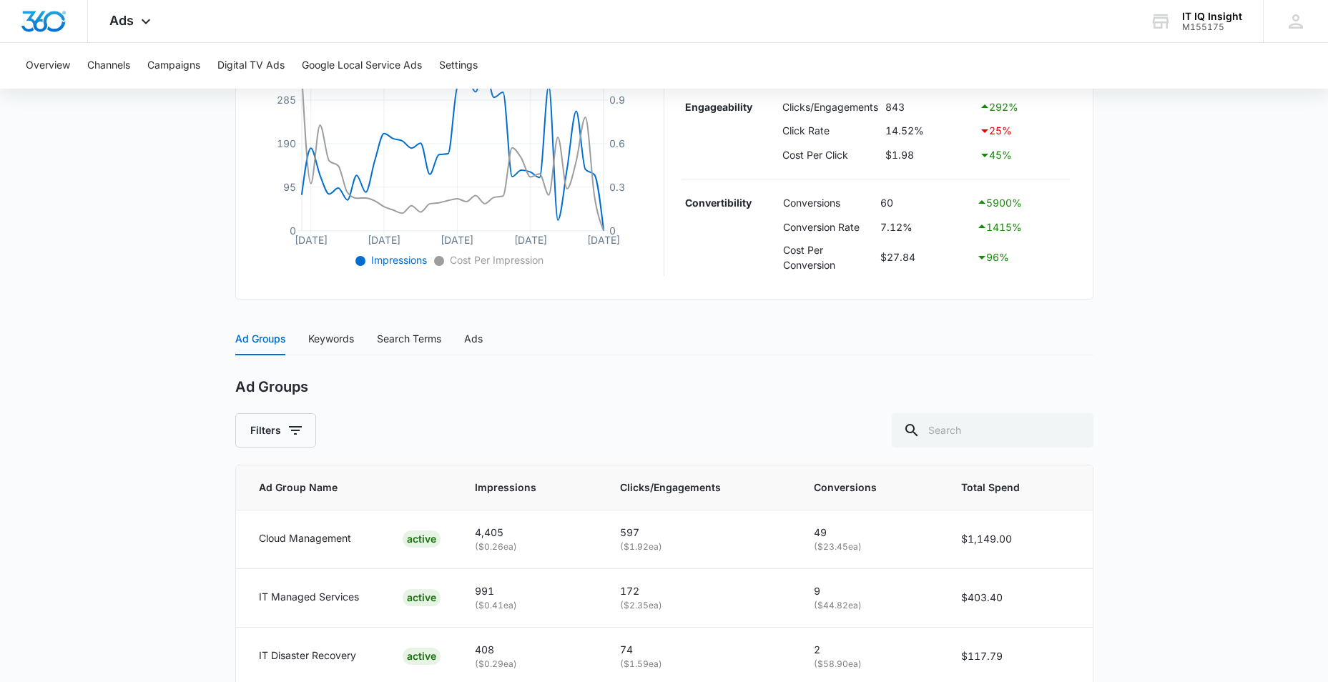
scroll to position [360, 0]
click at [399, 338] on div "Search Terms" at bounding box center [409, 340] width 64 height 16
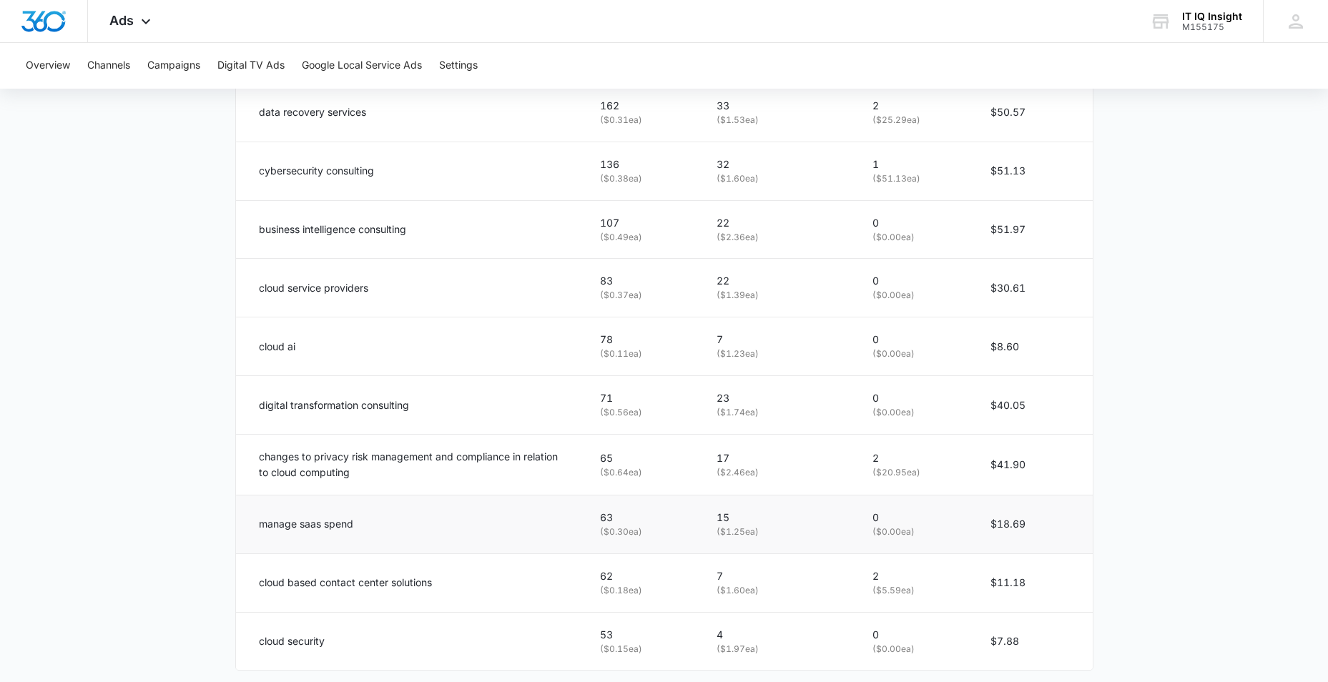
scroll to position [855, 0]
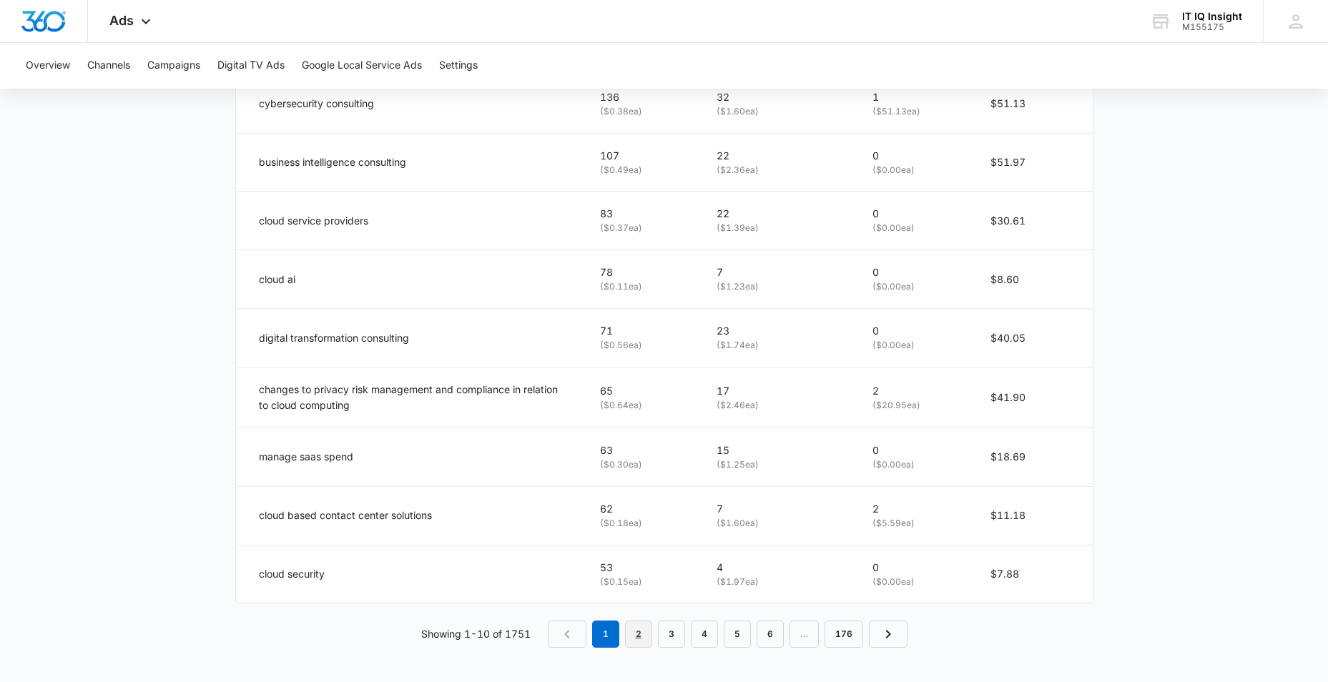
click at [643, 632] on link "2" at bounding box center [638, 634] width 27 height 27
click at [674, 637] on link "3" at bounding box center [674, 634] width 27 height 27
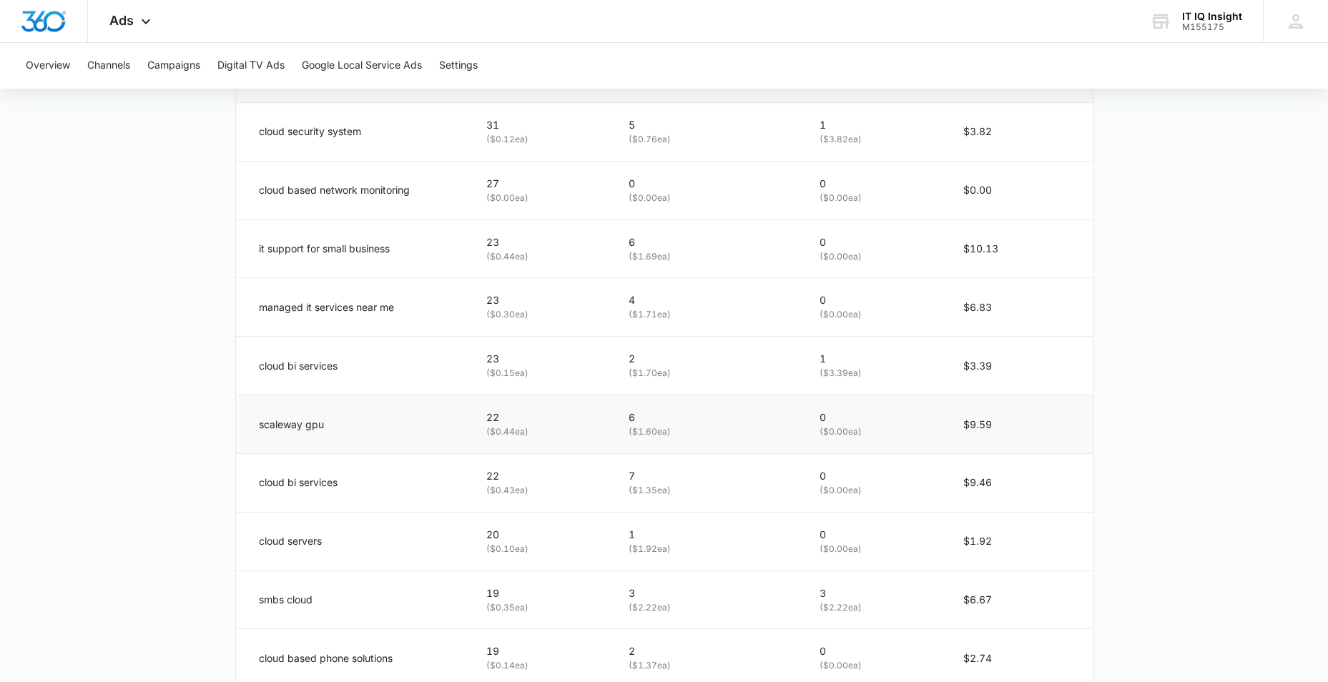
scroll to position [853, 0]
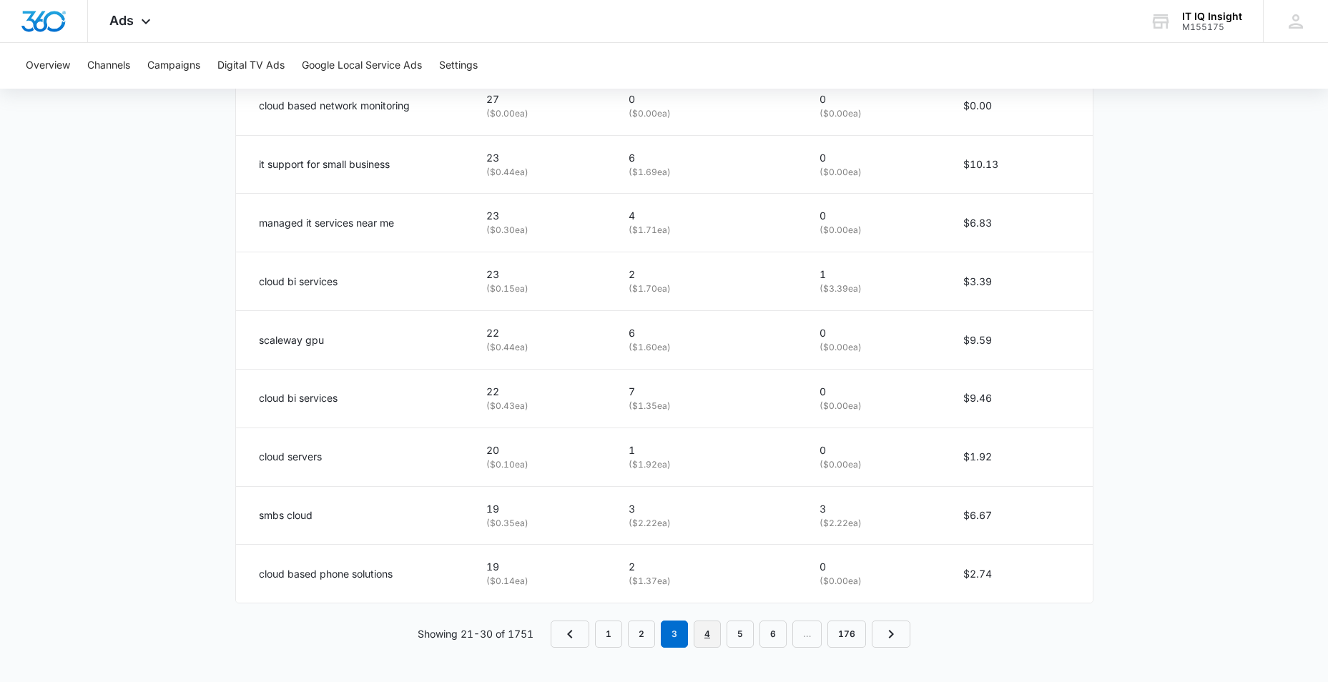
click at [705, 627] on link "4" at bounding box center [707, 634] width 27 height 27
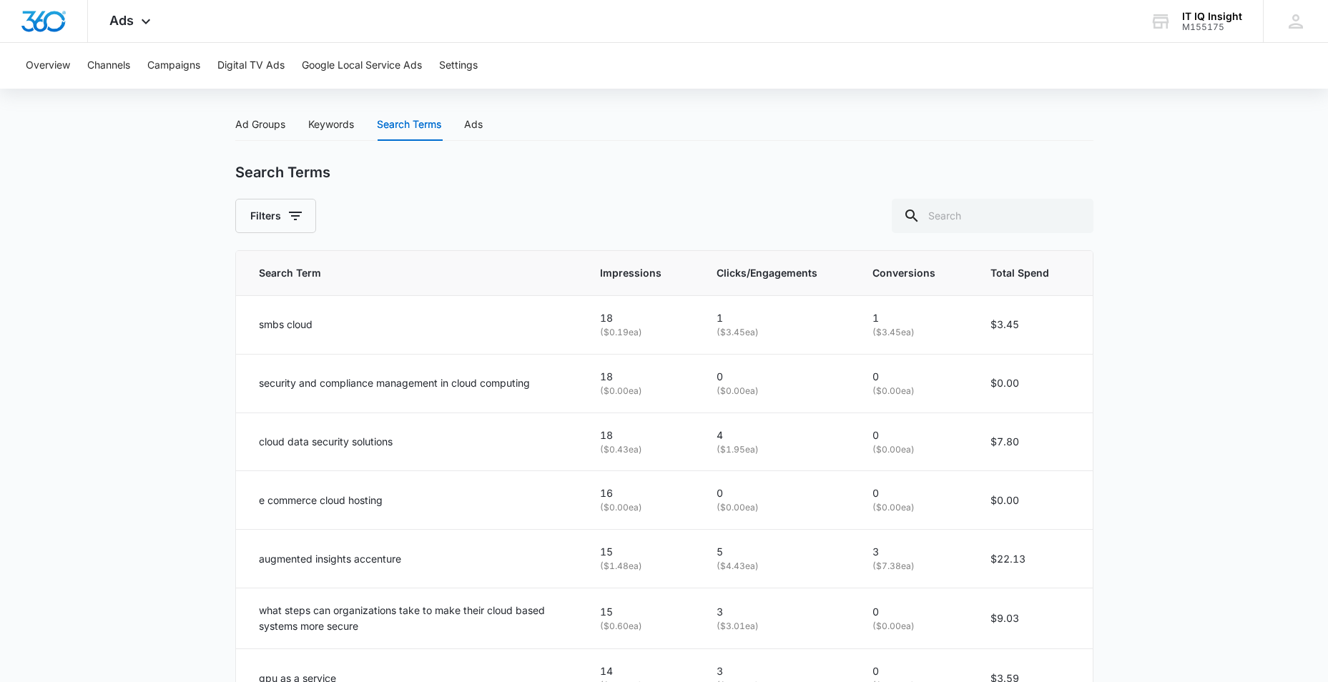
scroll to position [567, 0]
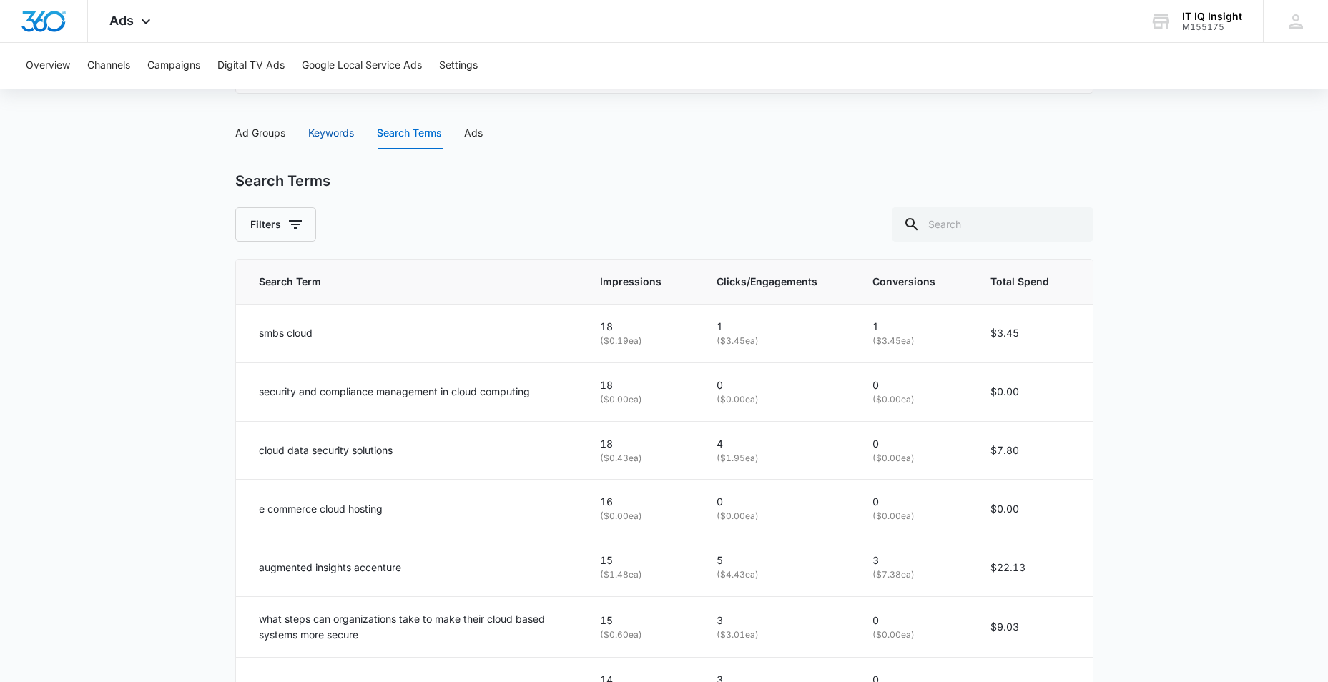
drag, startPoint x: 325, startPoint y: 130, endPoint x: 326, endPoint y: 138, distance: 7.9
click at [326, 130] on div "Keywords" at bounding box center [331, 133] width 46 height 16
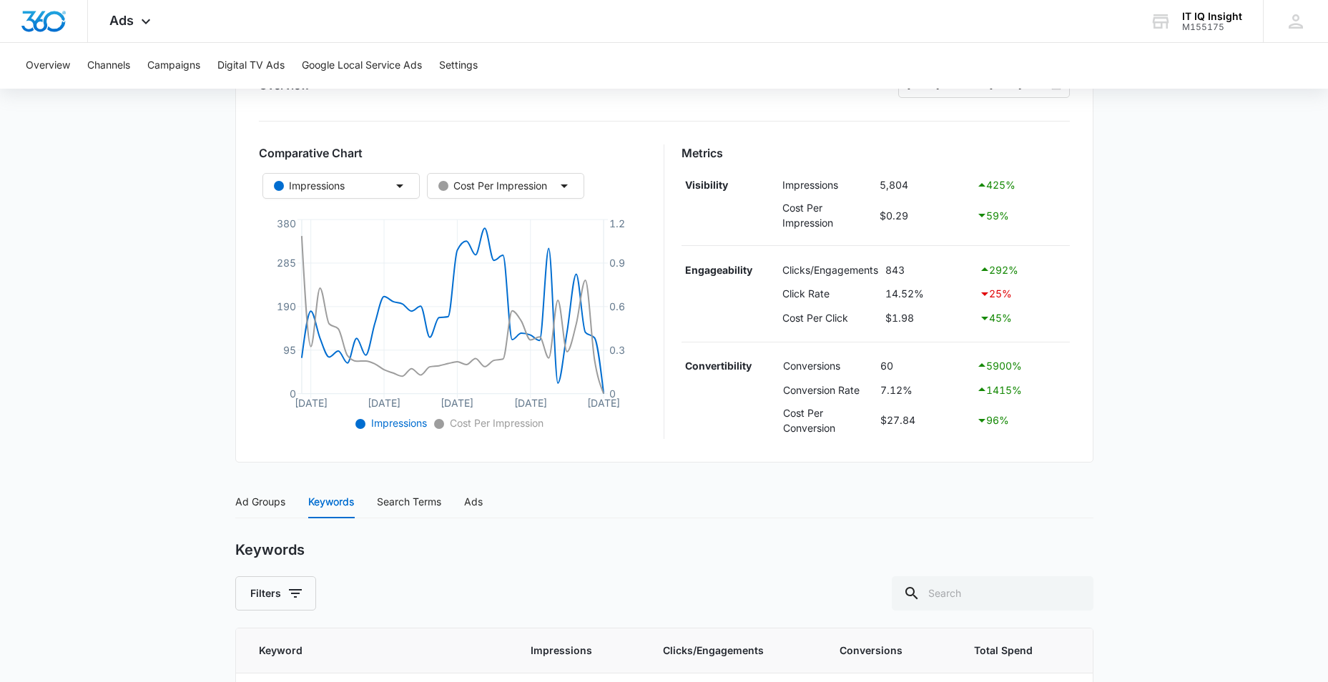
scroll to position [0, 0]
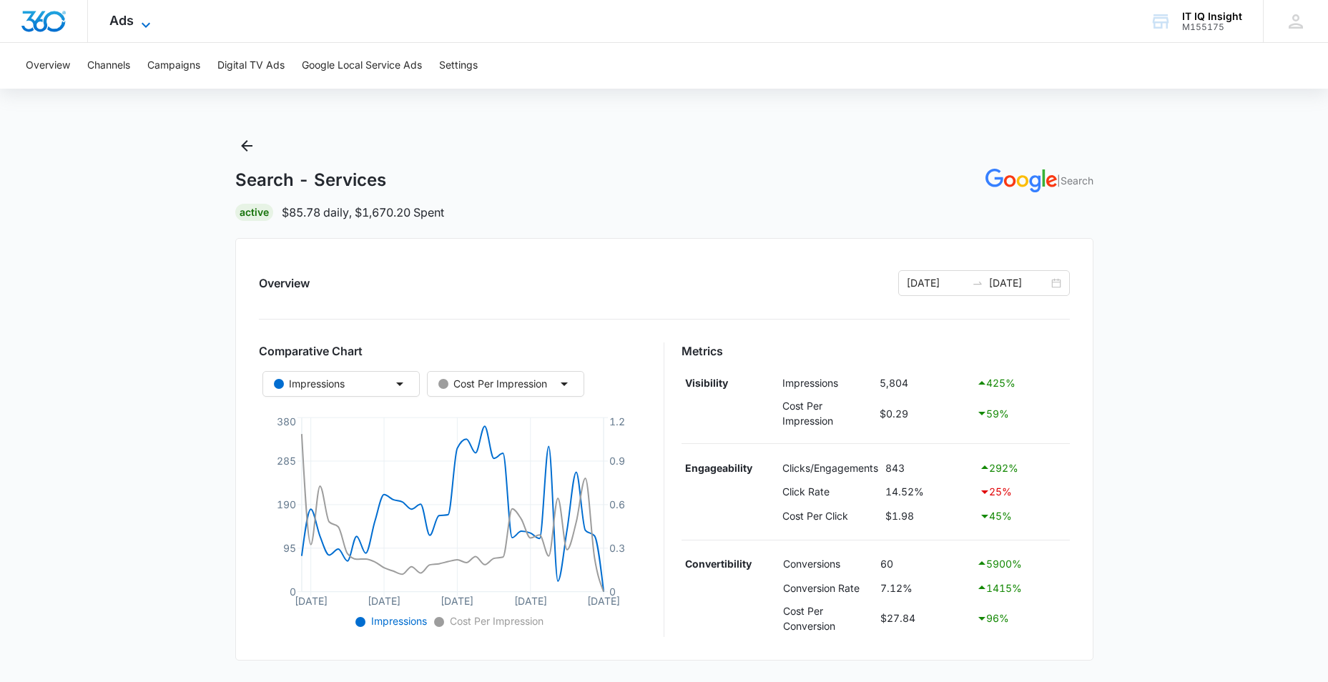
click at [149, 16] on icon at bounding box center [145, 24] width 17 height 17
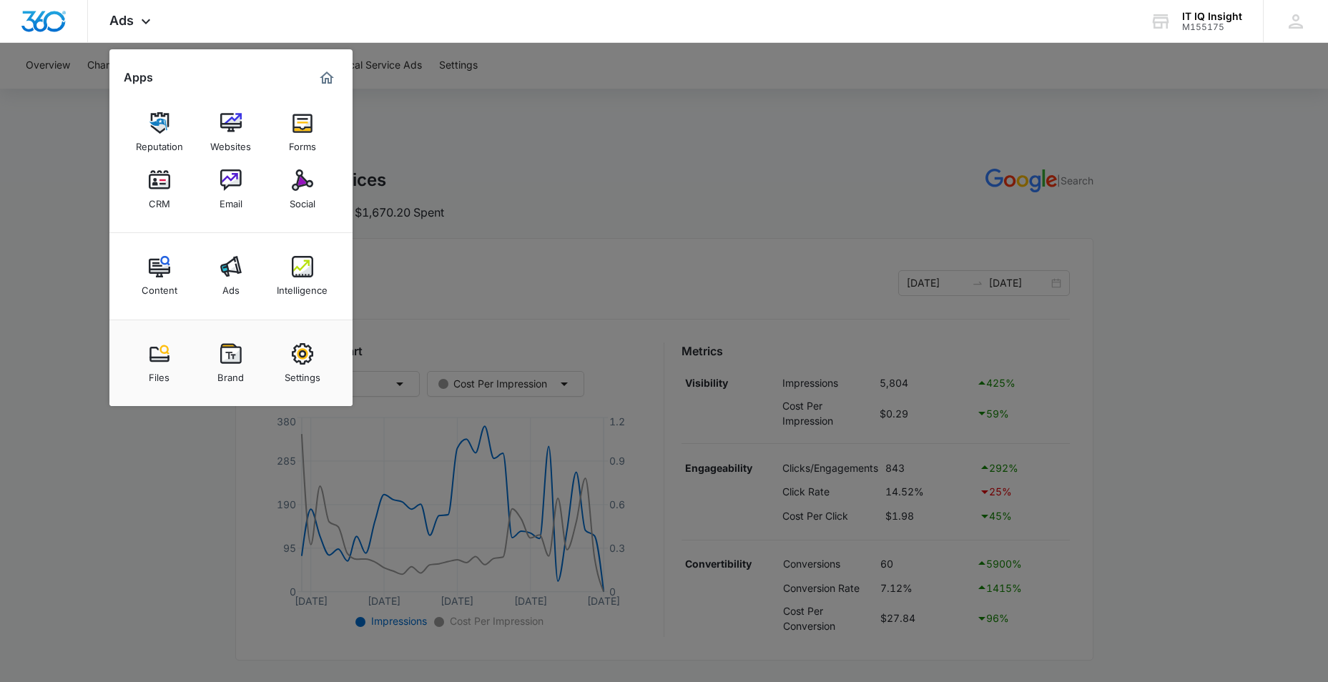
click at [162, 207] on div "CRM" at bounding box center [159, 200] width 21 height 19
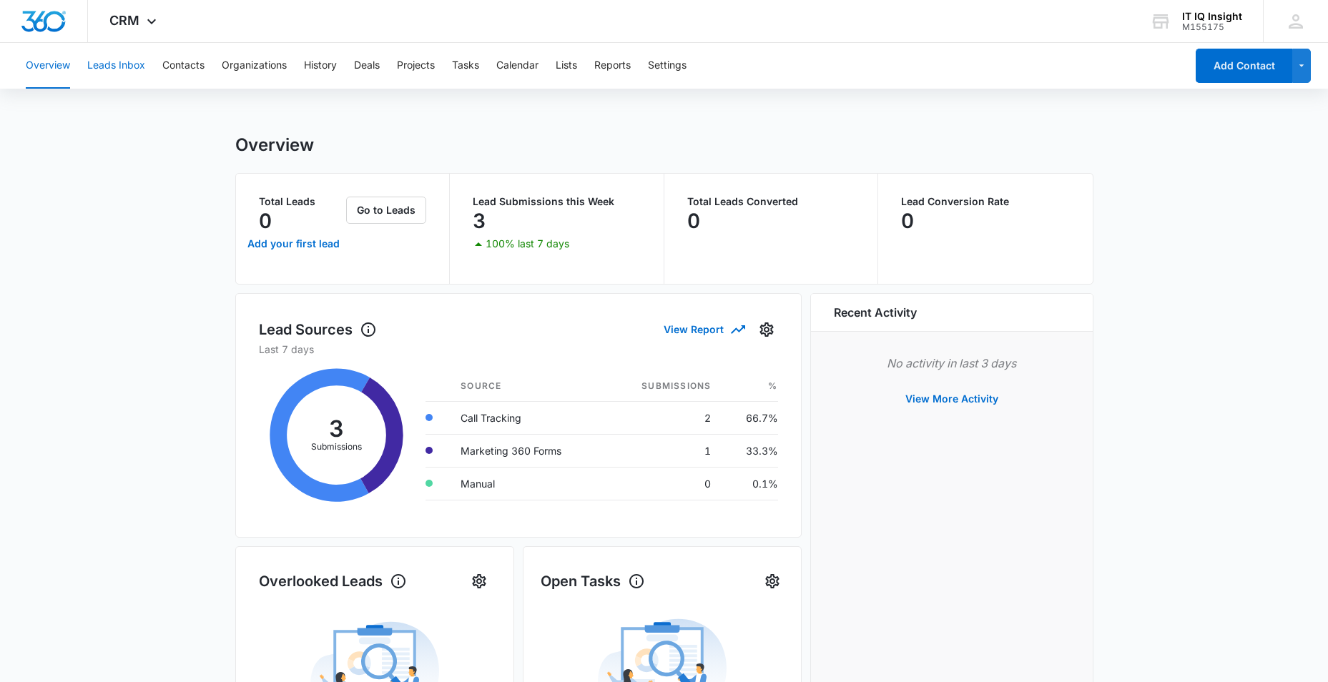
click at [131, 71] on button "Leads Inbox" at bounding box center [116, 66] width 58 height 46
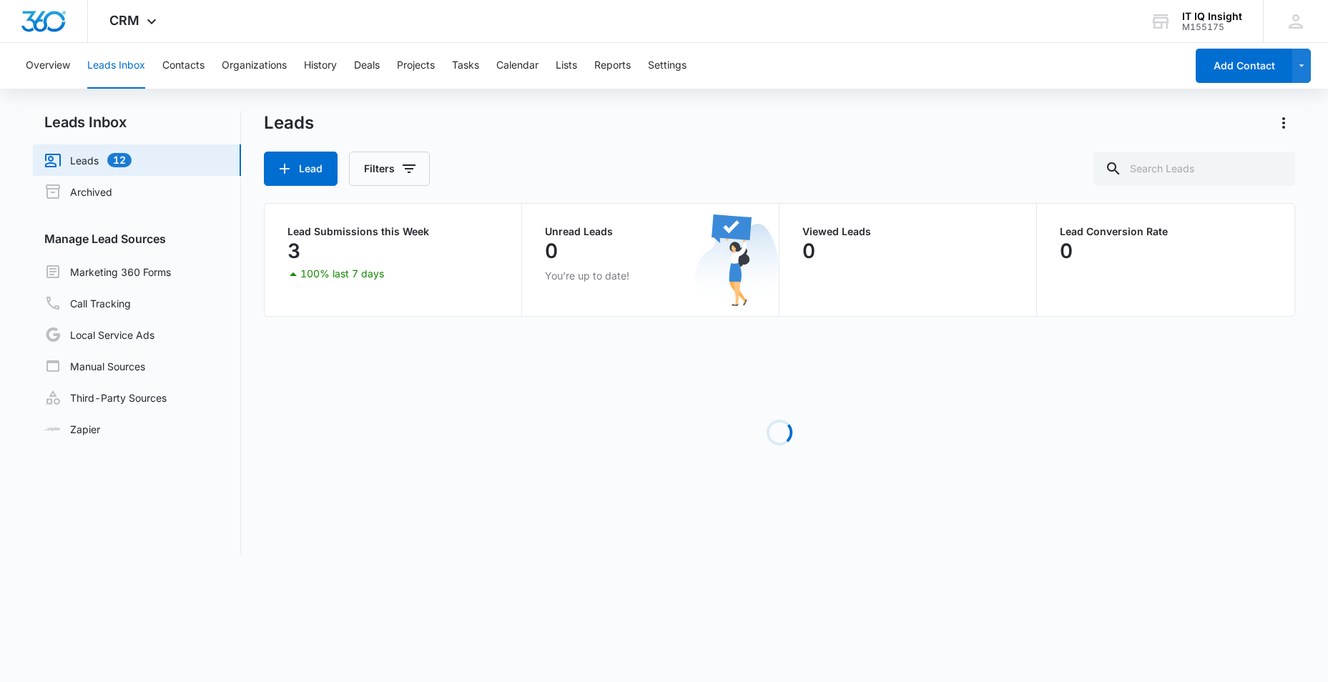
click at [79, 164] on link "Leads 12" at bounding box center [87, 160] width 87 height 17
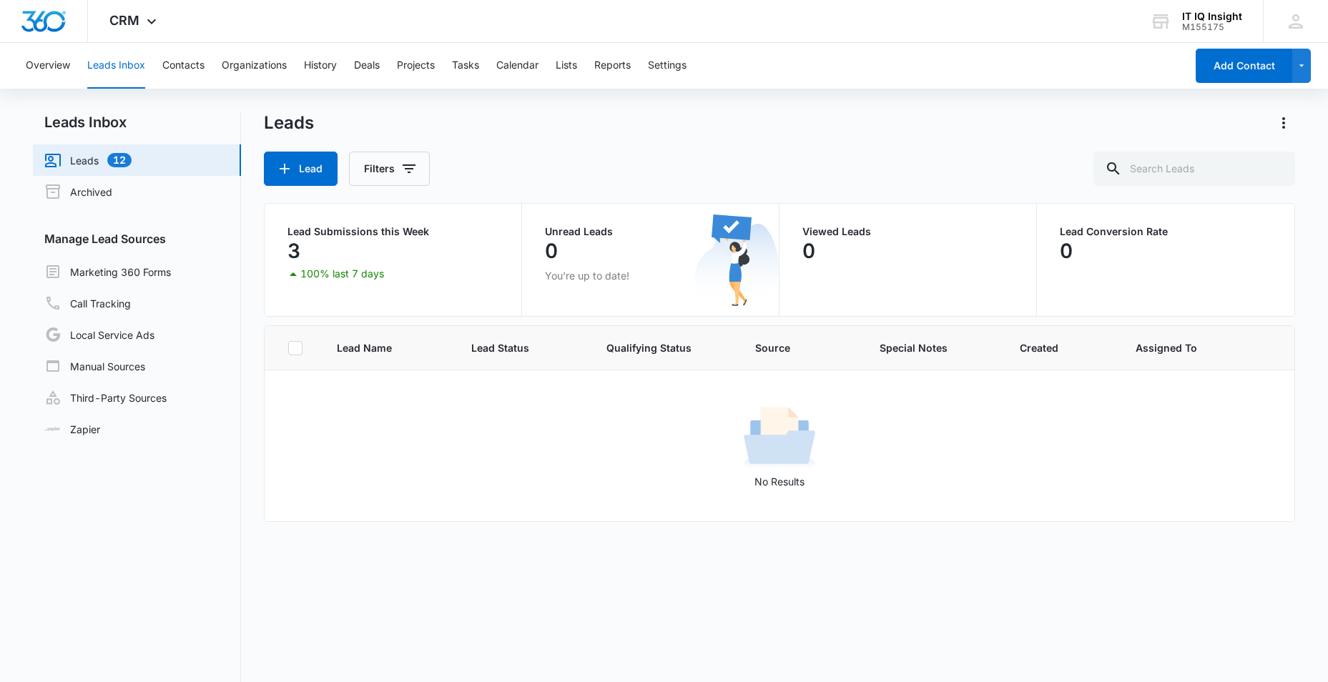
click at [106, 157] on link "Leads 12" at bounding box center [87, 160] width 87 height 17
click at [104, 308] on link "Call Tracking" at bounding box center [87, 303] width 87 height 17
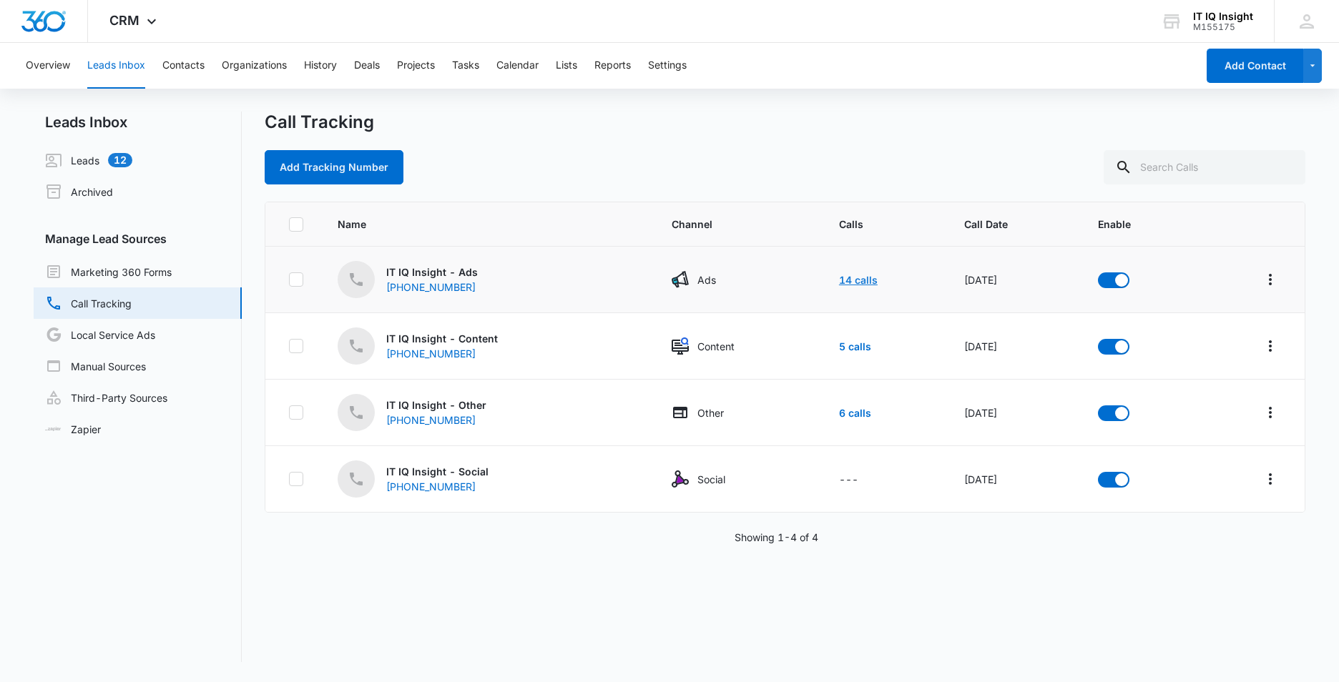
click at [839, 280] on link "14 calls" at bounding box center [858, 280] width 39 height 12
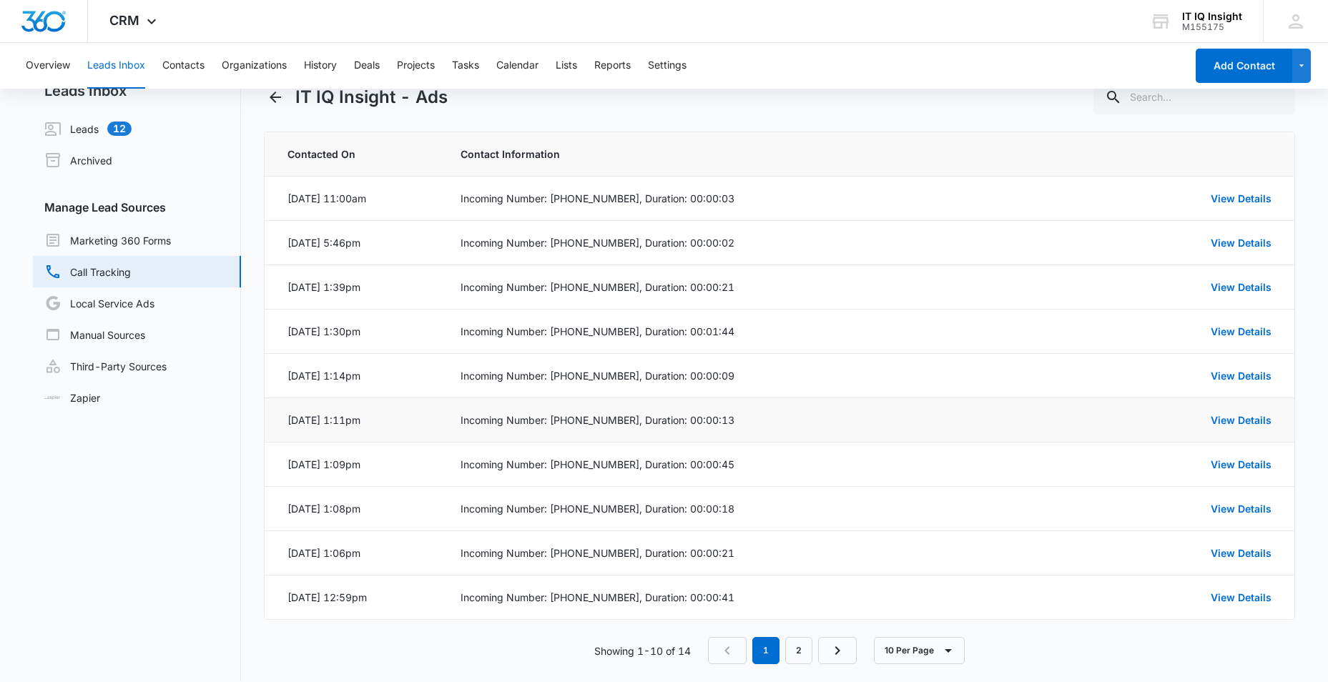
scroll to position [48, 0]
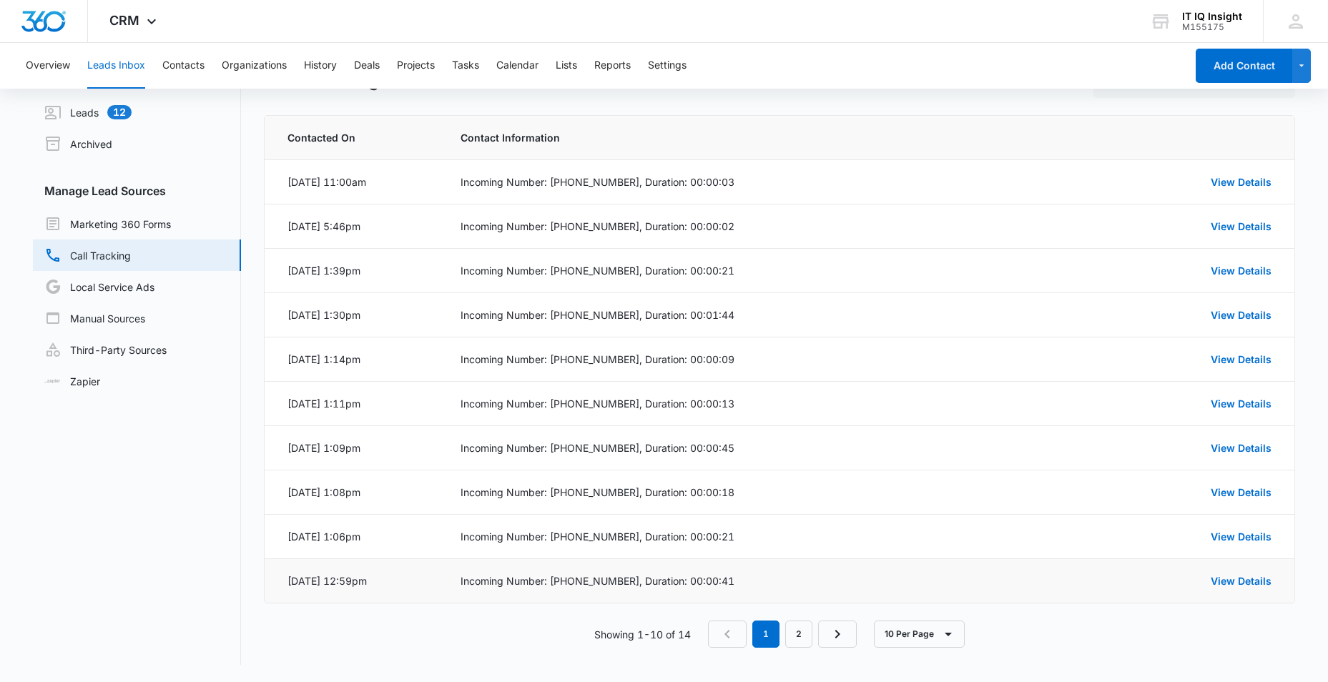
drag, startPoint x: 913, startPoint y: 594, endPoint x: 871, endPoint y: 583, distance: 43.7
drag, startPoint x: 871, startPoint y: 583, endPoint x: 807, endPoint y: 152, distance: 435.4
click at [808, 152] on th "Contact Information" at bounding box center [763, 138] width 641 height 44
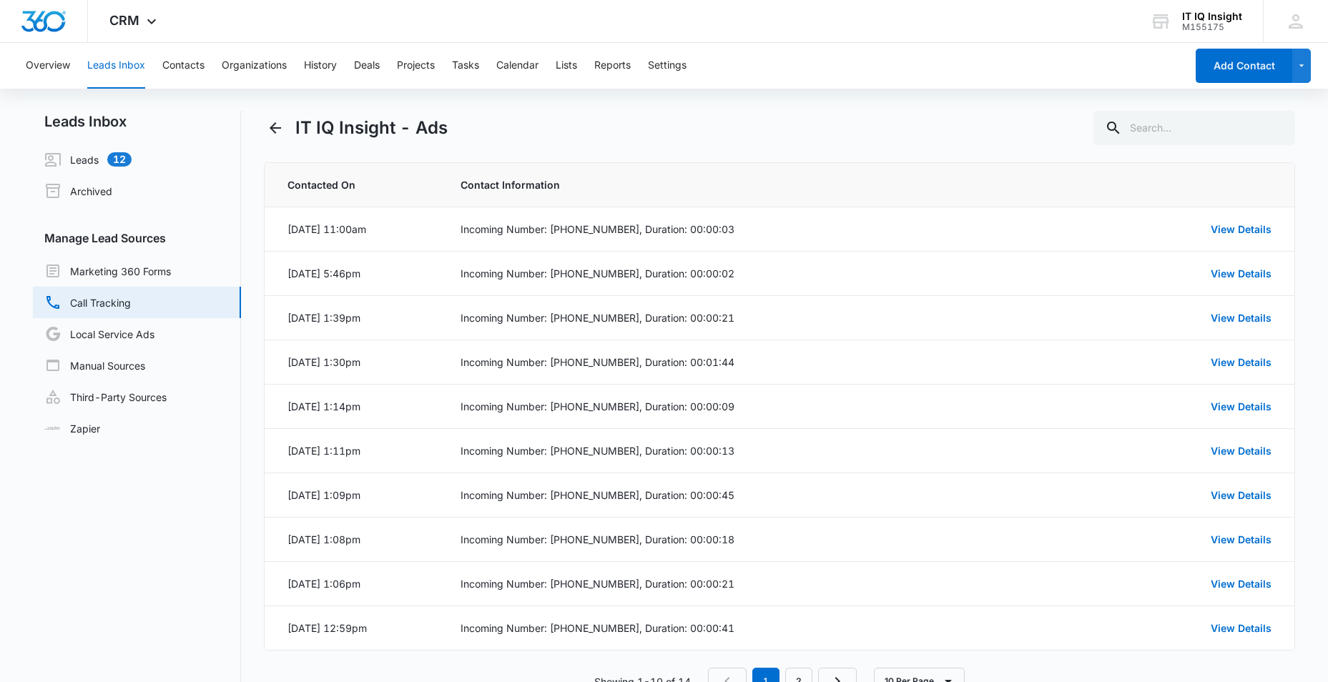
scroll to position [0, 0]
click at [325, 64] on button "History" at bounding box center [320, 66] width 33 height 46
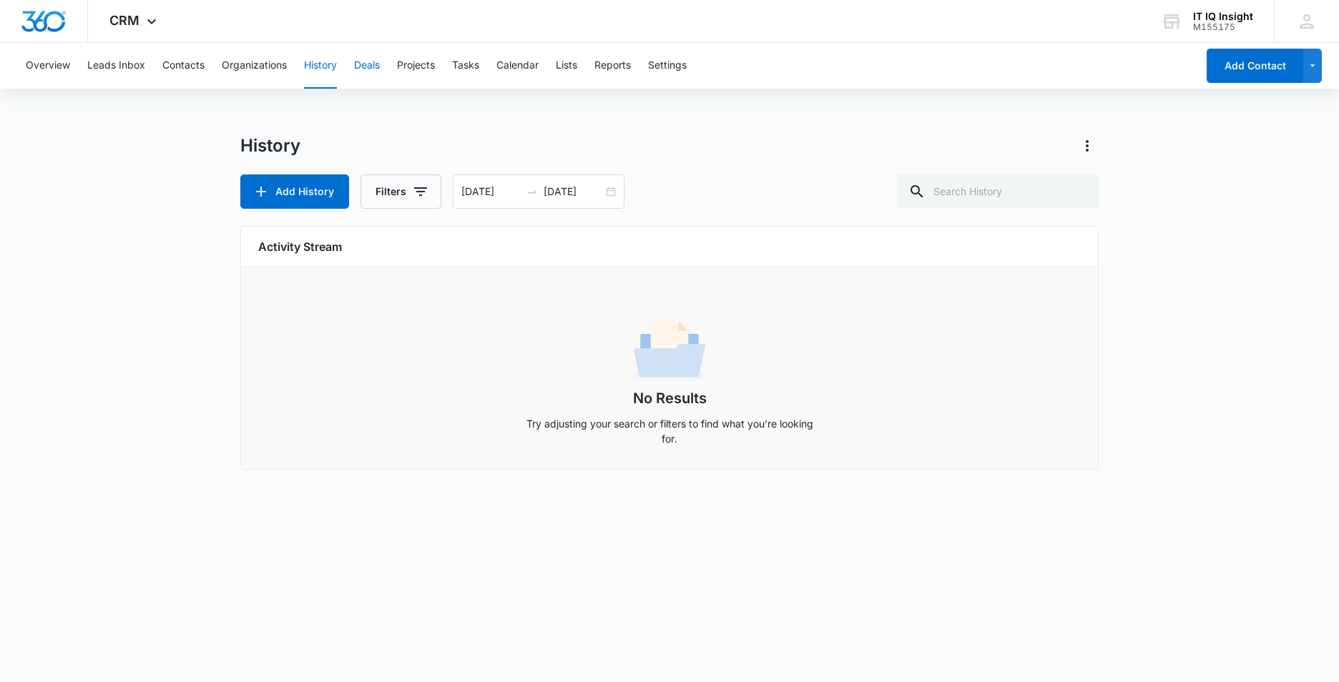
click at [362, 74] on button "Deals" at bounding box center [367, 66] width 26 height 46
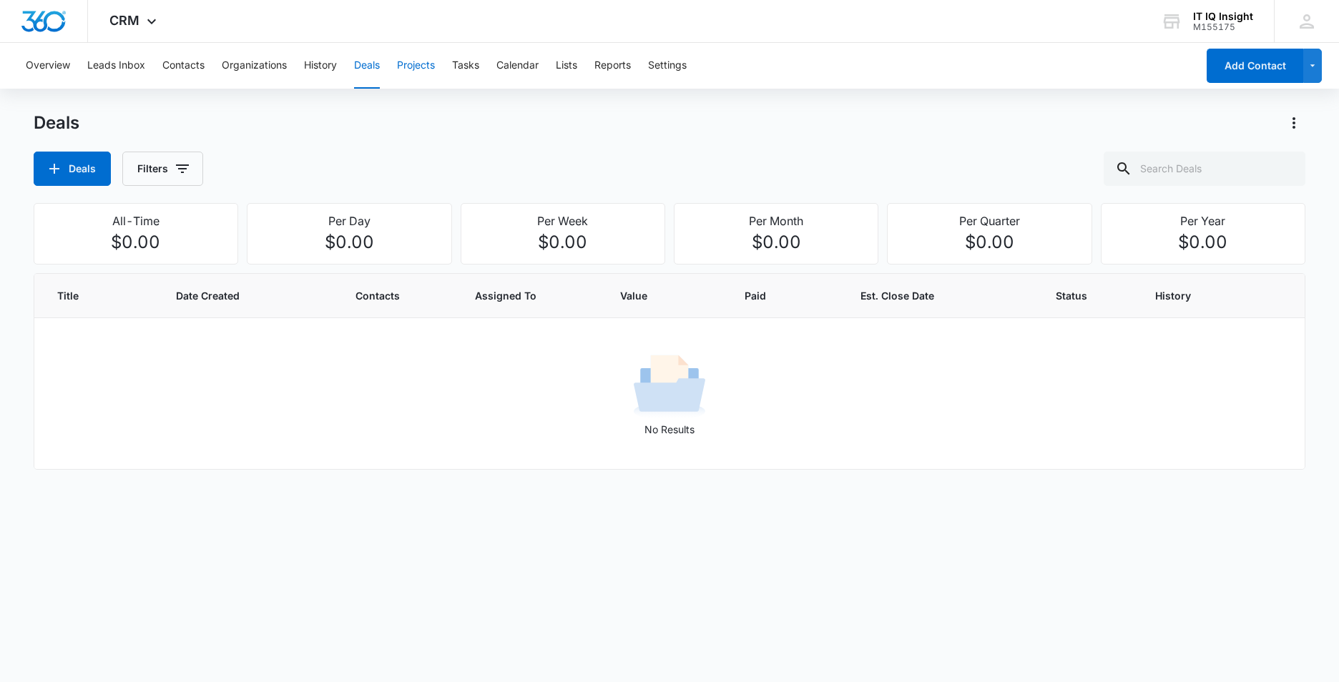
click at [426, 69] on button "Projects" at bounding box center [416, 66] width 38 height 46
click at [475, 68] on button "Tasks" at bounding box center [465, 66] width 27 height 46
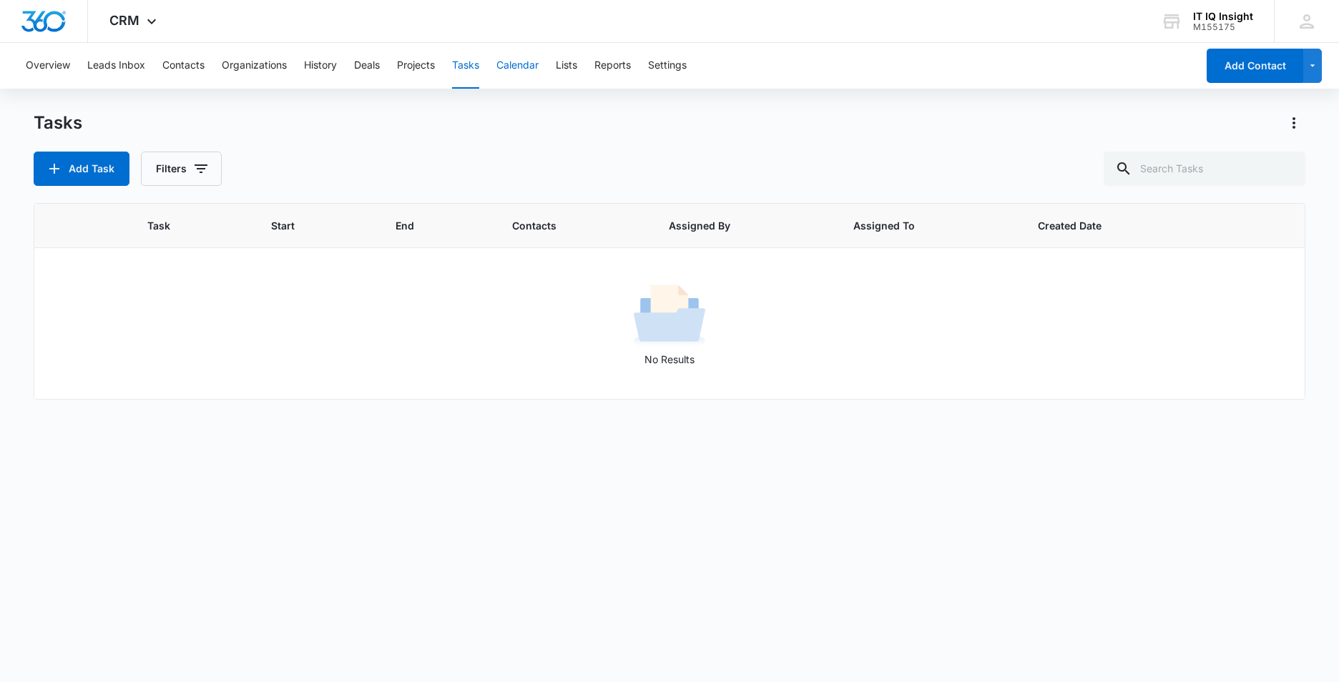
click at [531, 69] on button "Calendar" at bounding box center [517, 66] width 42 height 46
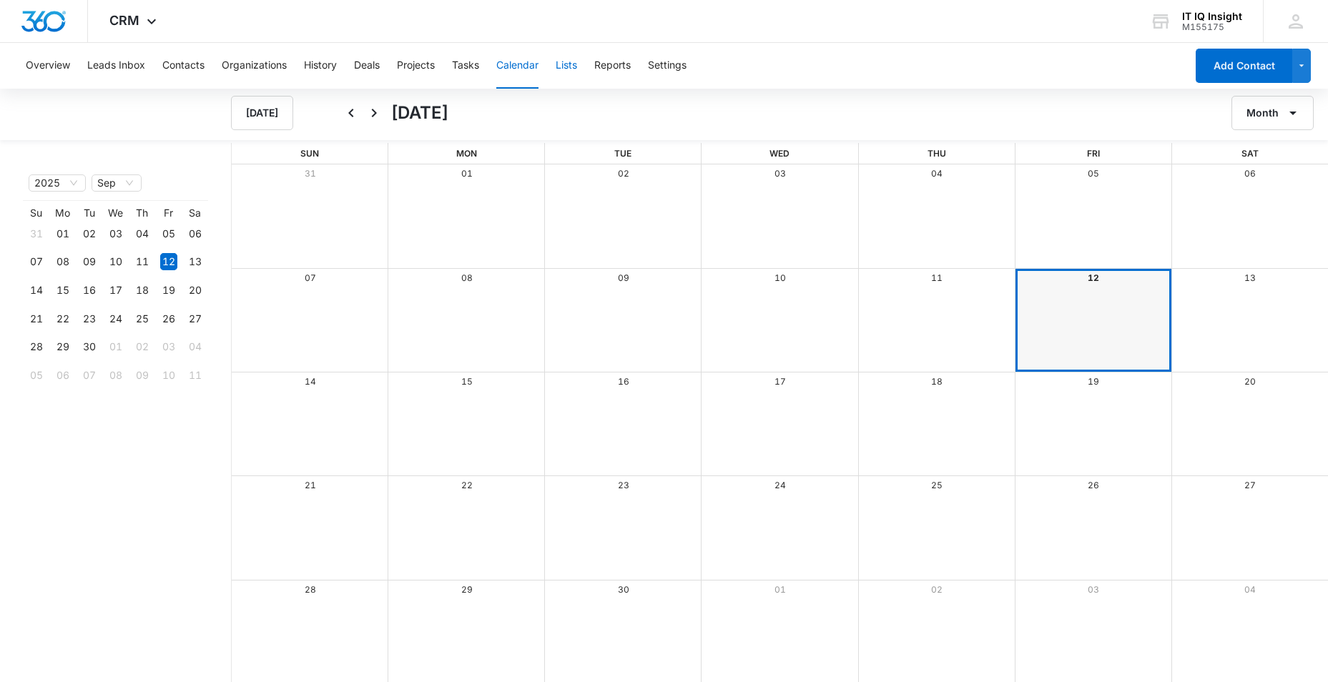
click at [564, 64] on button "Lists" at bounding box center [566, 66] width 21 height 46
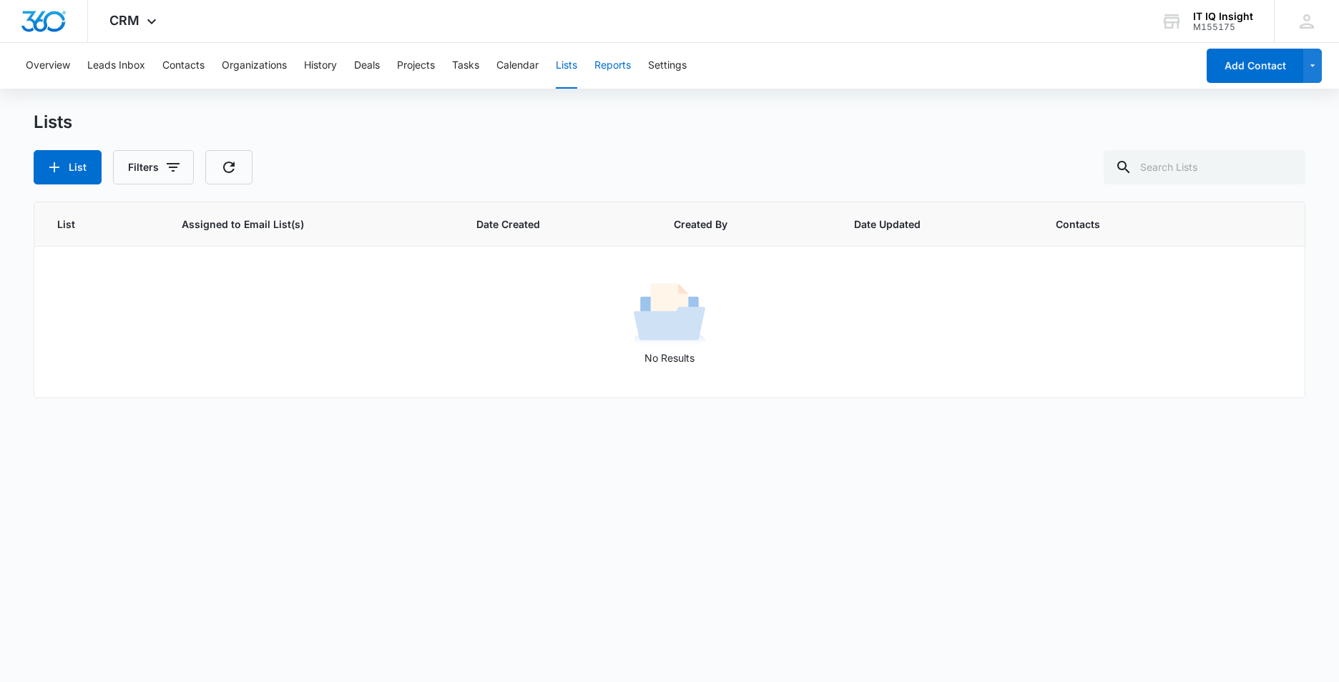
click at [609, 64] on button "Reports" at bounding box center [612, 66] width 36 height 46
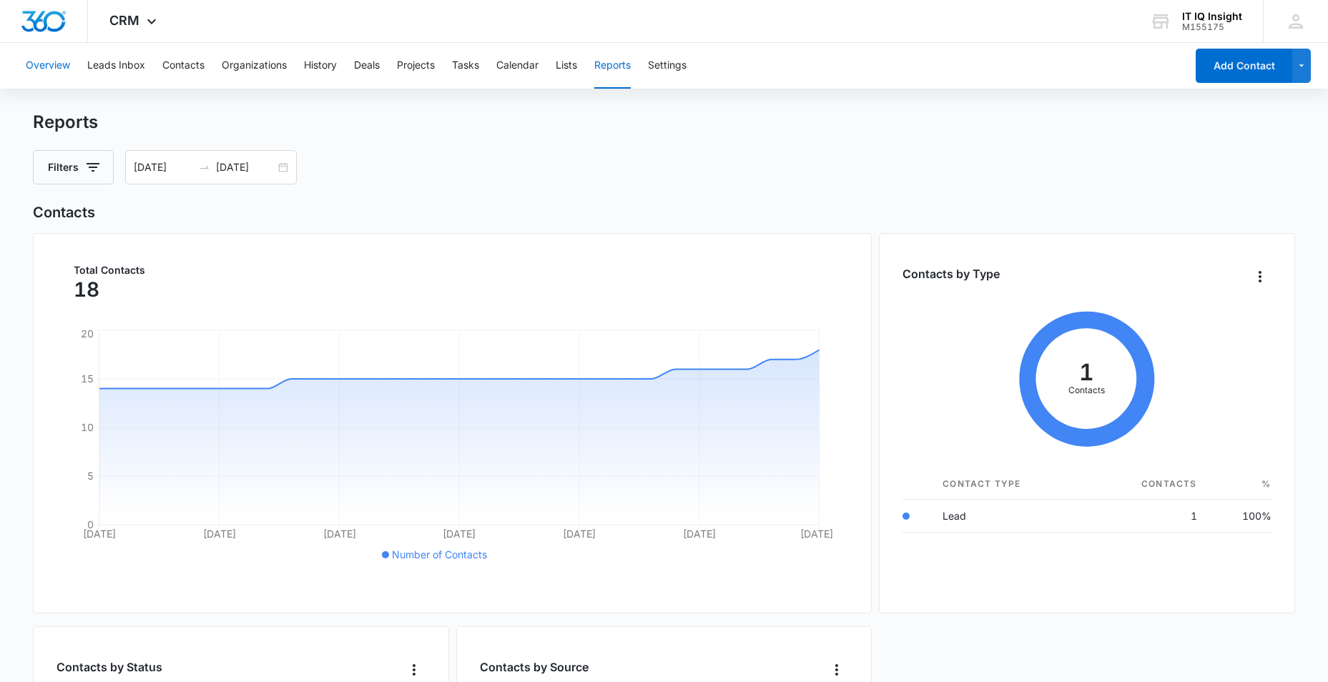
click at [67, 70] on button "Overview" at bounding box center [48, 66] width 44 height 46
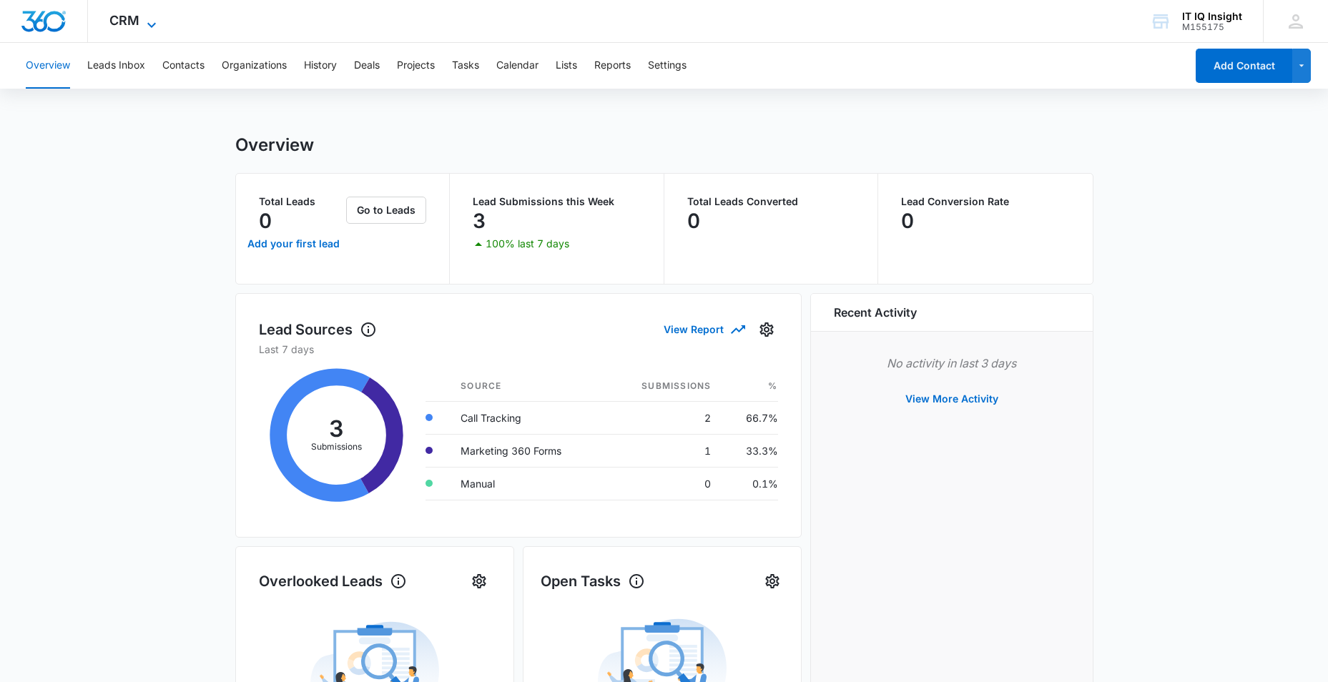
click at [149, 25] on icon at bounding box center [151, 24] width 9 height 5
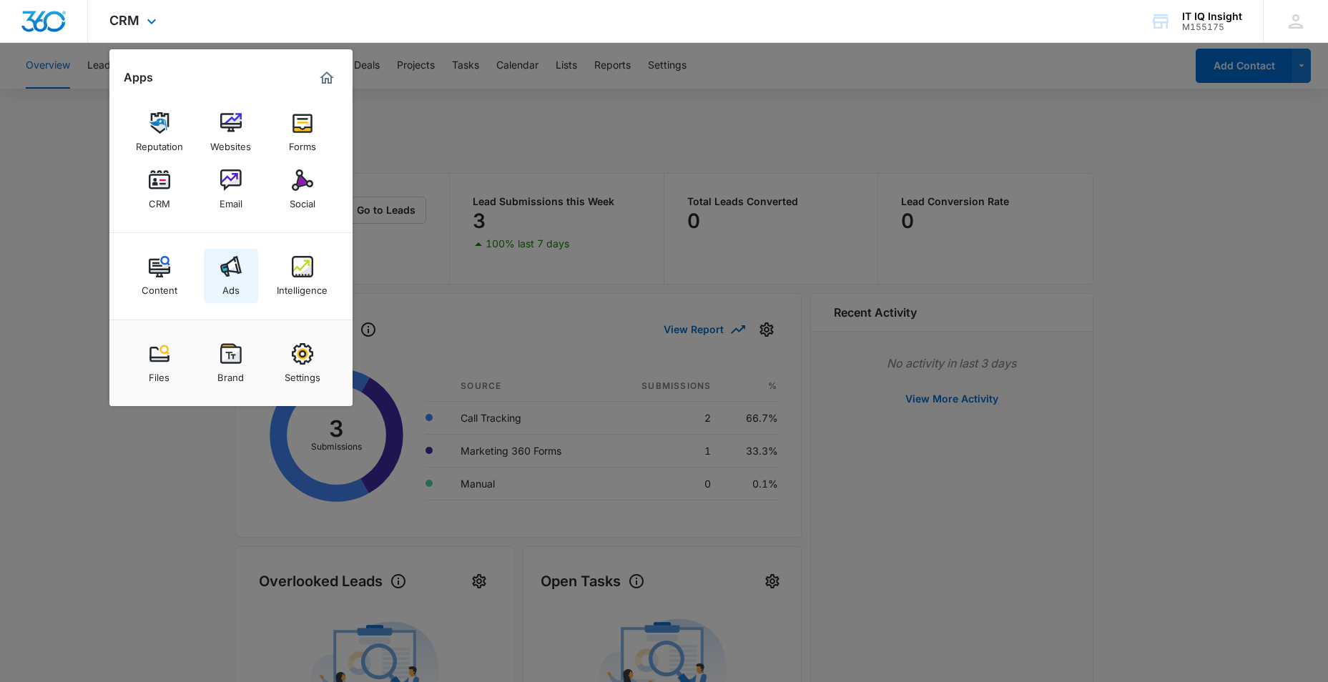
click at [242, 290] on link "Ads" at bounding box center [231, 276] width 54 height 54
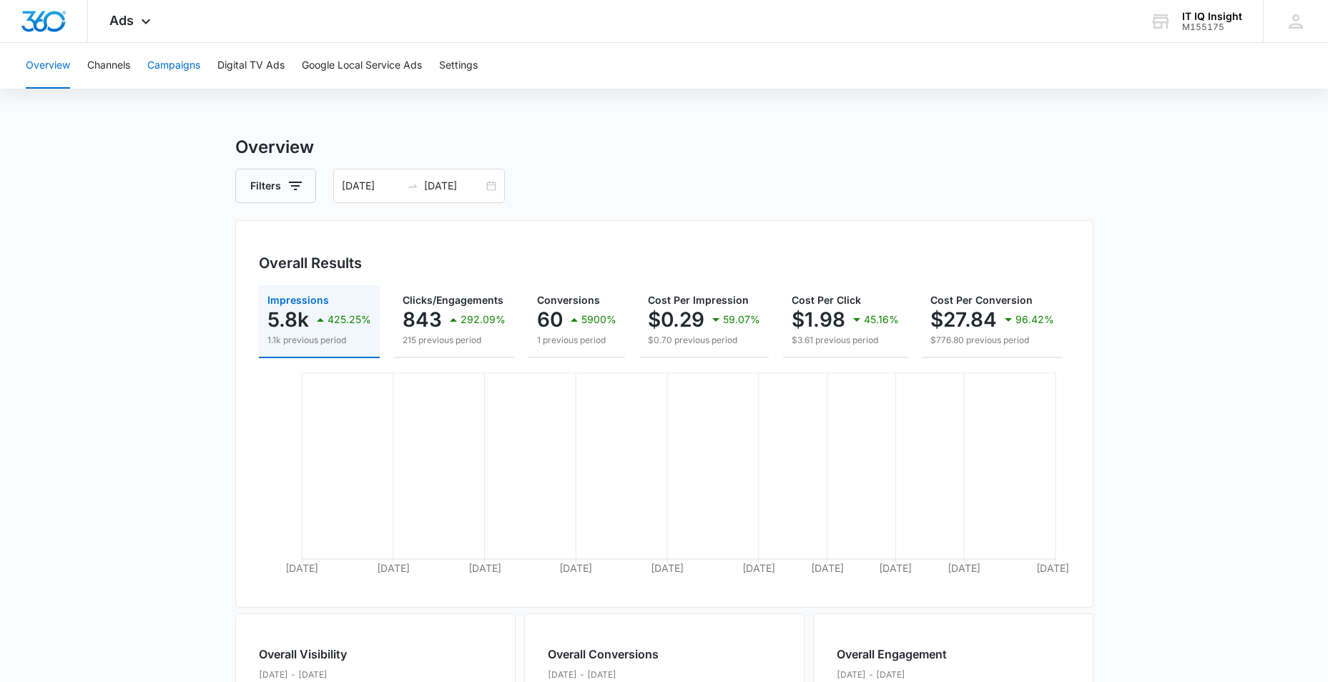
click at [170, 67] on button "Campaigns" at bounding box center [173, 66] width 53 height 46
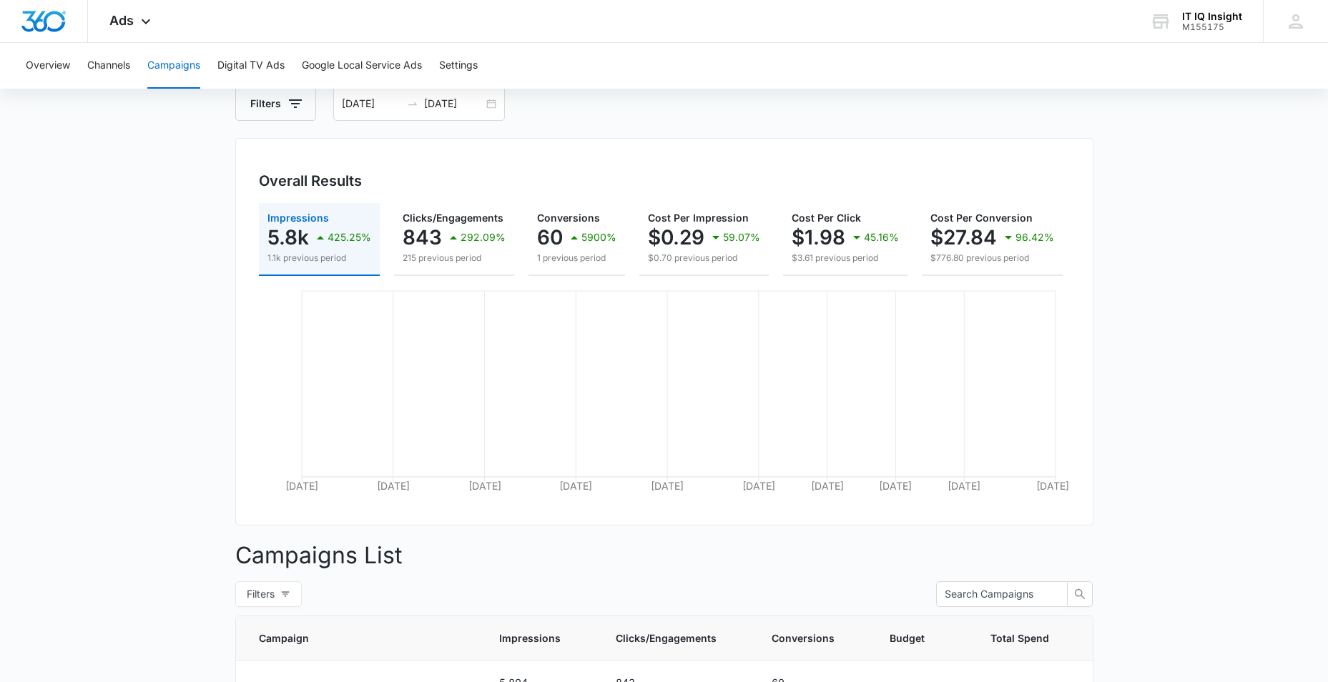
scroll to position [348, 0]
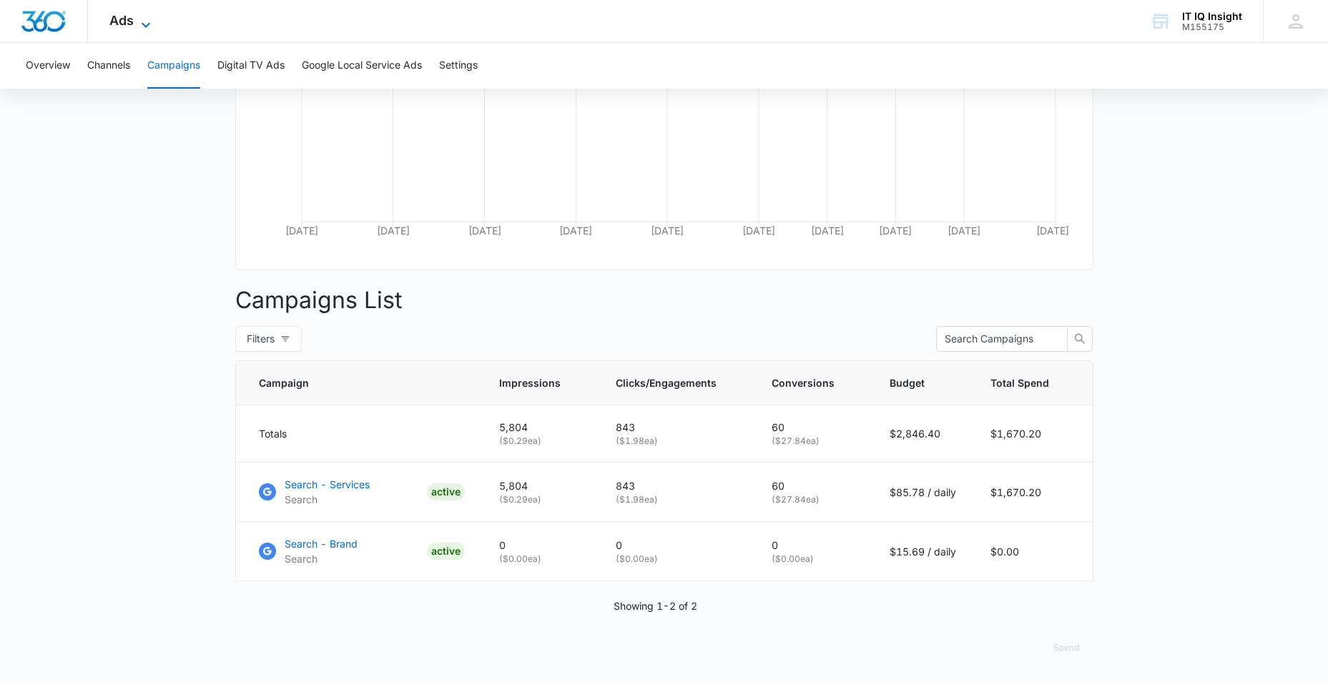
click at [141, 19] on icon at bounding box center [145, 24] width 17 height 17
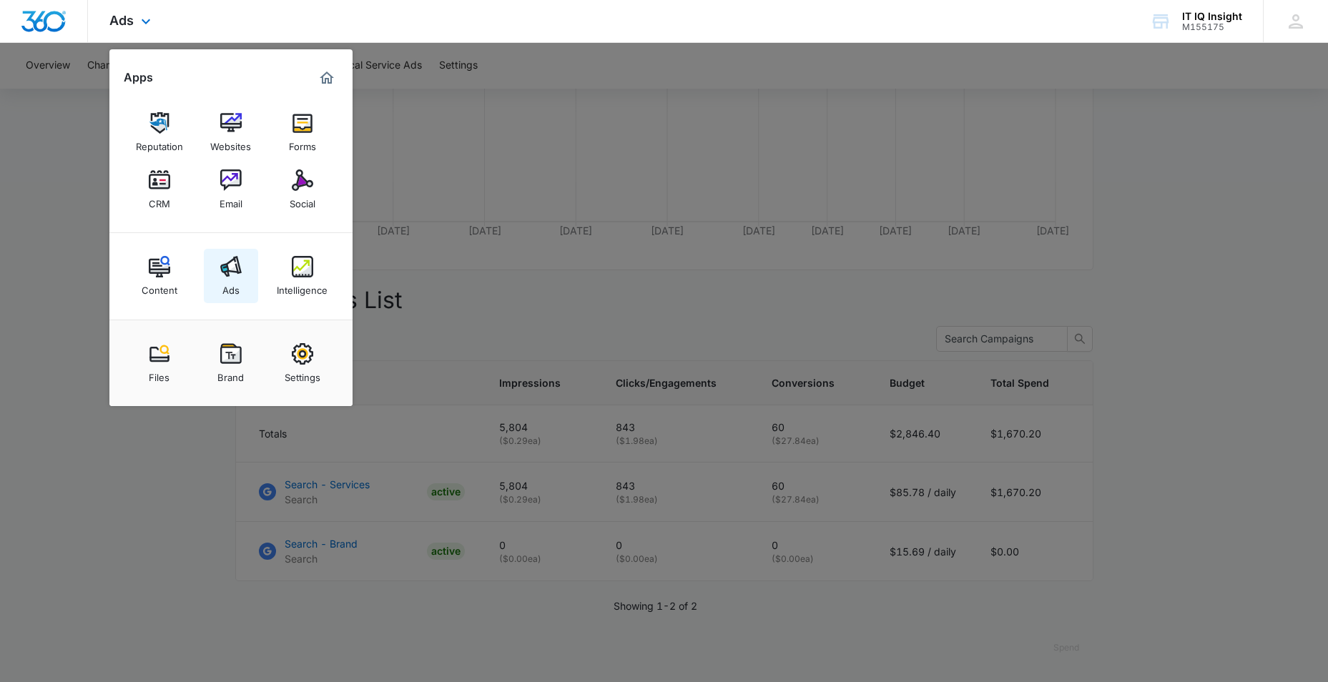
click at [242, 278] on link "Ads" at bounding box center [231, 276] width 54 height 54
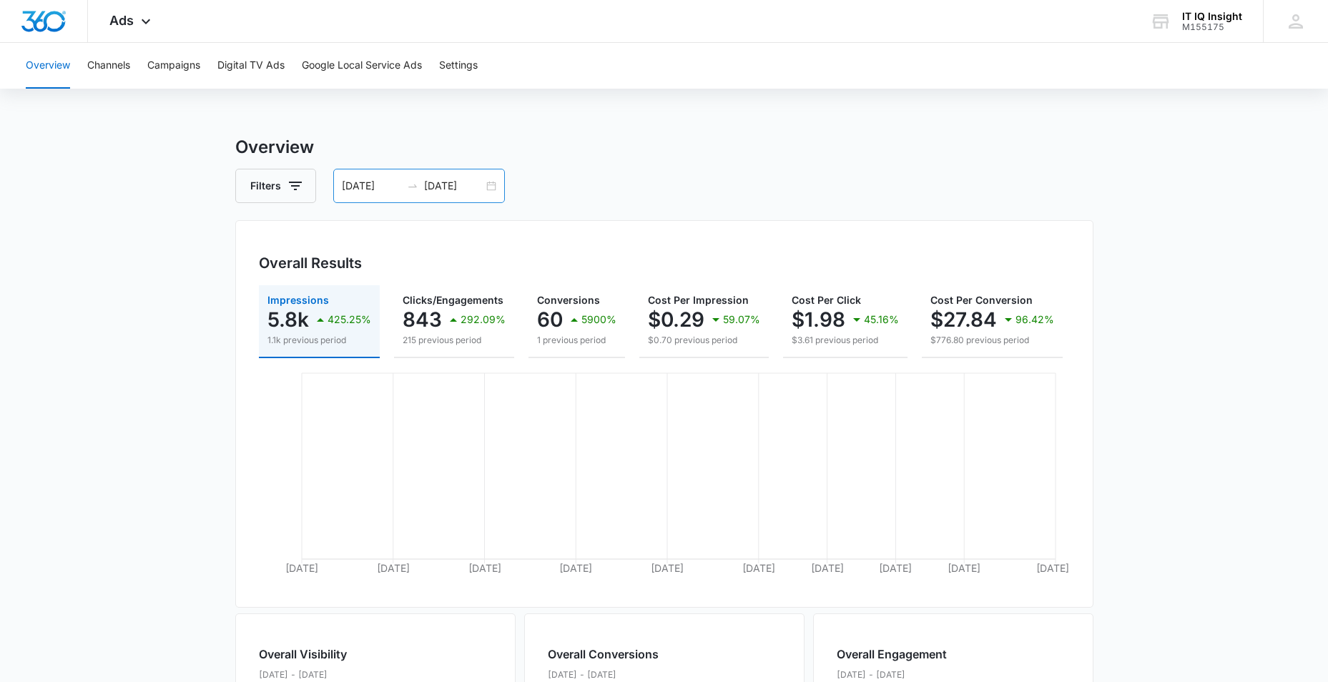
click at [357, 181] on input "[DATE]" at bounding box center [371, 186] width 59 height 16
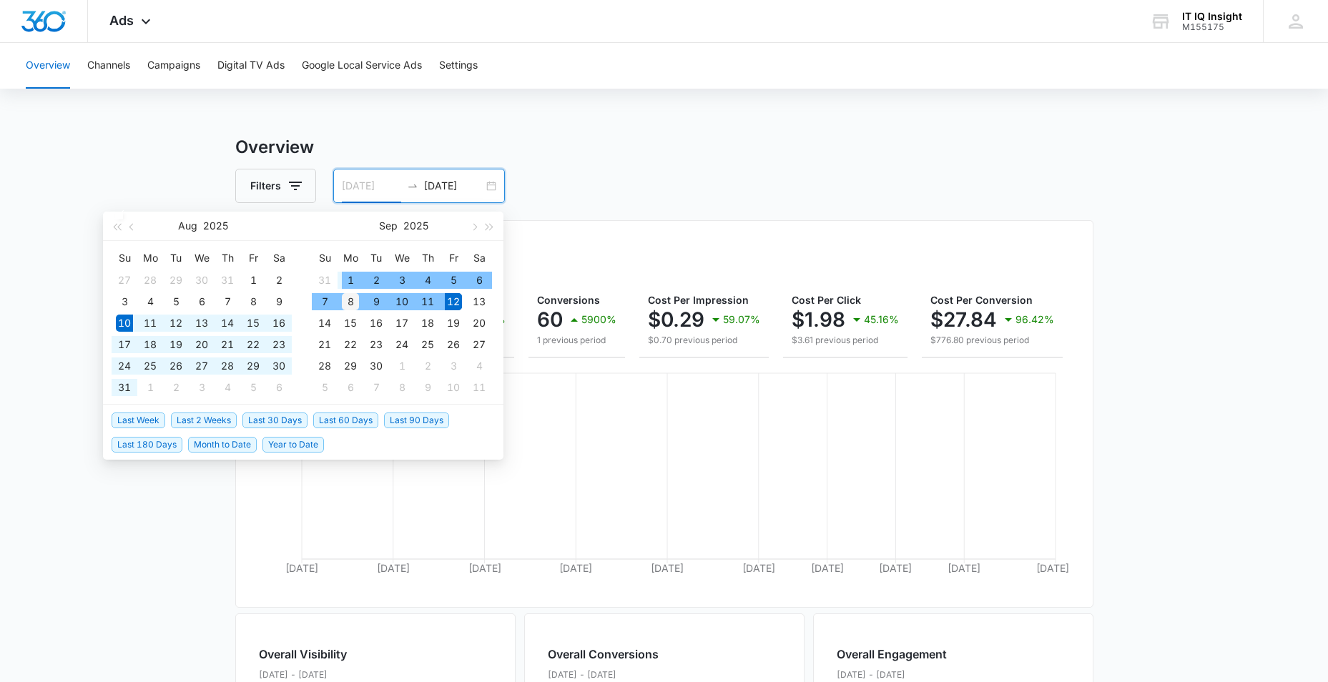
type input "[DATE]"
click at [345, 300] on div "8" at bounding box center [350, 301] width 17 height 17
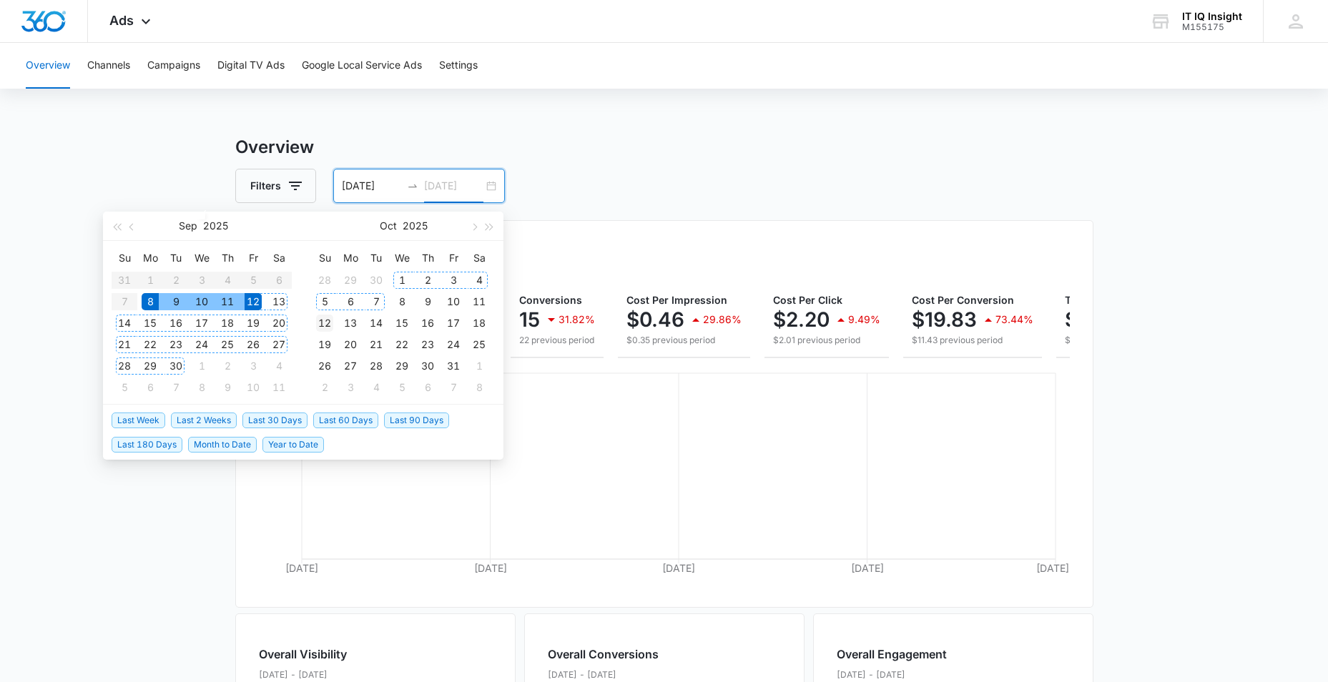
type input "[DATE]"
click at [328, 317] on div "12" at bounding box center [324, 323] width 17 height 17
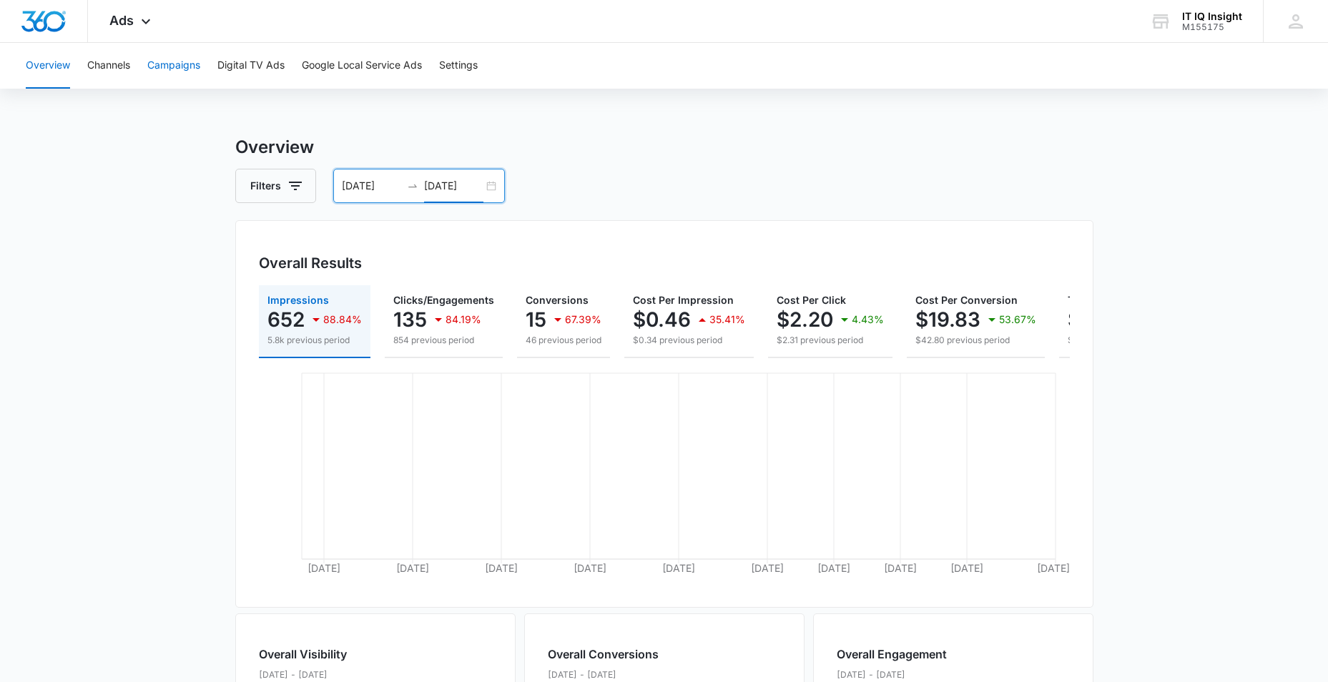
click at [179, 71] on button "Campaigns" at bounding box center [173, 66] width 53 height 46
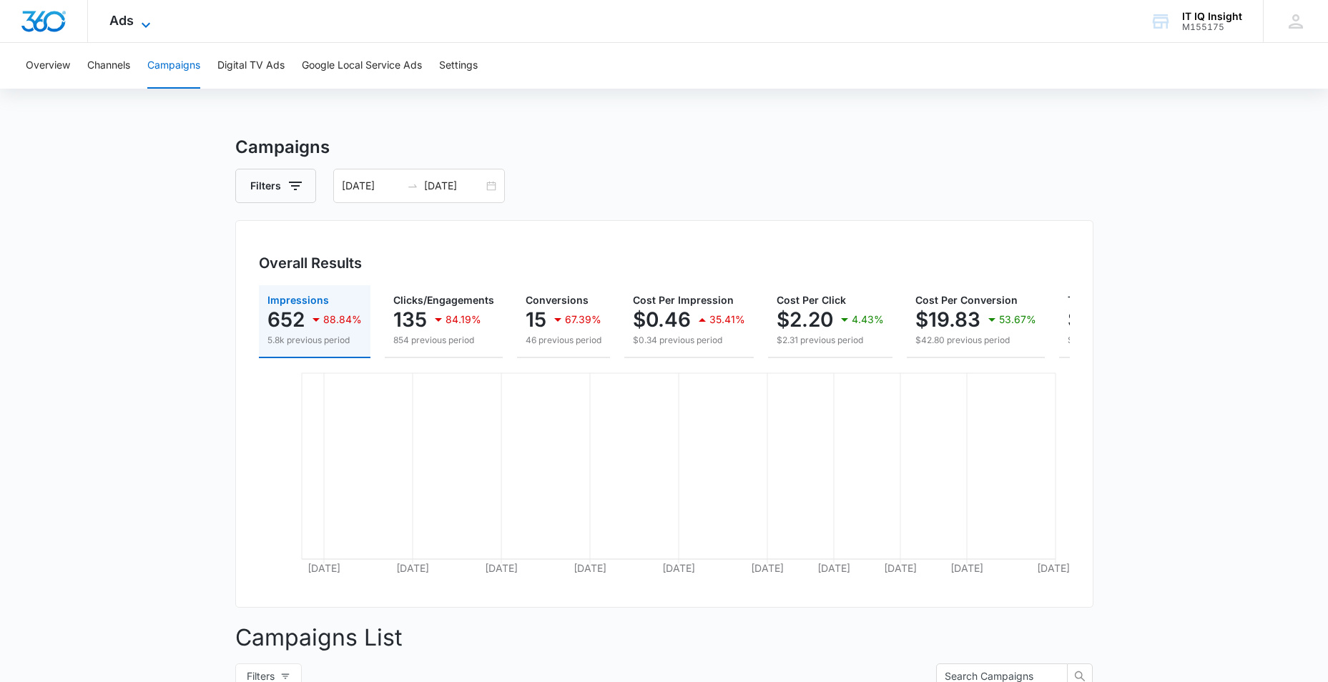
click at [144, 17] on icon at bounding box center [145, 24] width 17 height 17
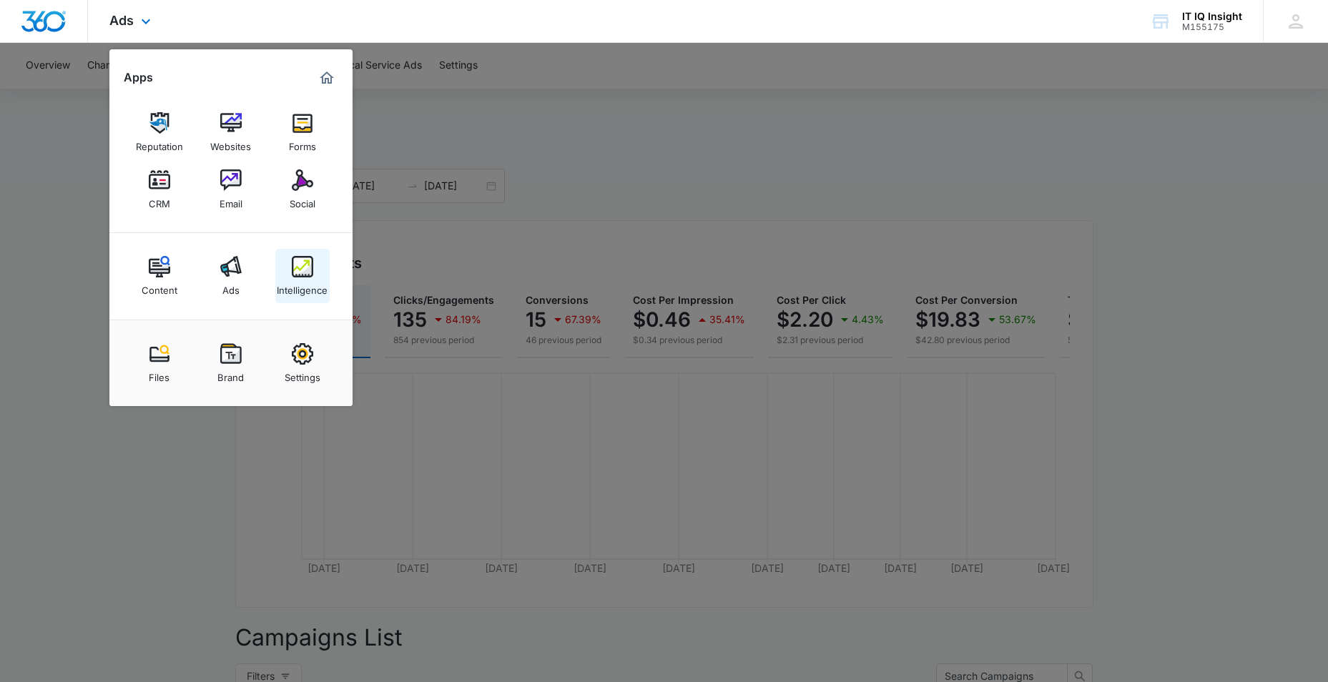
click at [296, 255] on link "Intelligence" at bounding box center [302, 276] width 54 height 54
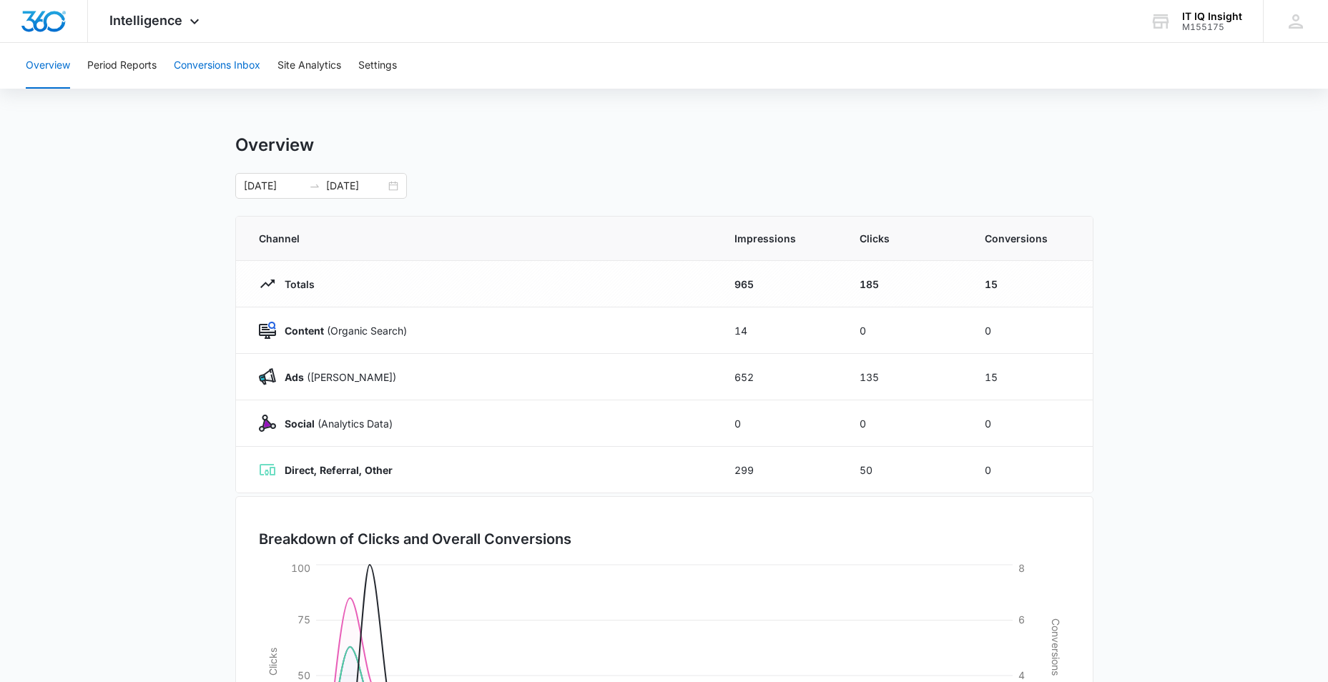
click at [231, 67] on button "Conversions Inbox" at bounding box center [217, 66] width 87 height 46
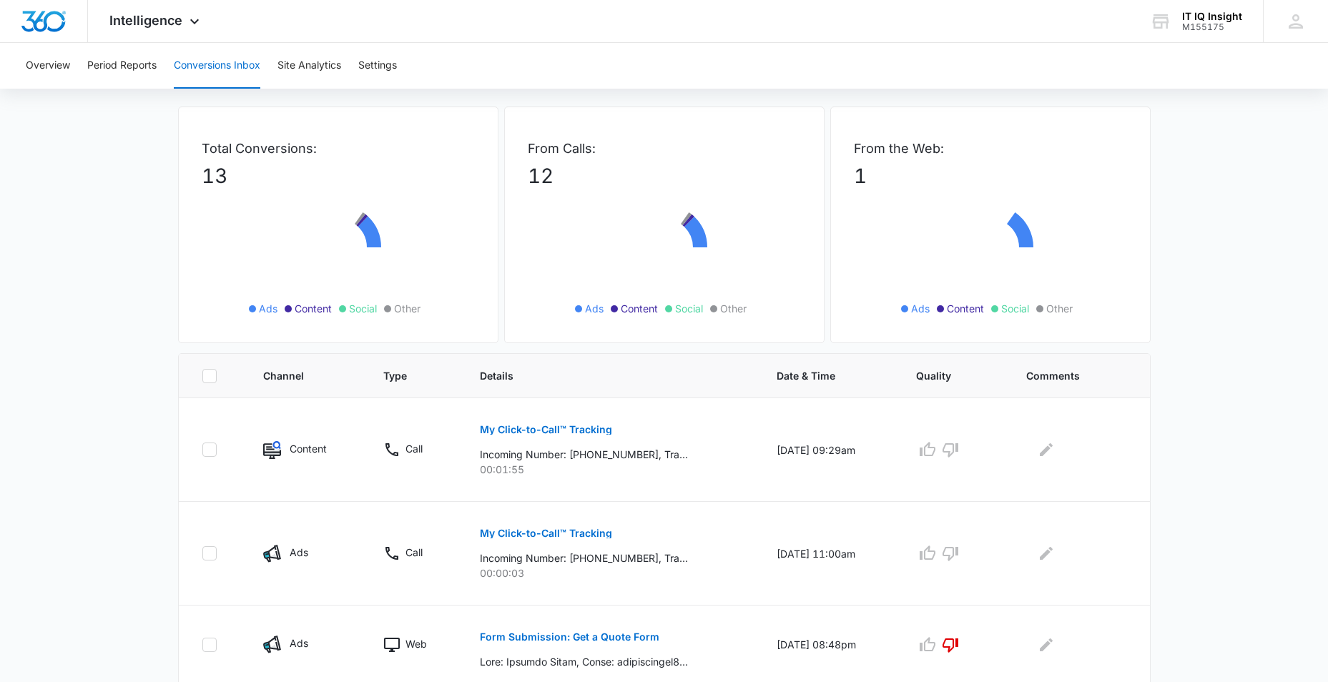
scroll to position [286, 0]
